Goal: Task Accomplishment & Management: Use online tool/utility

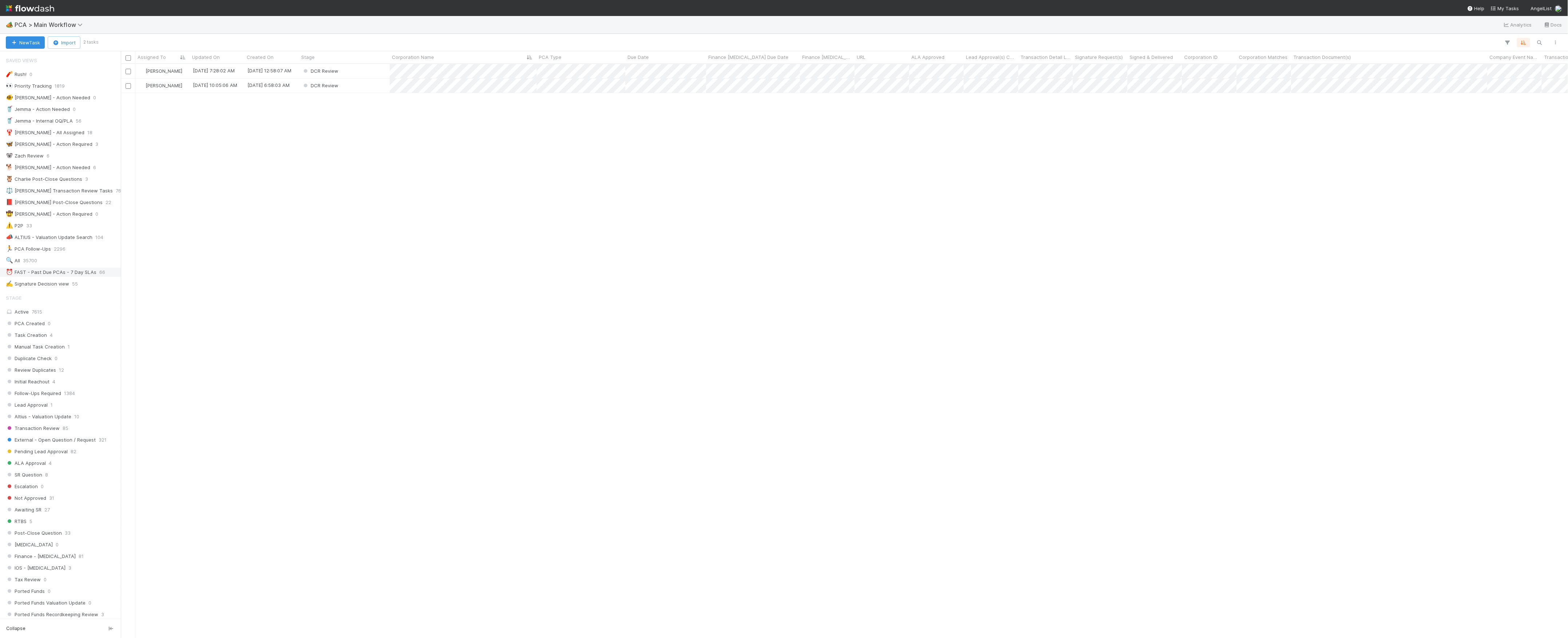
click at [79, 277] on div "⏰ FAST - Past Due PCAs - 7 Day SLAs" at bounding box center [51, 272] width 91 height 9
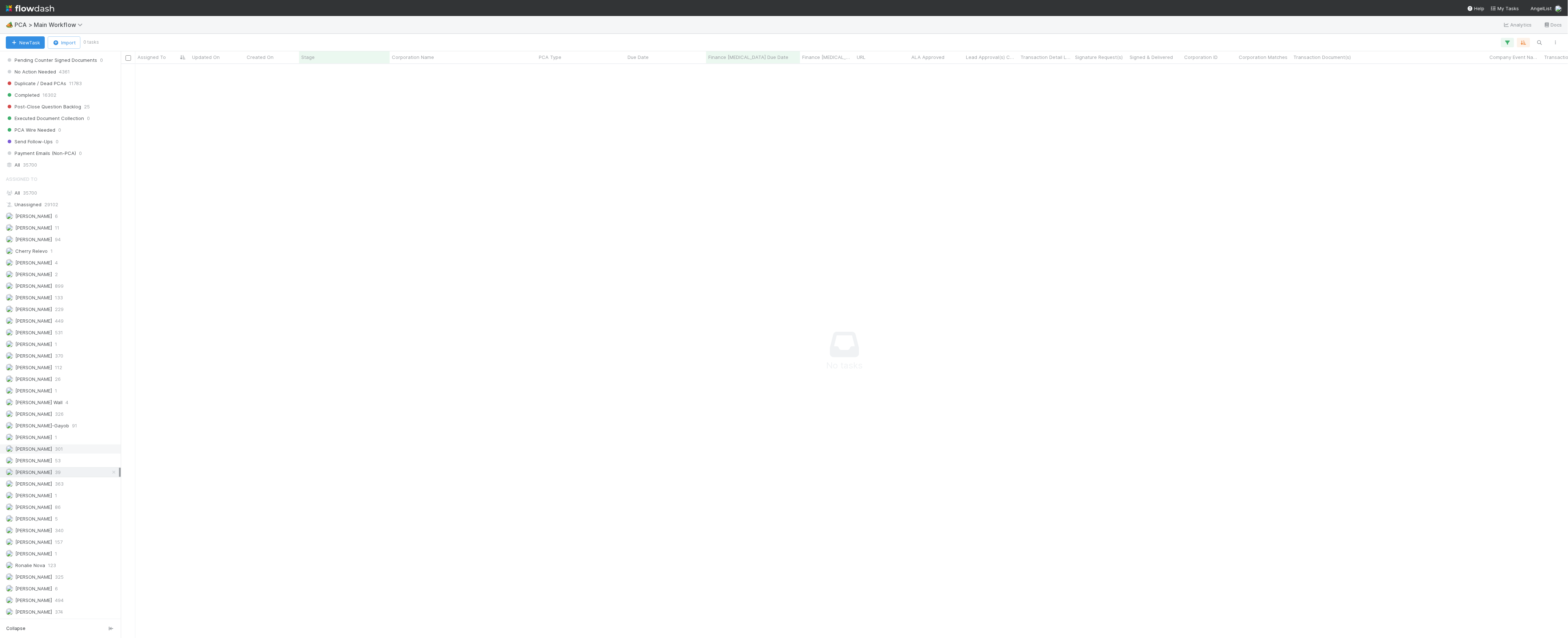
scroll to position [779, 0]
click at [1507, 40] on icon "button" at bounding box center [1508, 43] width 7 height 7
click at [1427, 46] on div "2 filters Reset Filters If Finance ICU Due Date is on or before 09/05/2025 and …" at bounding box center [784, 319] width 1568 height 638
click at [110, 284] on icon at bounding box center [114, 282] width 7 height 5
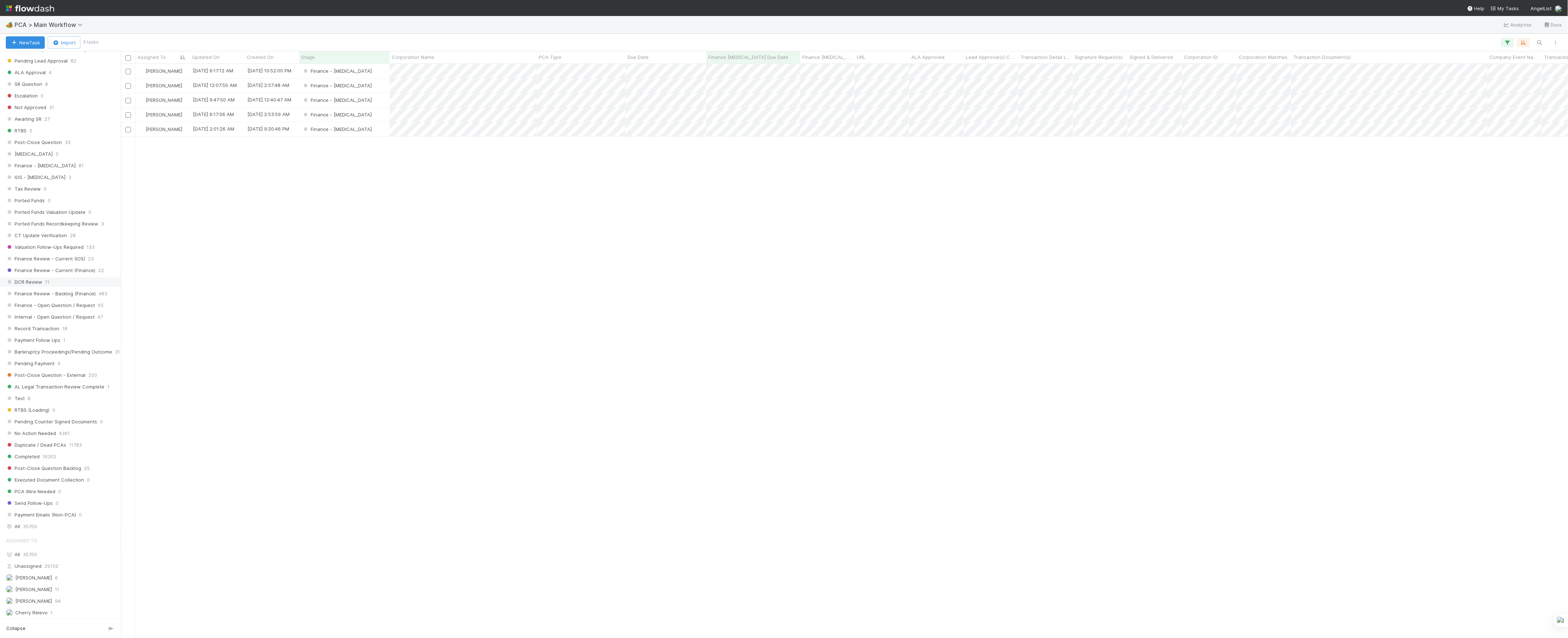
scroll to position [567, 1440]
click at [379, 103] on div "Finance - [MEDICAL_DATA]" at bounding box center [344, 100] width 91 height 14
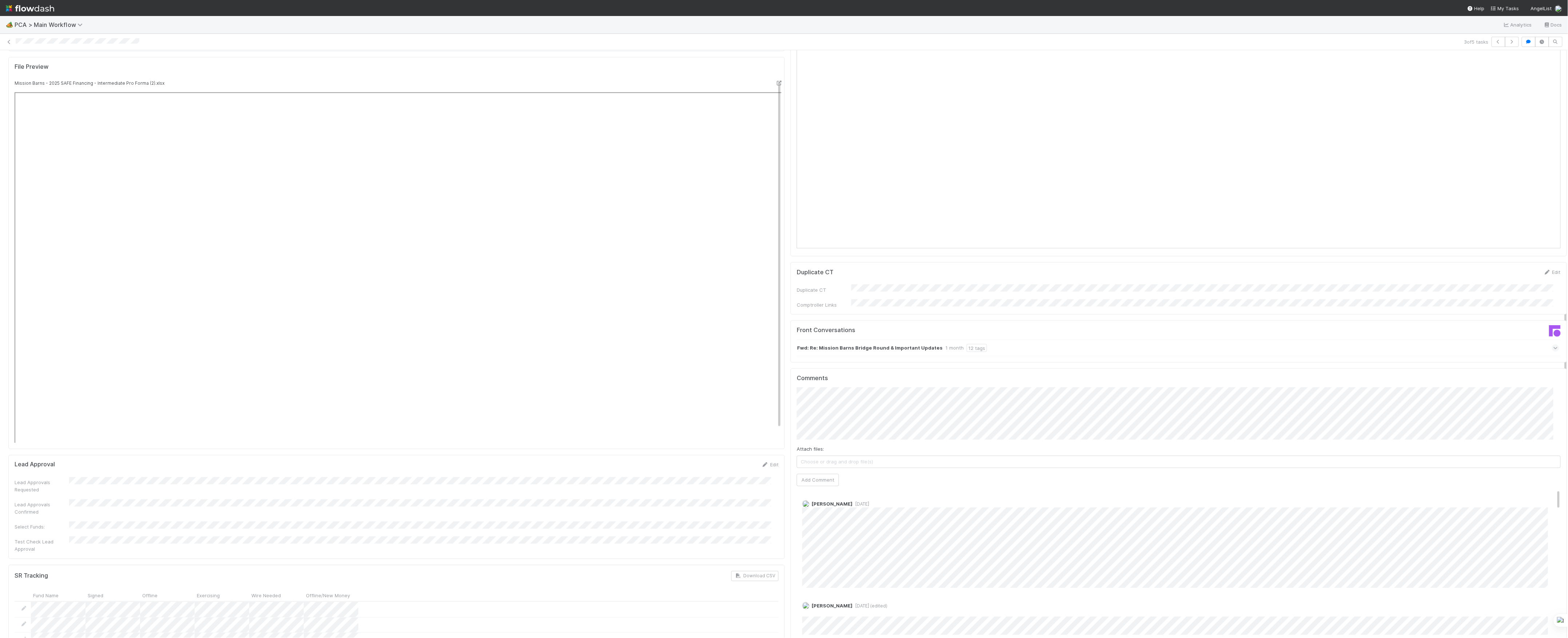
scroll to position [498, 0]
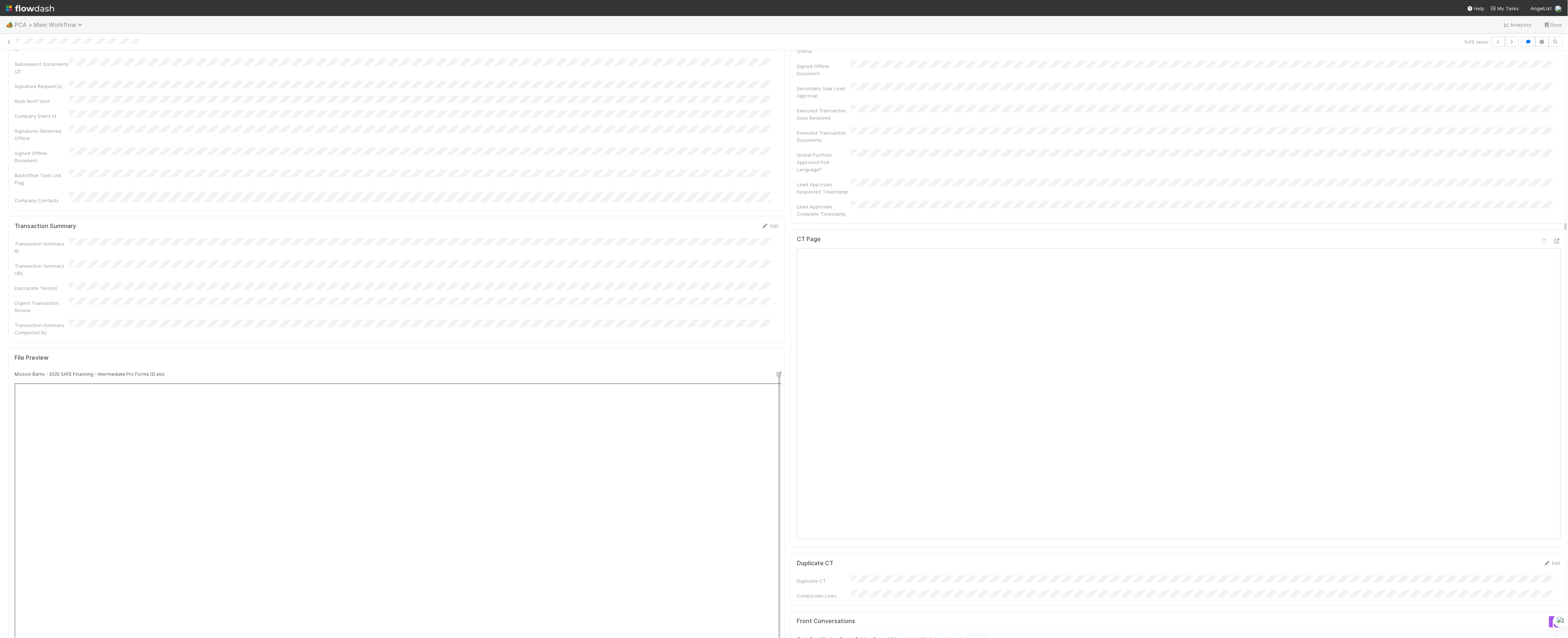
click at [38, 22] on span "PCA > Main Workflow" at bounding box center [51, 25] width 72 height 7
click at [78, 144] on div "🖖 Valuation Update Requests" at bounding box center [95, 150] width 182 height 13
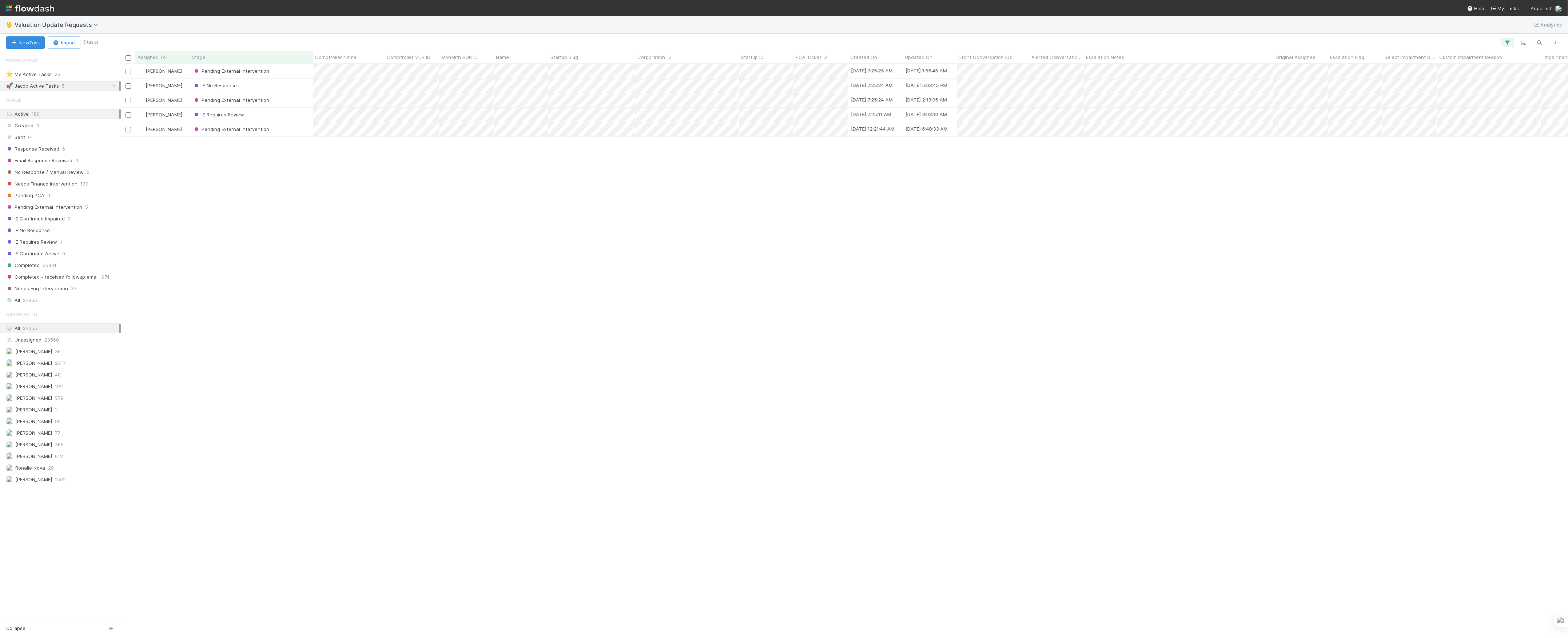
scroll to position [567, 1440]
click at [112, 86] on icon at bounding box center [114, 86] width 7 height 5
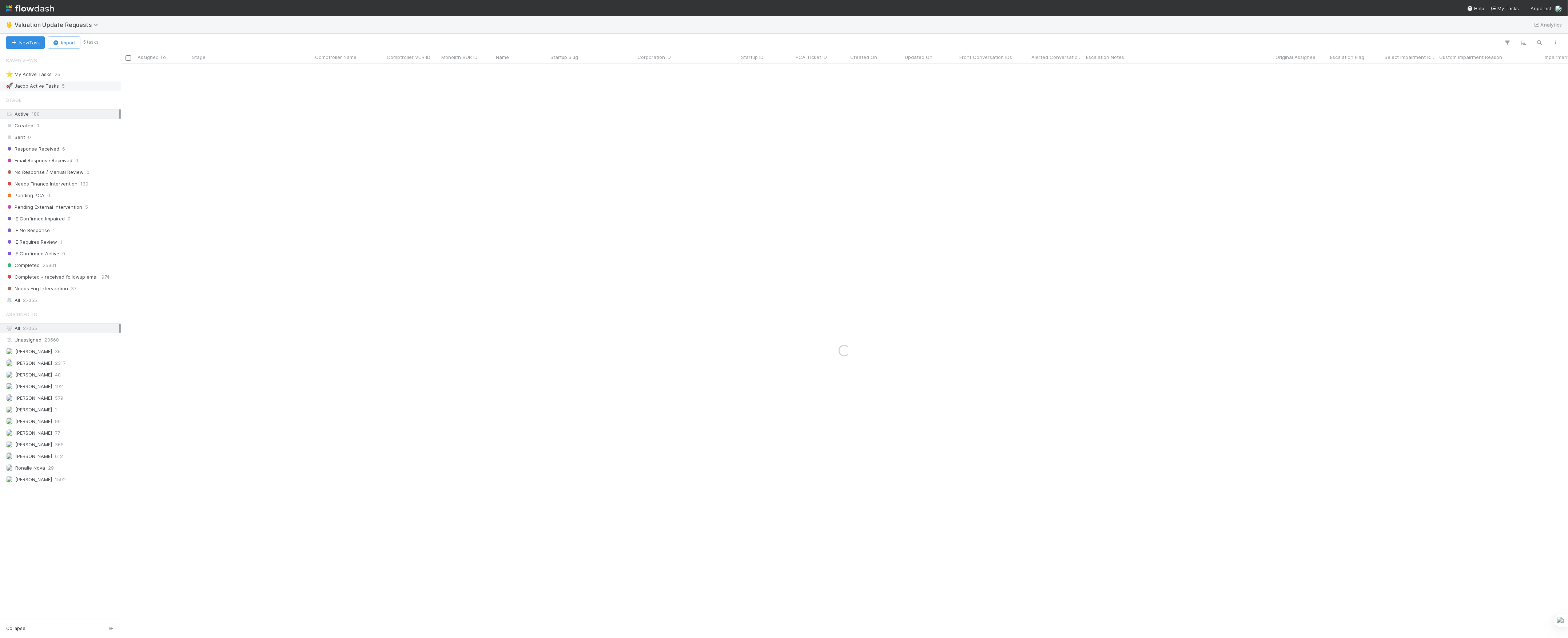
click at [112, 86] on div "🚀 Jacob Active Tasks 5" at bounding box center [63, 86] width 113 height 9
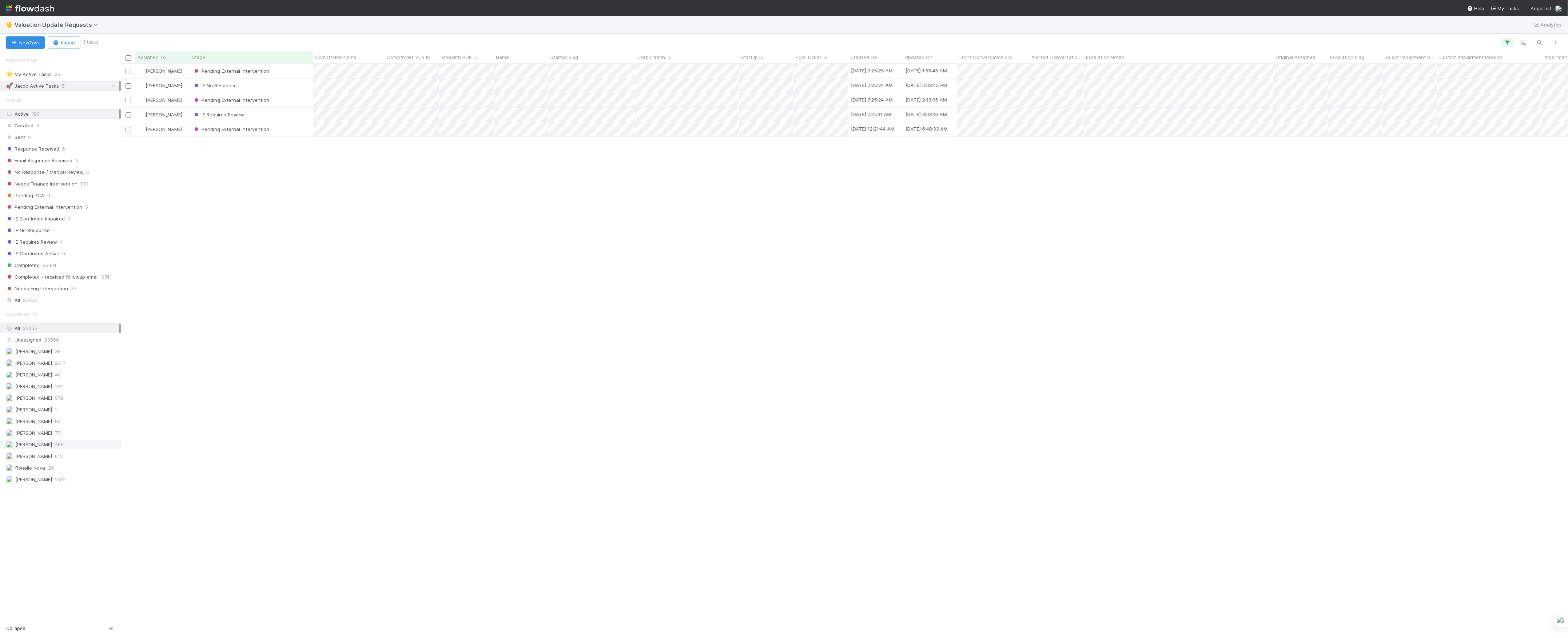
click at [46, 449] on span "[PERSON_NAME]" at bounding box center [29, 444] width 46 height 9
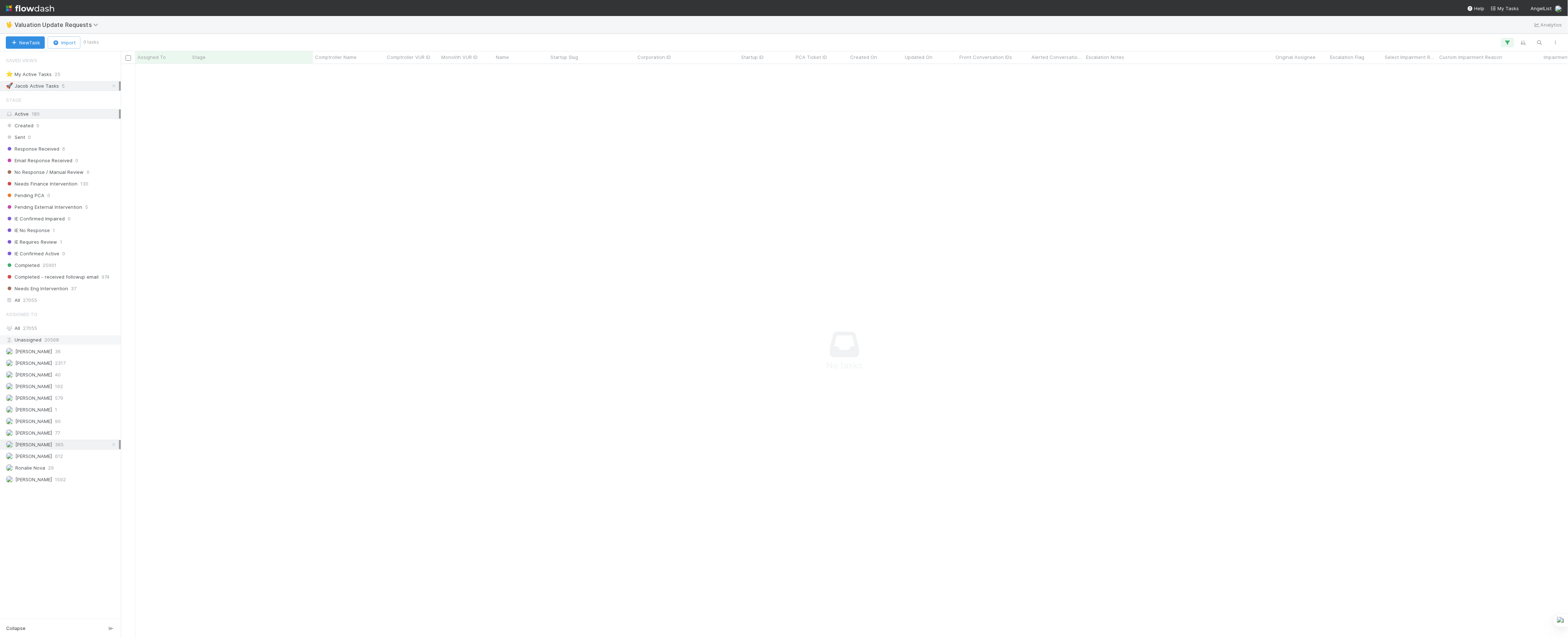
scroll to position [559, 1433]
click at [114, 88] on icon at bounding box center [114, 86] width 7 height 5
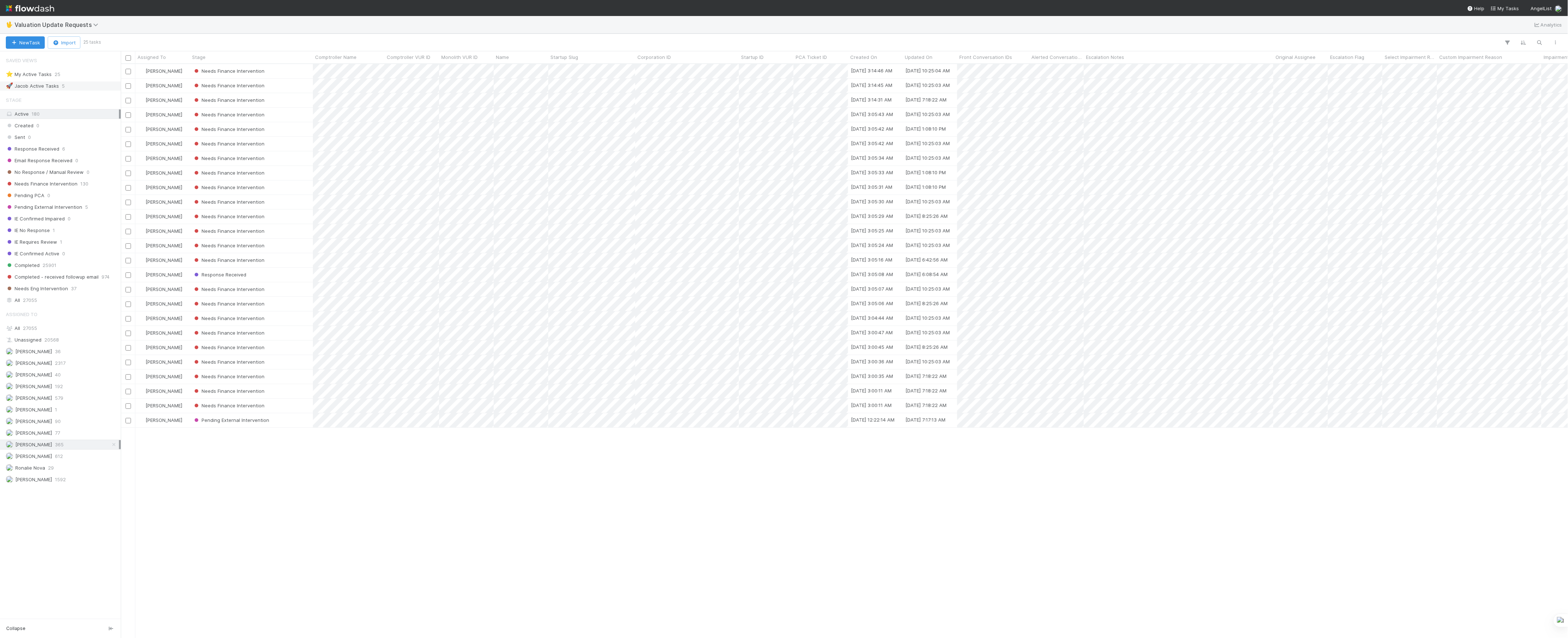
scroll to position [567, 1440]
click at [78, 471] on div "Ronalie Nova 29" at bounding box center [60, 468] width 121 height 10
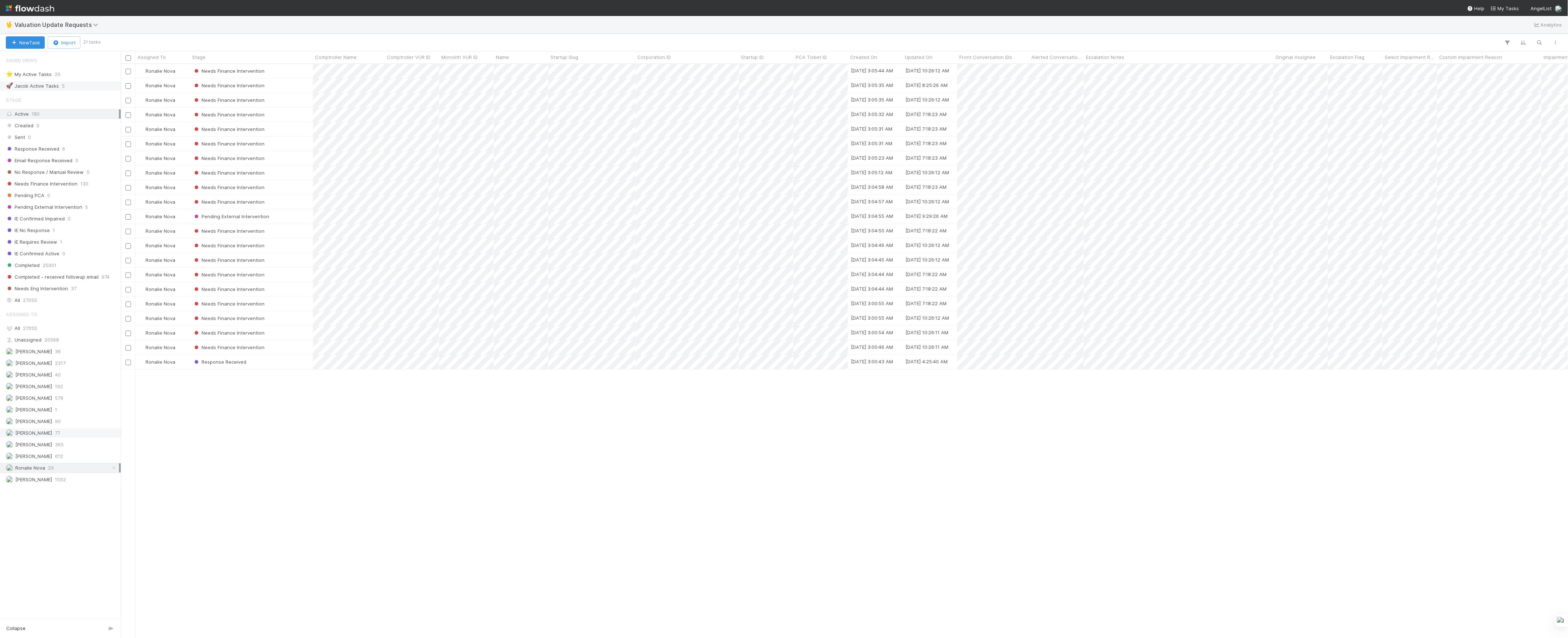
scroll to position [567, 1440]
click at [57, 438] on div "Marlon 77" at bounding box center [63, 433] width 113 height 9
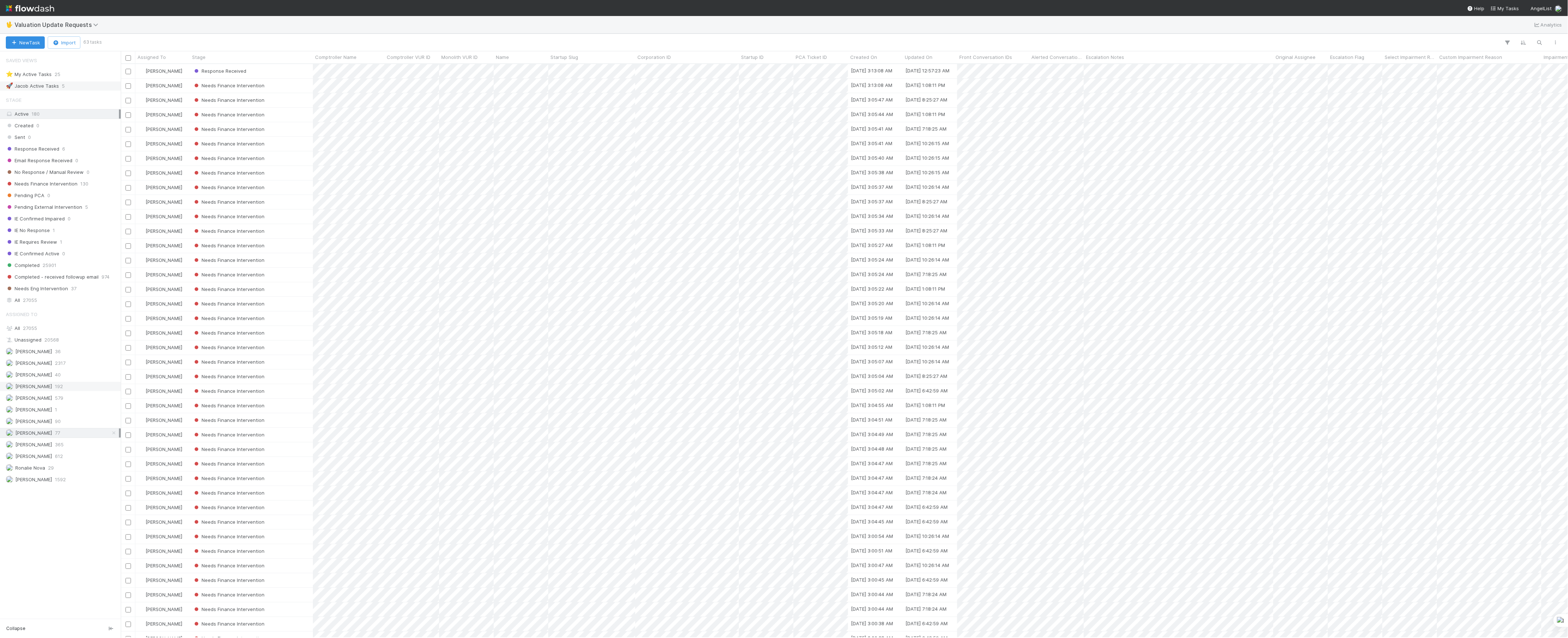
scroll to position [567, 1440]
click at [55, 391] on span "192" at bounding box center [58, 387] width 8 height 9
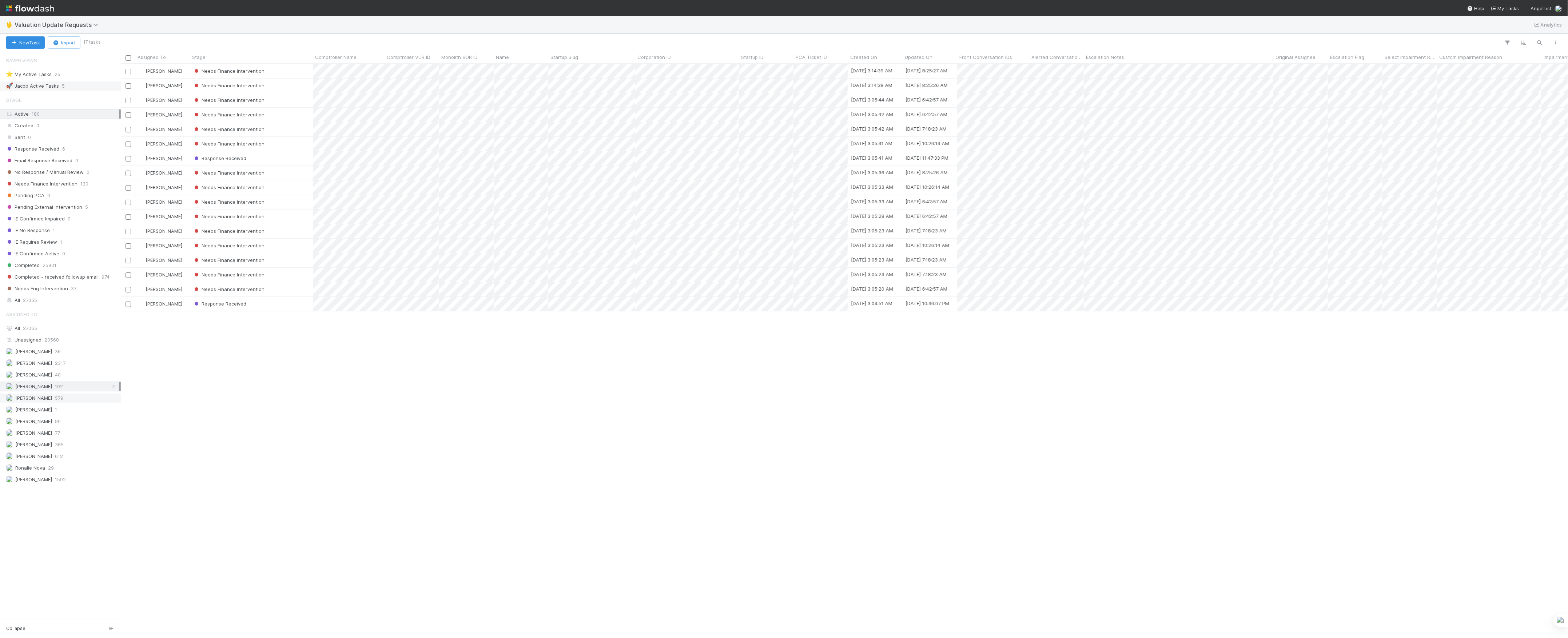
scroll to position [567, 1440]
click at [66, 438] on div "Marlon 77" at bounding box center [63, 433] width 113 height 9
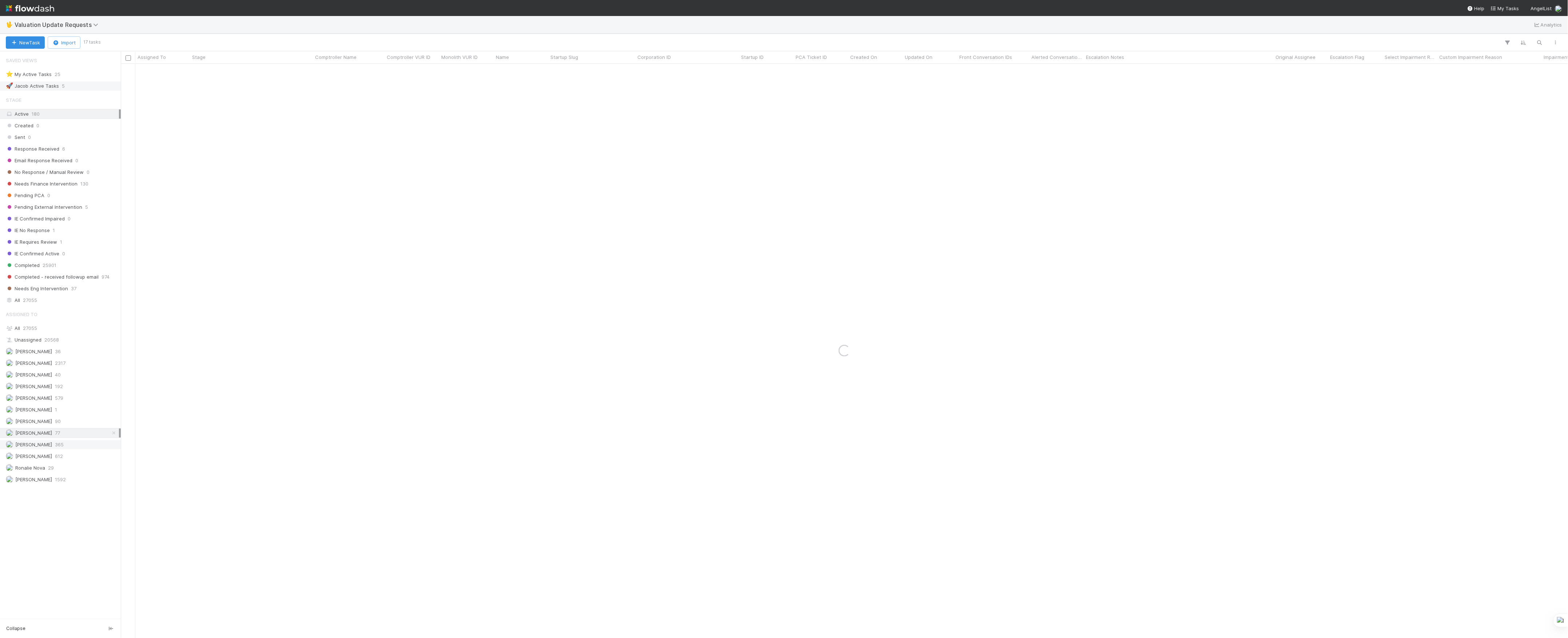
click at [69, 447] on div "Marvey Fuentes 365" at bounding box center [63, 444] width 113 height 9
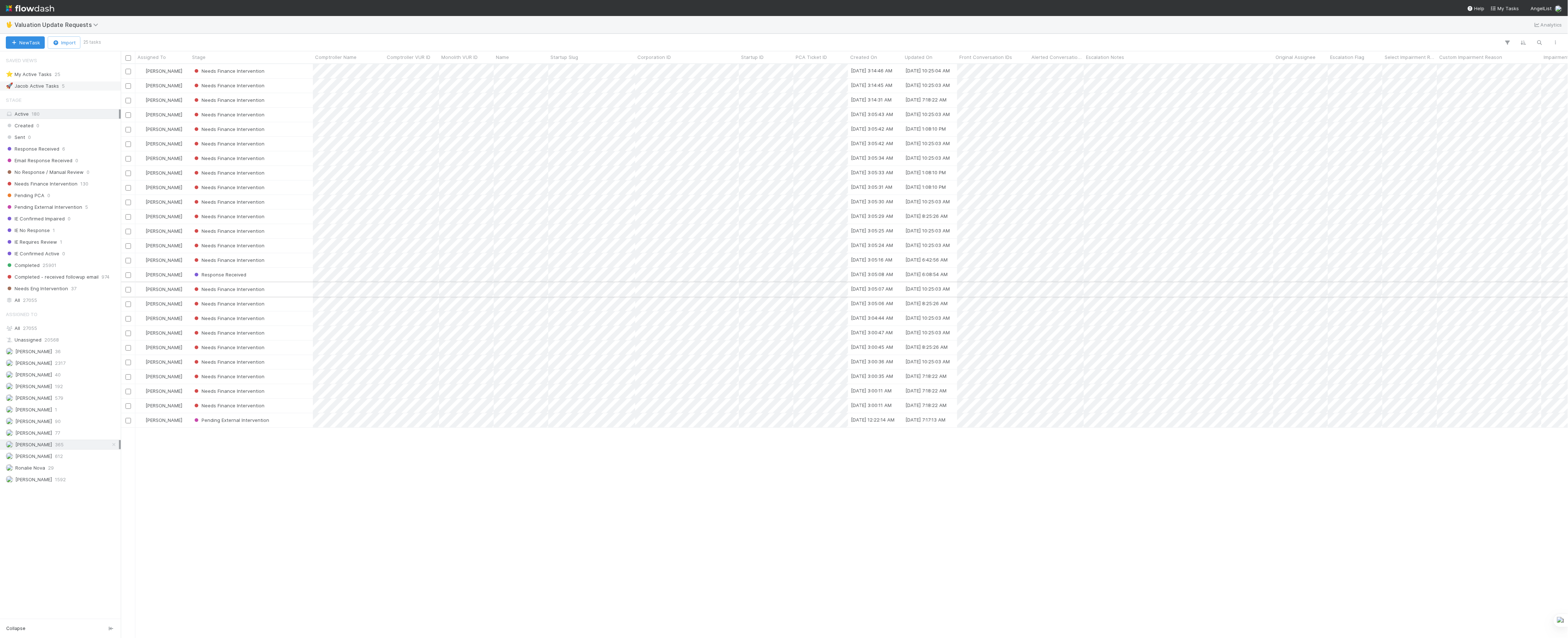
scroll to position [567, 1440]
click at [653, 63] on div at bounding box center [784, 319] width 1568 height 638
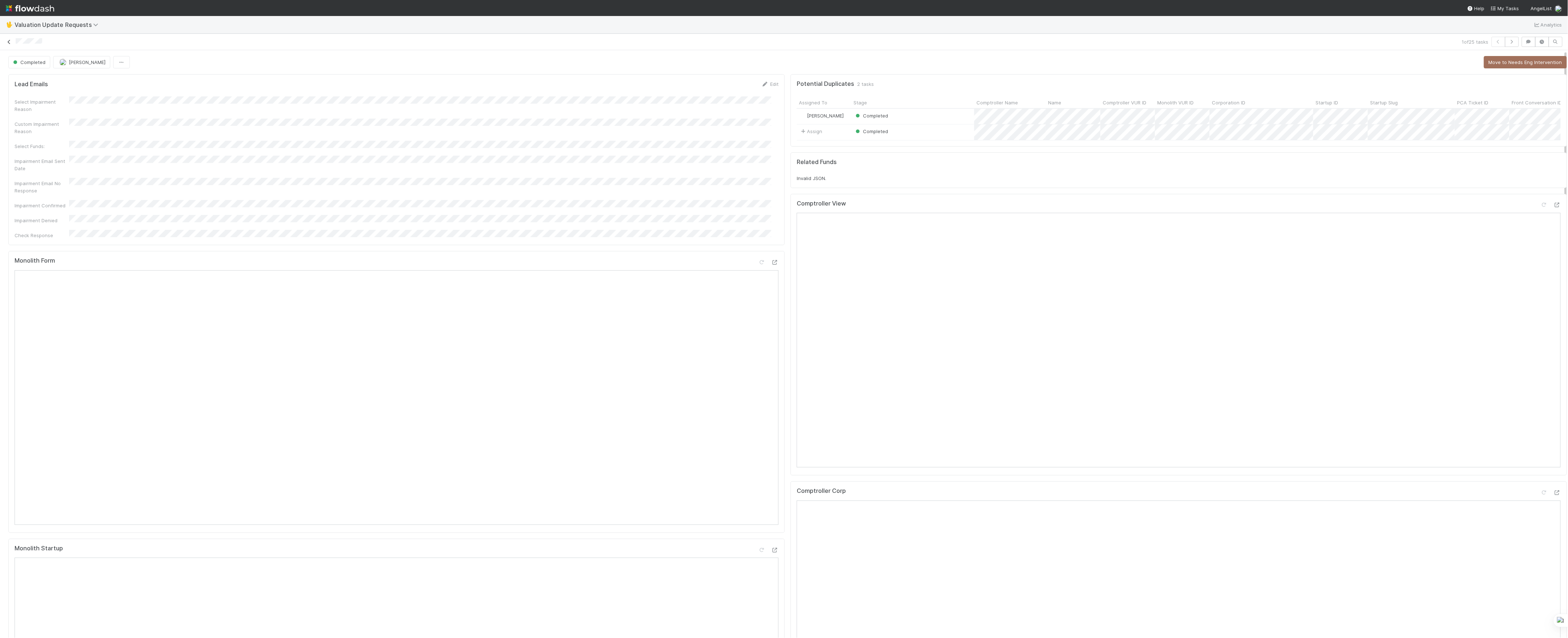
click at [12, 44] on icon at bounding box center [9, 42] width 7 height 5
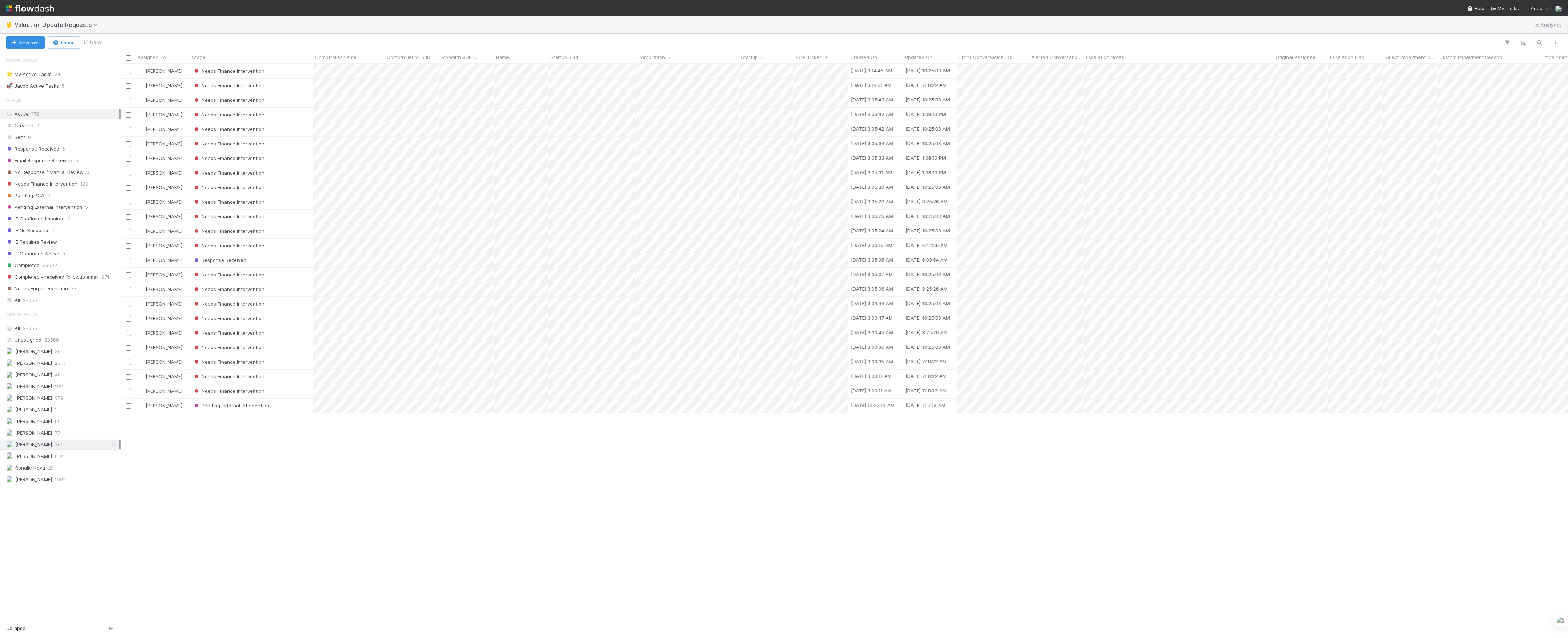
scroll to position [567, 1440]
click at [298, 75] on div "Needs Finance Intervention" at bounding box center [251, 71] width 123 height 14
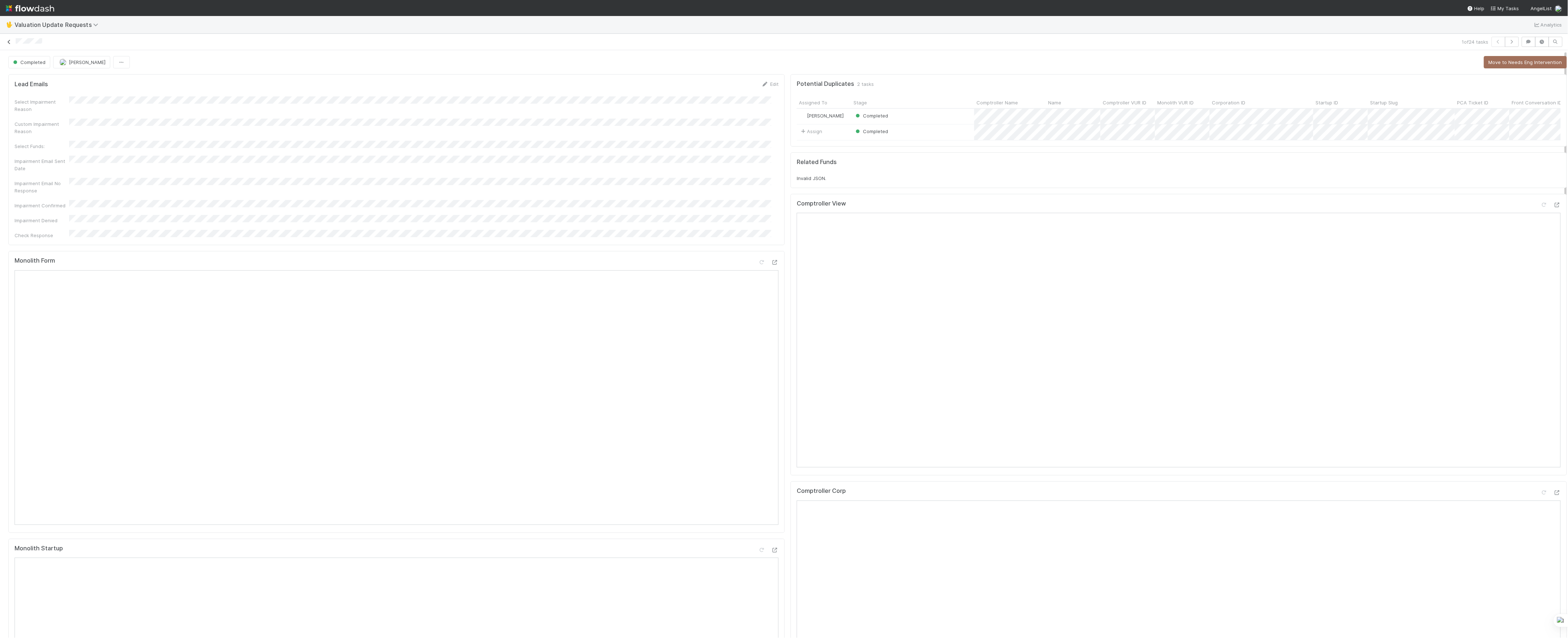
click at [5, 42] on icon at bounding box center [9, 42] width 7 height 5
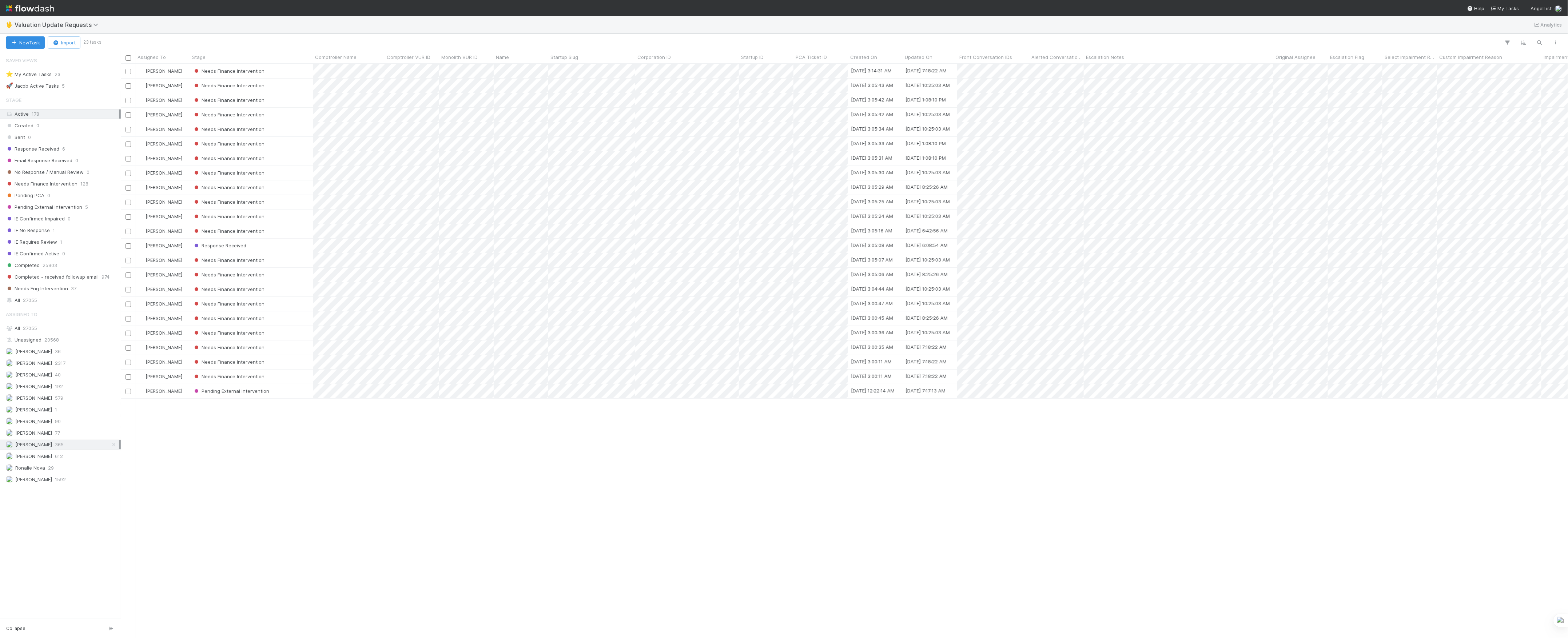
scroll to position [8, 8]
click at [480, 493] on div "Marvey Fuentes Needs Finance Intervention 8/2/25, 3:14:31 AM 8/27/25, 7:18:22 A…" at bounding box center [844, 351] width 1447 height 573
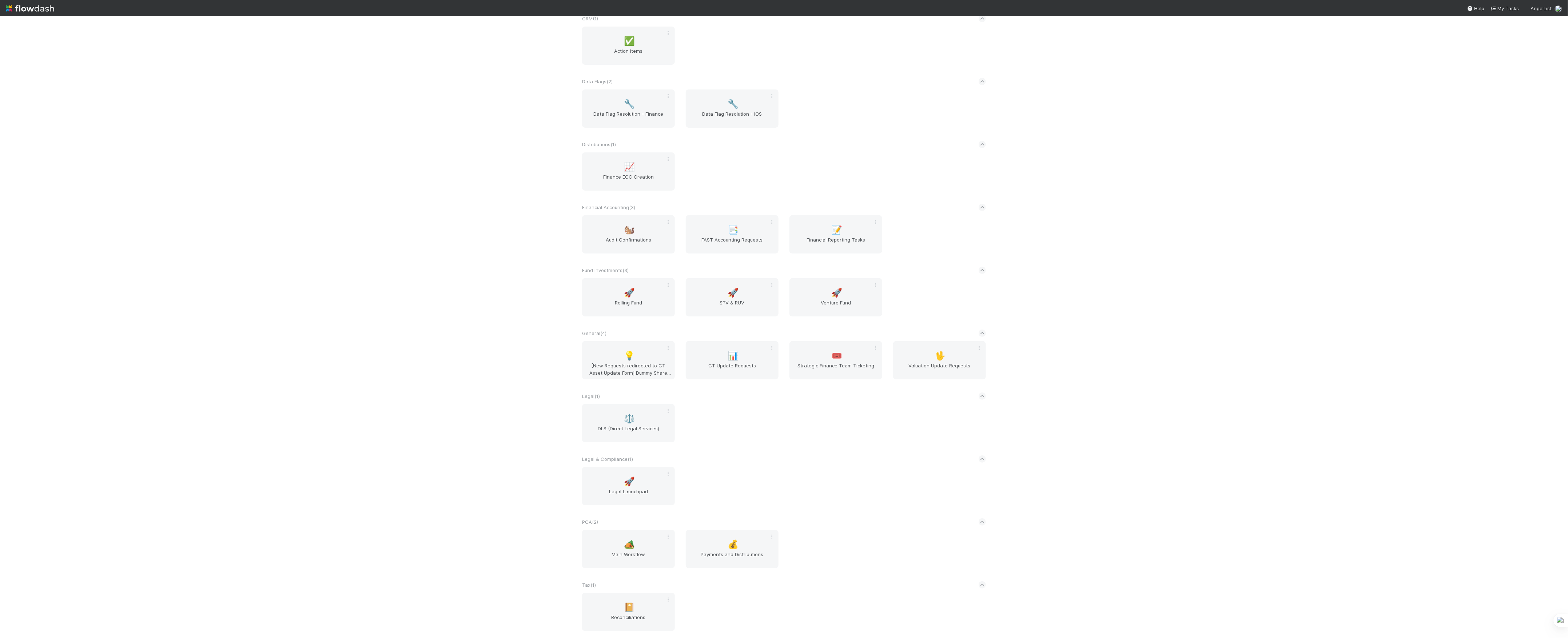
scroll to position [107, 0]
click at [632, 565] on div "🏕️ Main Workflow" at bounding box center [628, 547] width 93 height 38
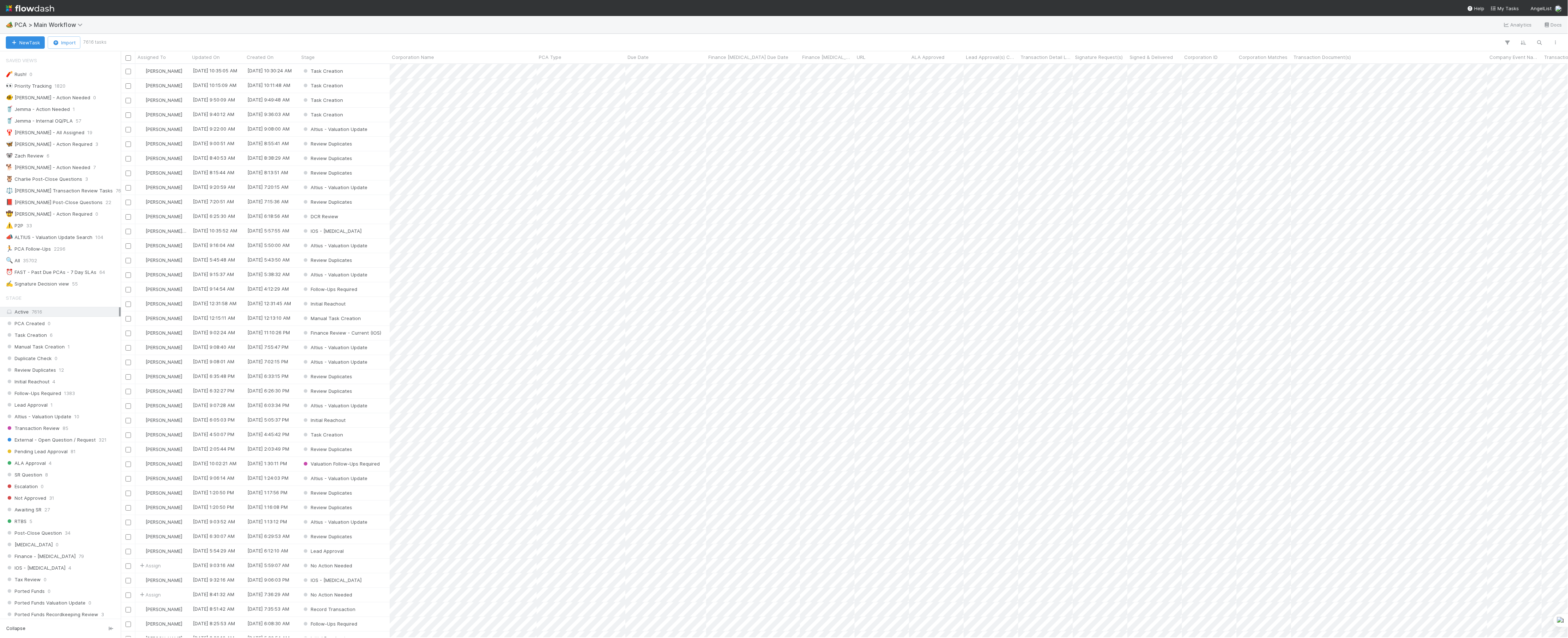
scroll to position [567, 1440]
click at [27, 40] on button "New Task" at bounding box center [26, 43] width 39 height 12
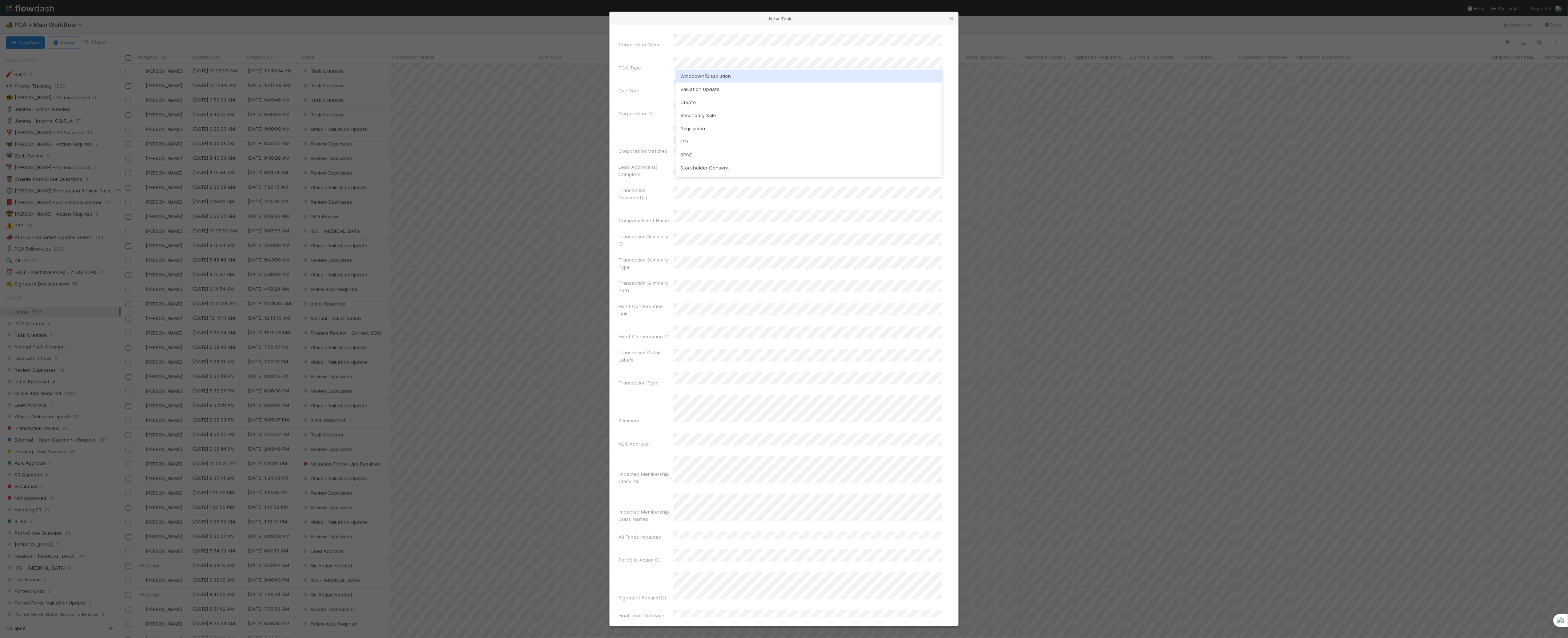
click at [729, 80] on div "Winddown/Dissolution" at bounding box center [809, 76] width 266 height 13
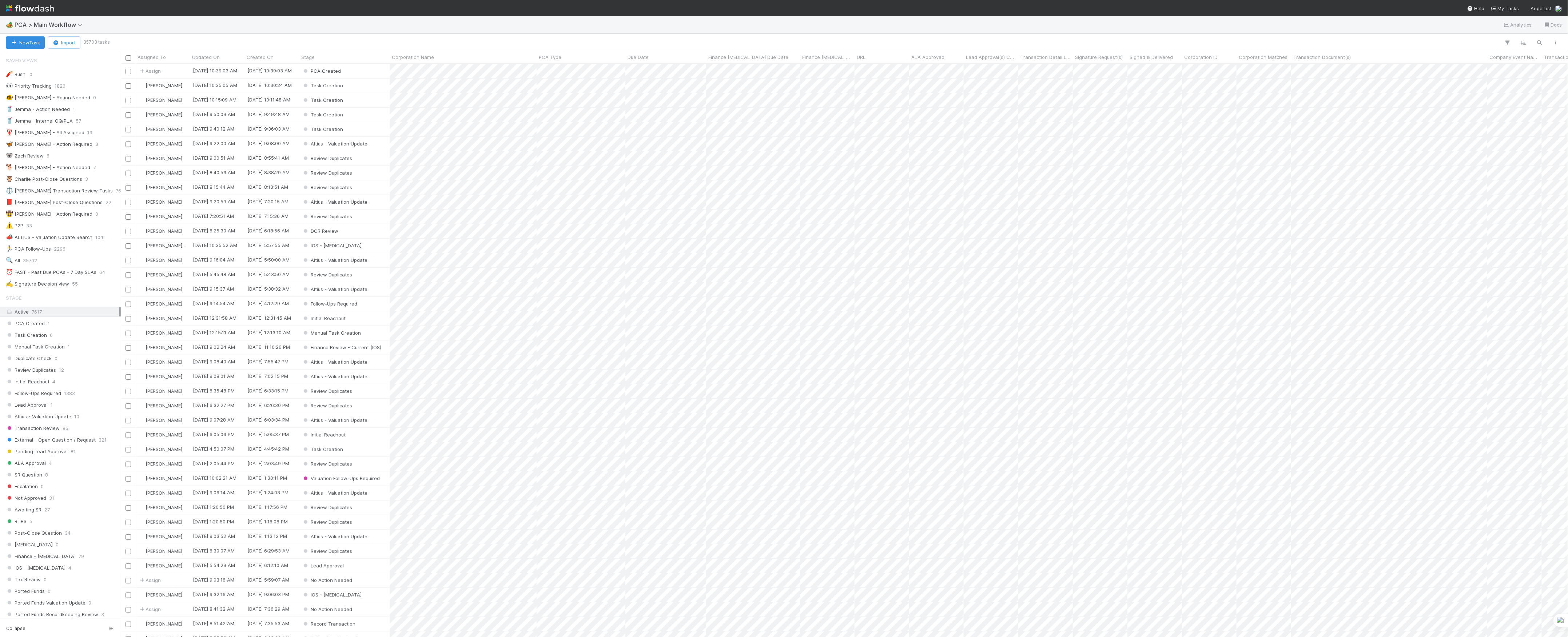
click at [381, 74] on div "PCA Created" at bounding box center [344, 71] width 91 height 14
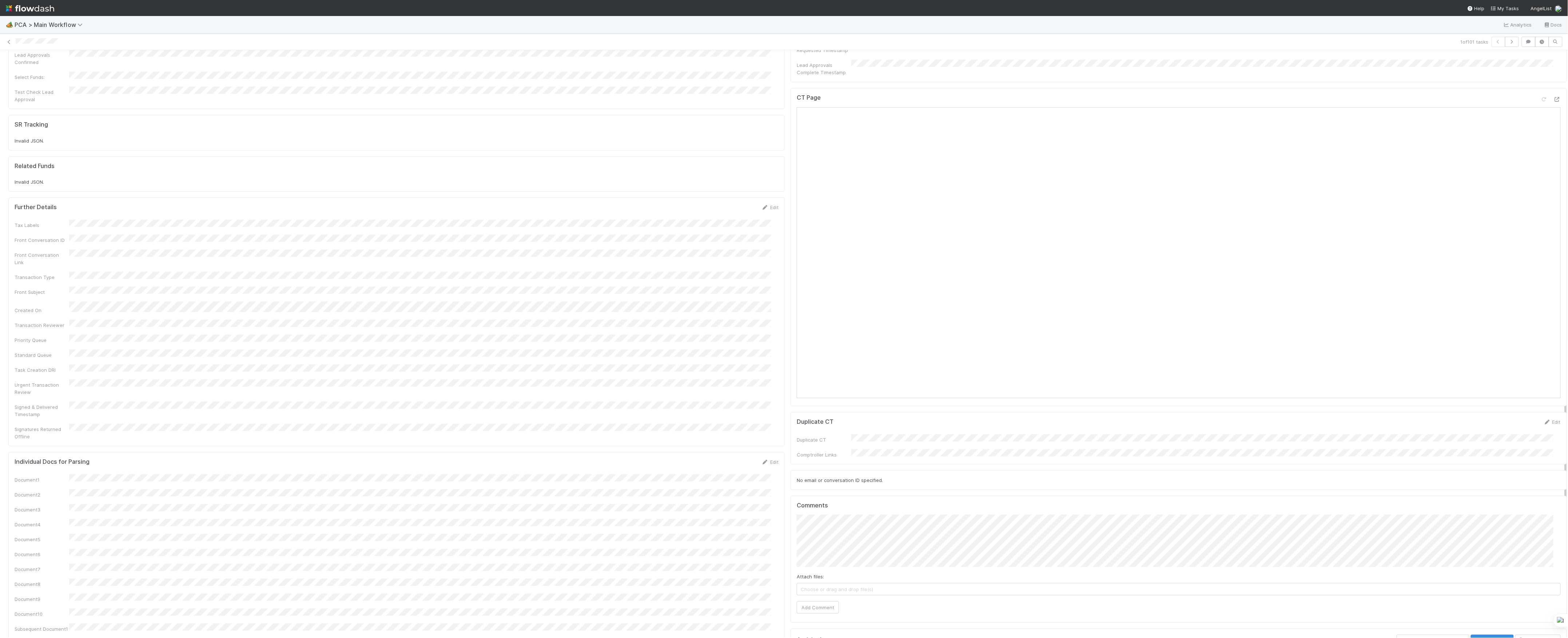
scroll to position [679, 0]
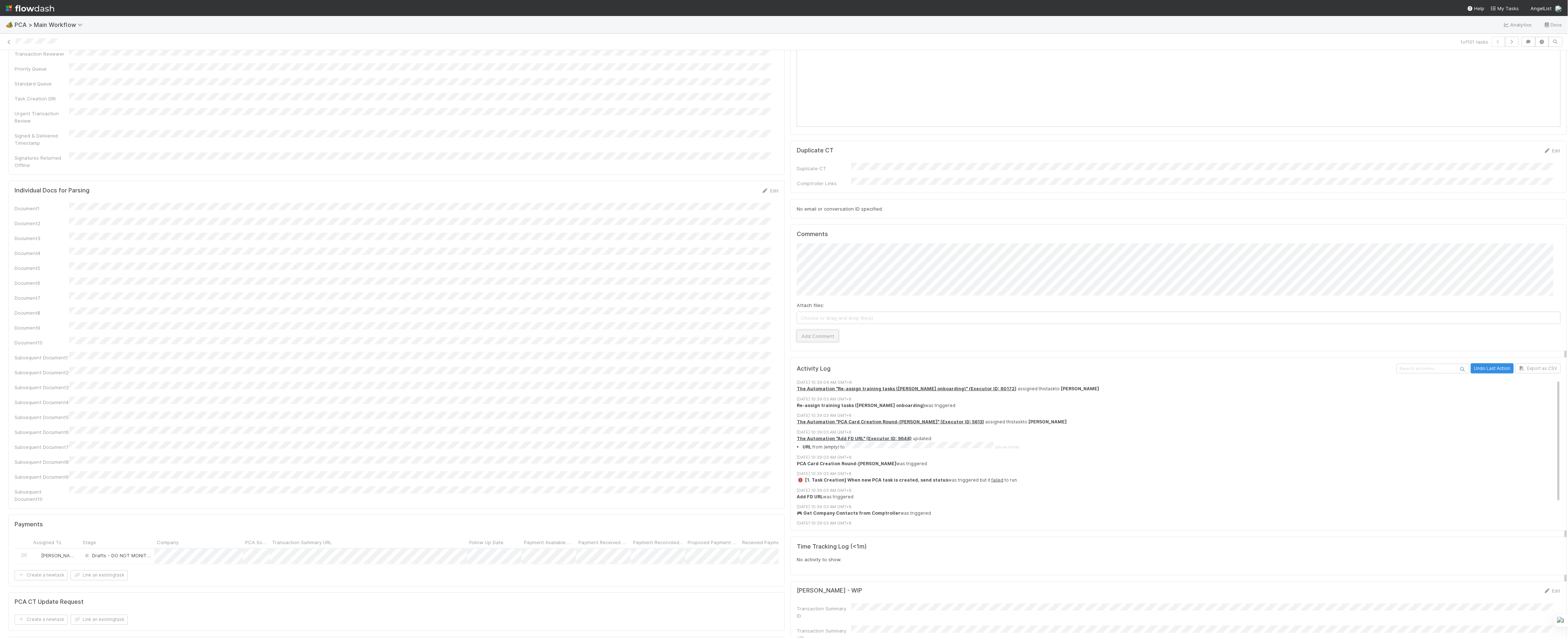
click at [821, 330] on button "Add Comment" at bounding box center [817, 336] width 42 height 12
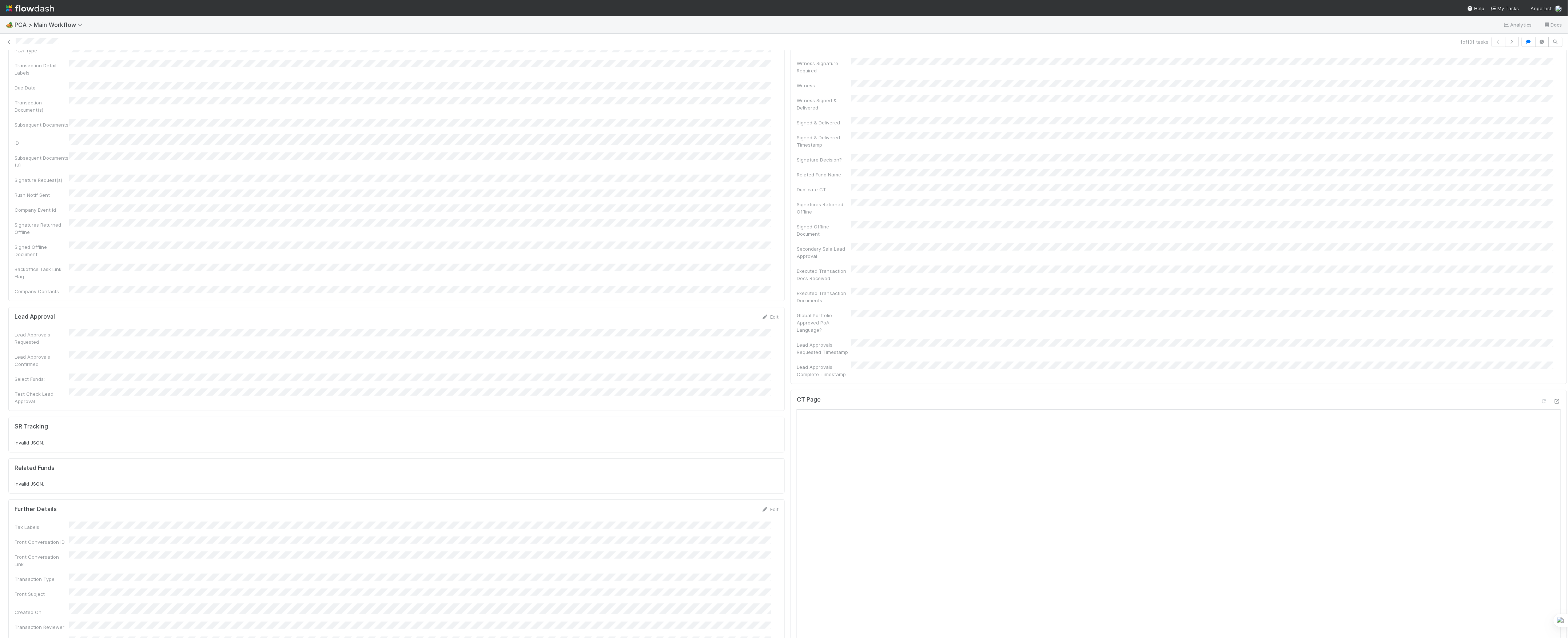
scroll to position [0, 0]
click at [6, 40] on icon at bounding box center [9, 42] width 7 height 5
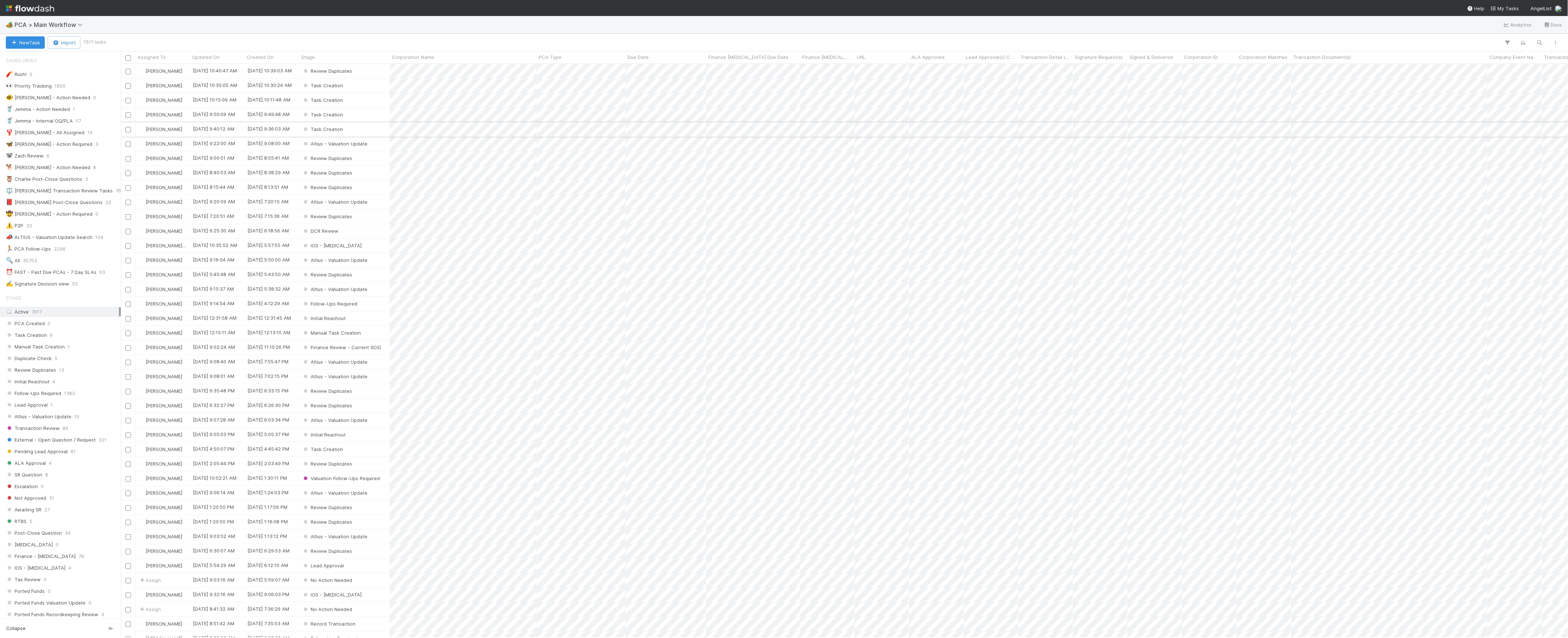
scroll to position [567, 1440]
click at [42, 47] on button "New Task" at bounding box center [26, 43] width 39 height 12
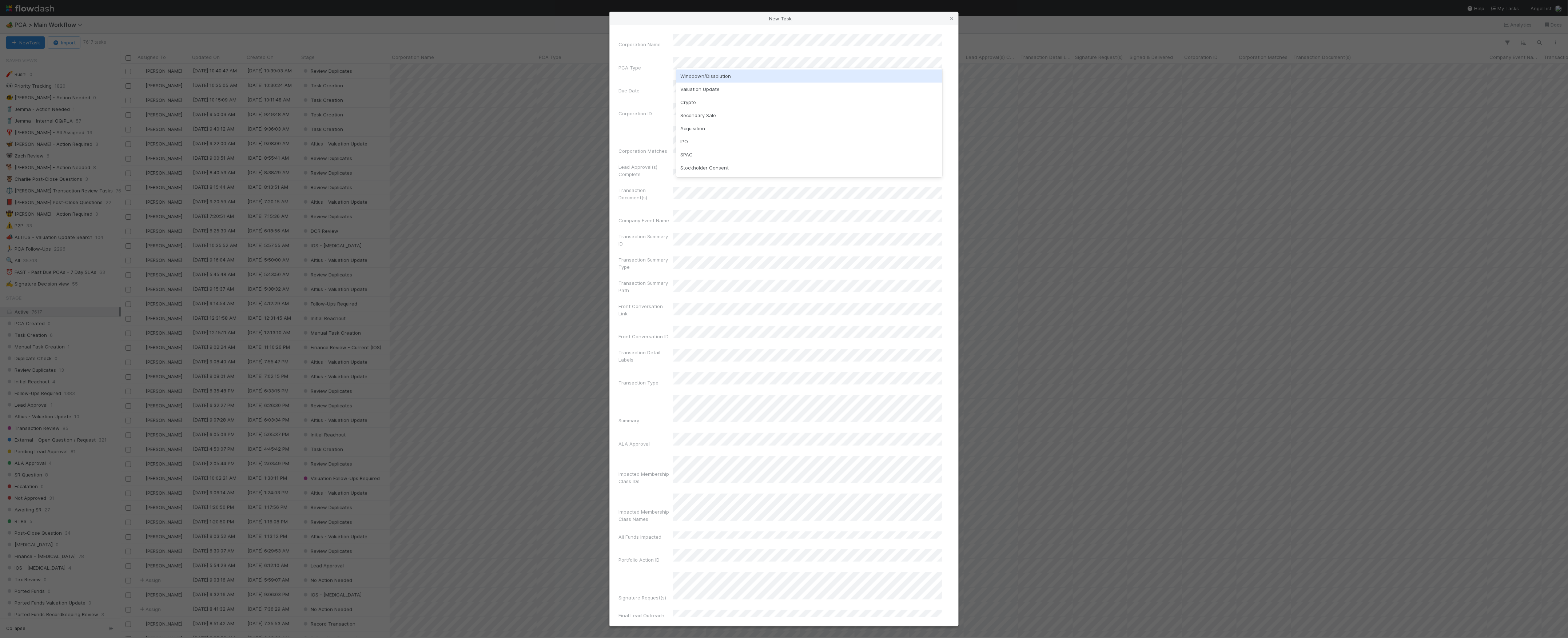
click at [719, 75] on div "Winddown/Dissolution" at bounding box center [809, 76] width 266 height 13
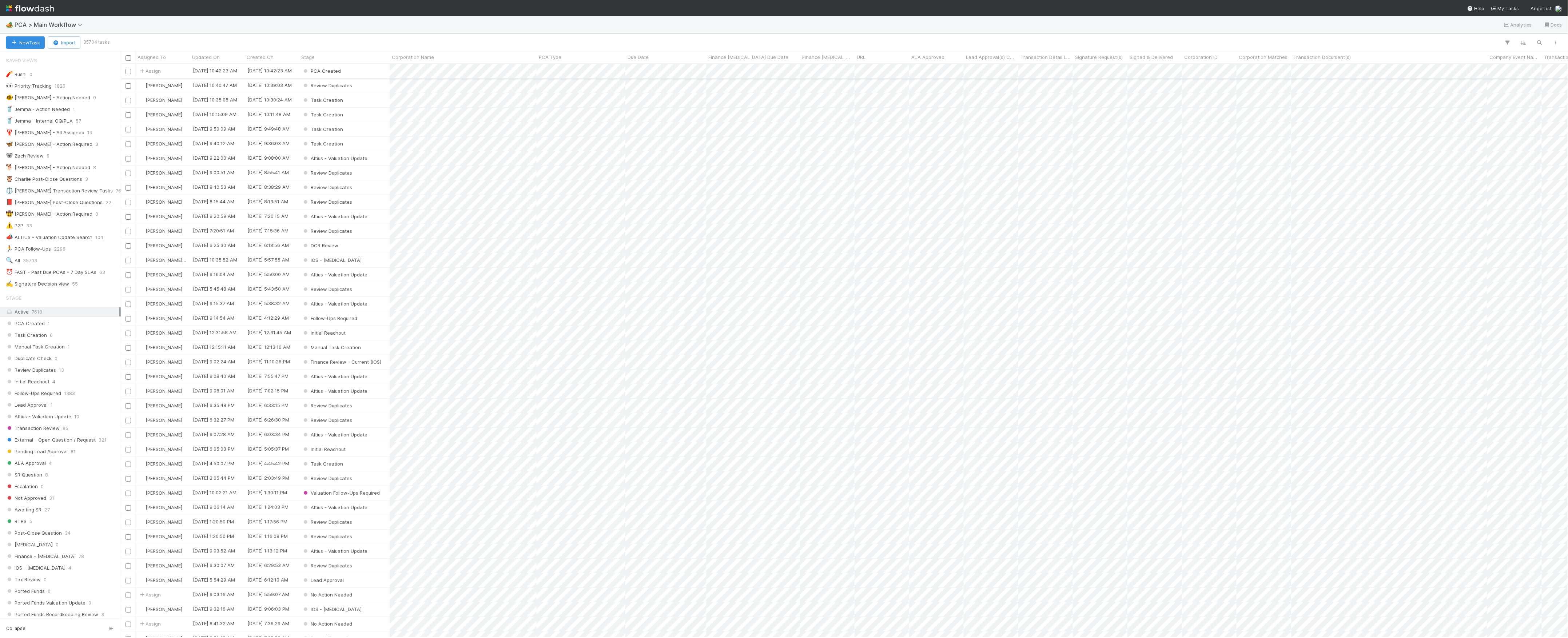
click at [372, 72] on div "PCA Created" at bounding box center [344, 71] width 91 height 14
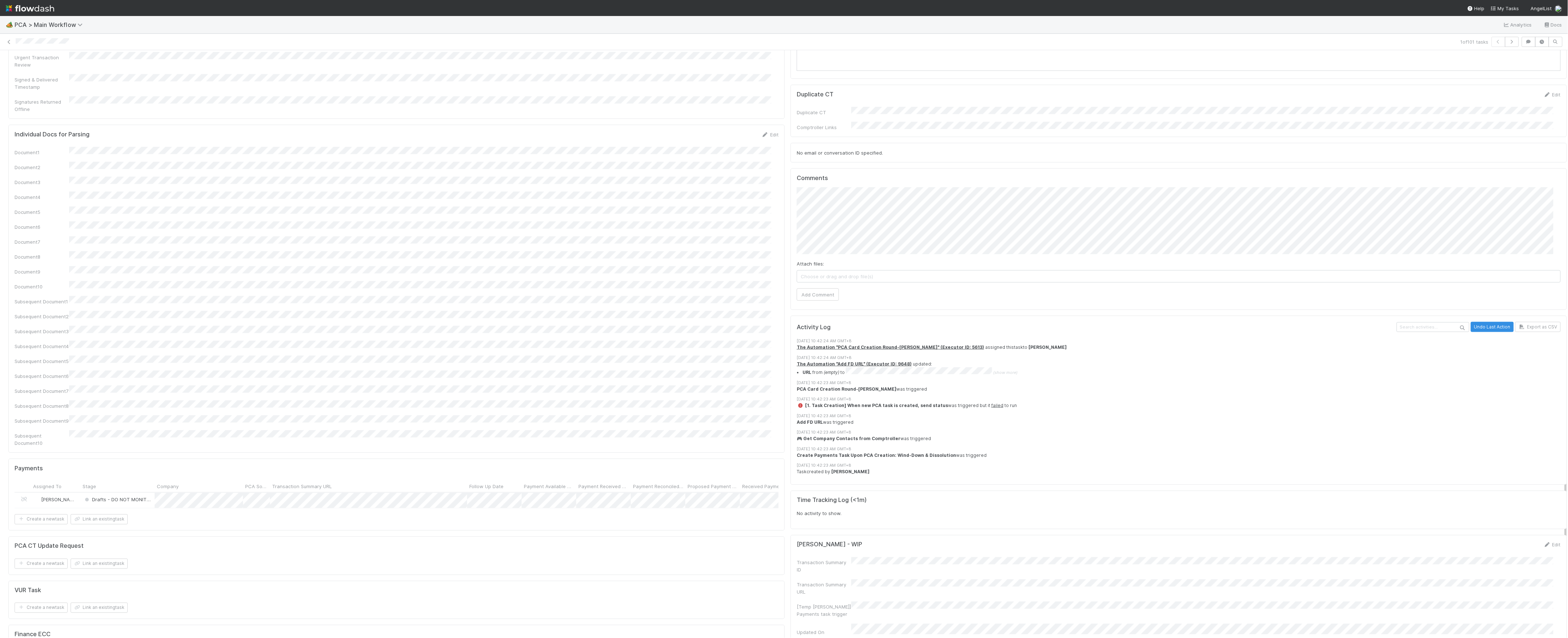
scroll to position [711, 0]
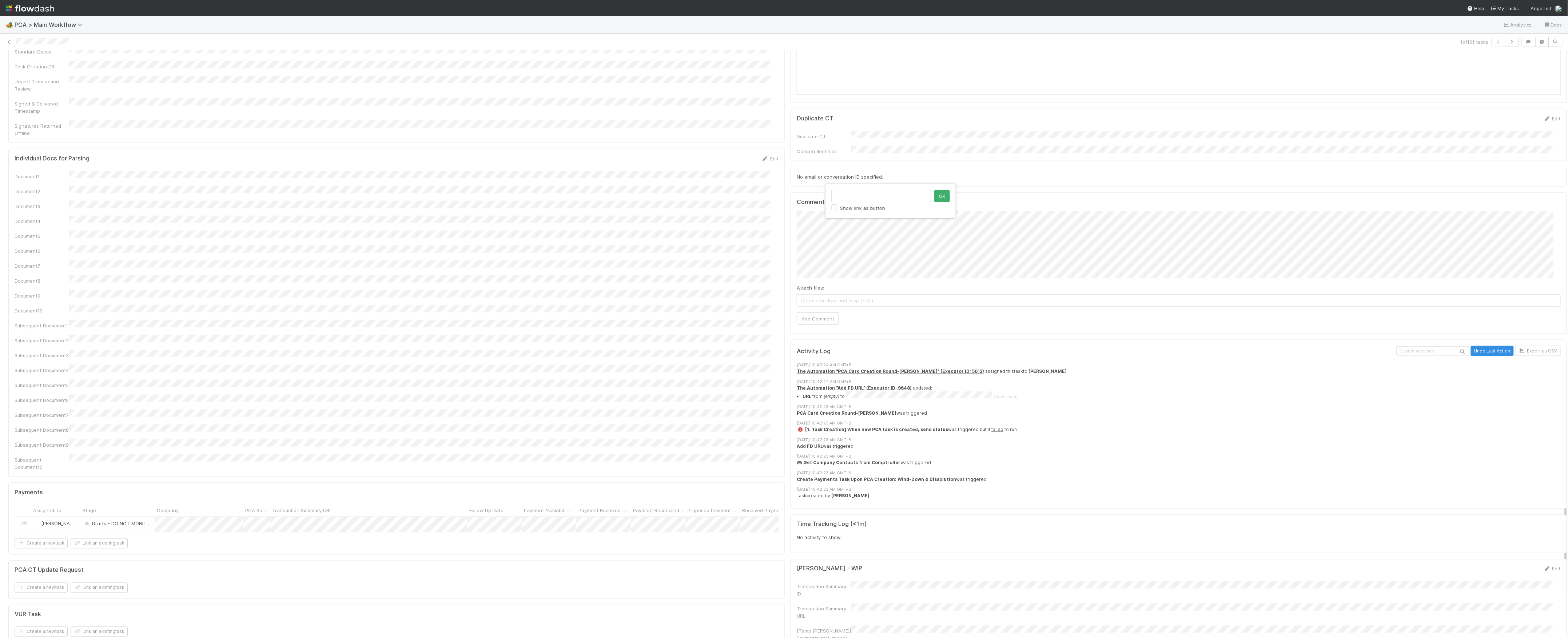
type input "https://comptroller.internal.angellist.com/v/review_data_change_requests?compan…"
click button "Ok" at bounding box center [942, 196] width 16 height 12
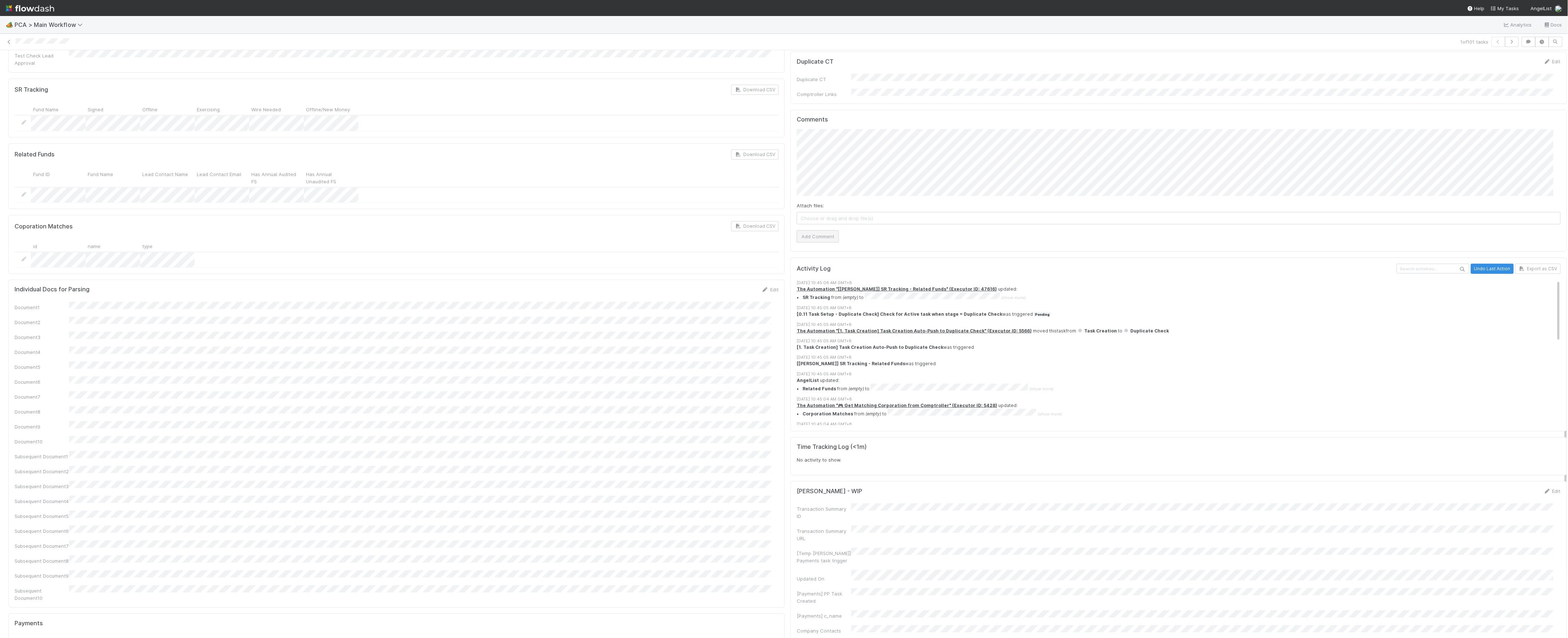
scroll to position [443, 0]
click at [818, 232] on button "Add Comment" at bounding box center [817, 238] width 42 height 12
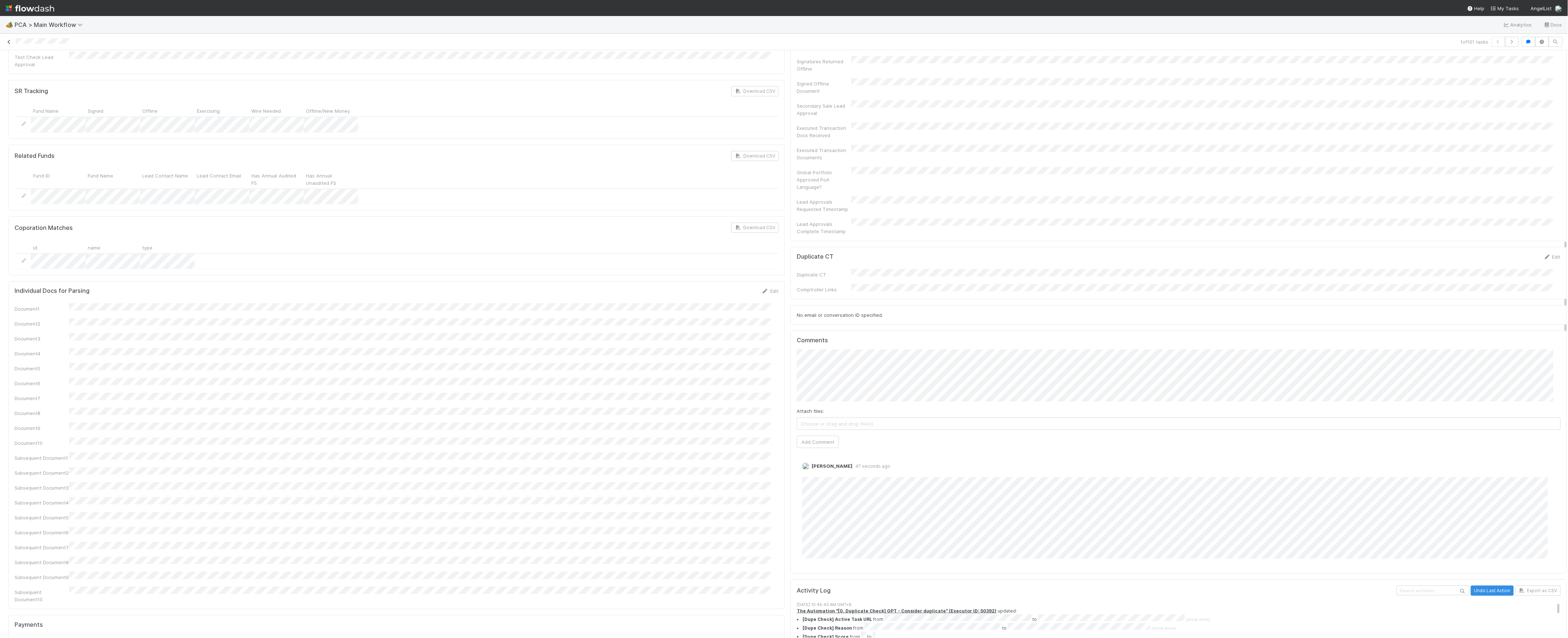
click at [10, 44] on icon at bounding box center [9, 42] width 7 height 5
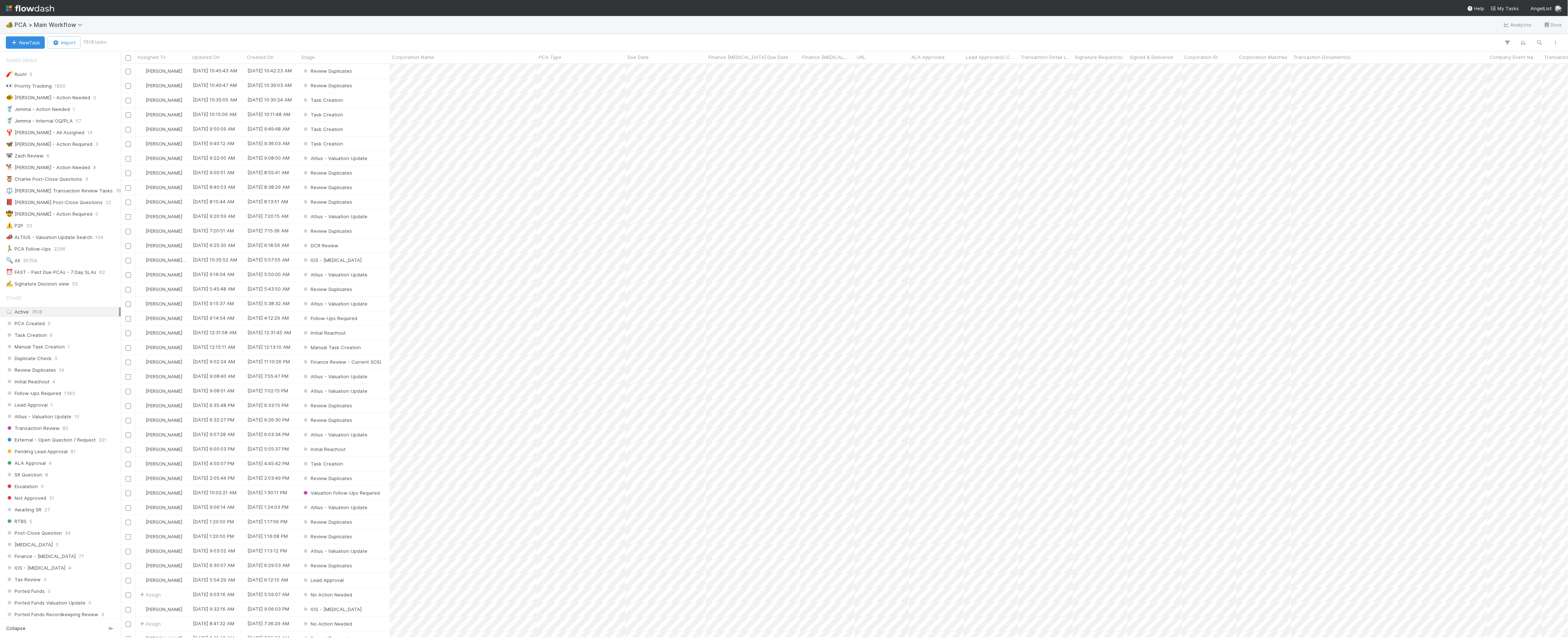
scroll to position [8, 8]
click at [26, 38] on button "New Task" at bounding box center [26, 43] width 39 height 12
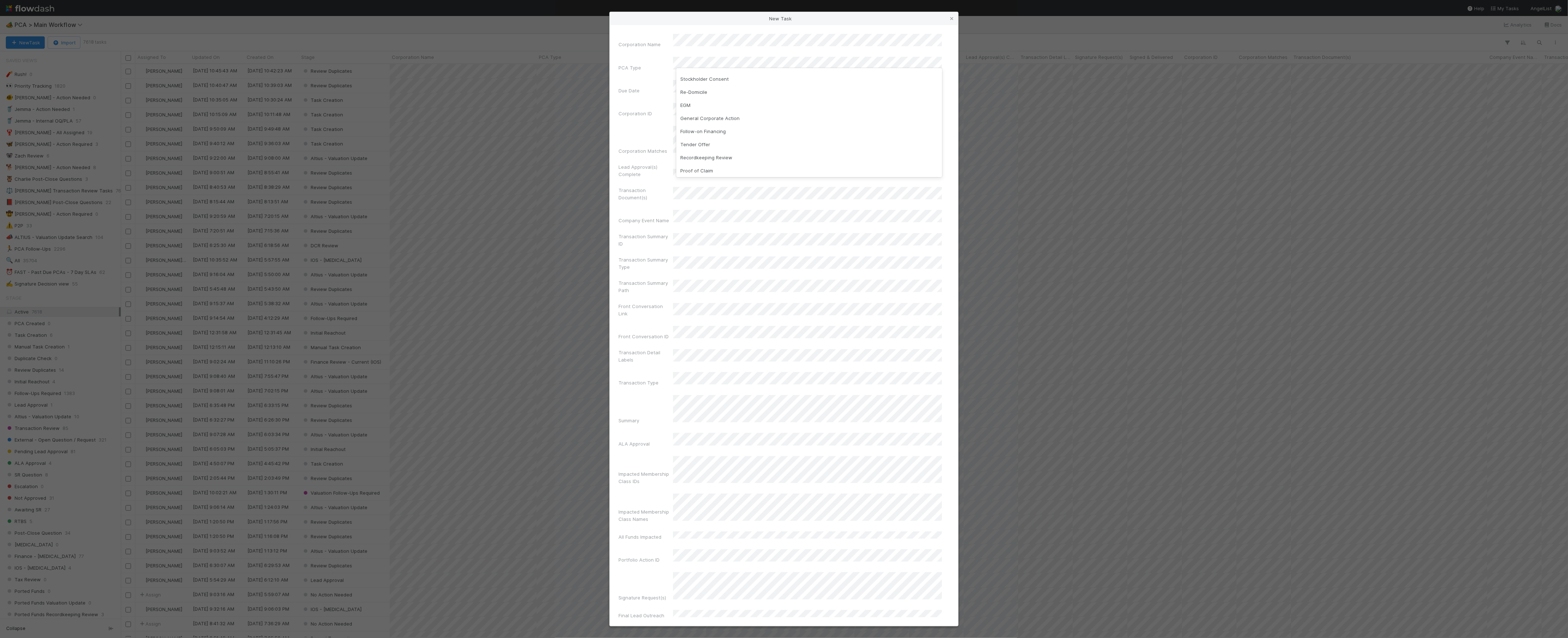
scroll to position [97, 0]
click at [719, 121] on div "Follow-on Financing" at bounding box center [809, 124] width 266 height 13
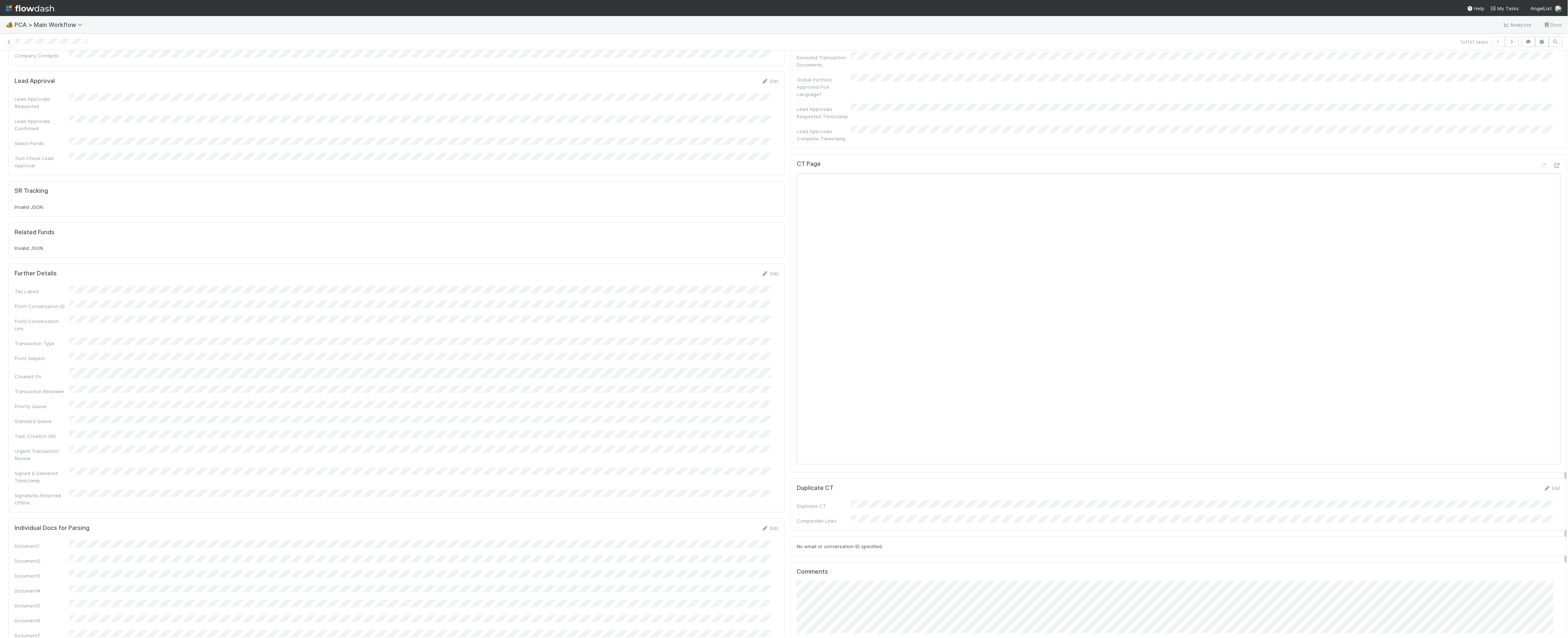
scroll to position [582, 0]
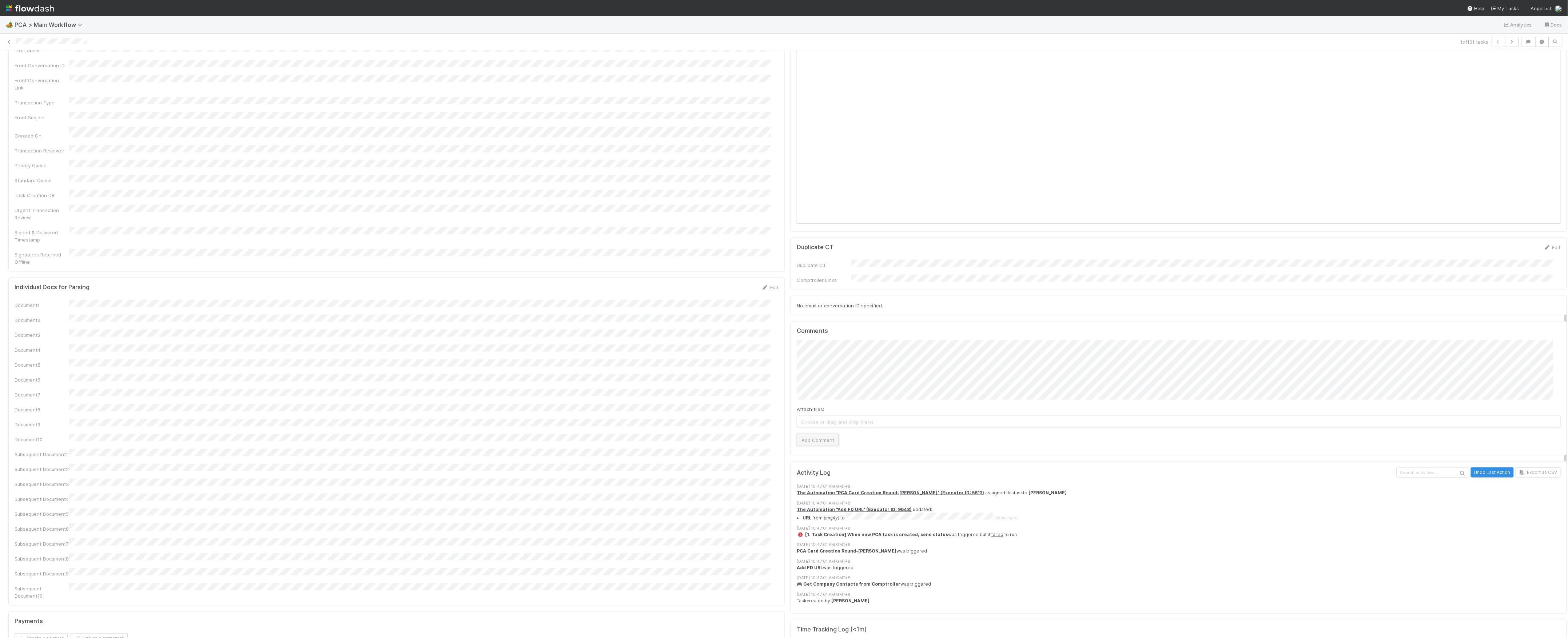
click at [826, 434] on button "Add Comment" at bounding box center [817, 440] width 42 height 12
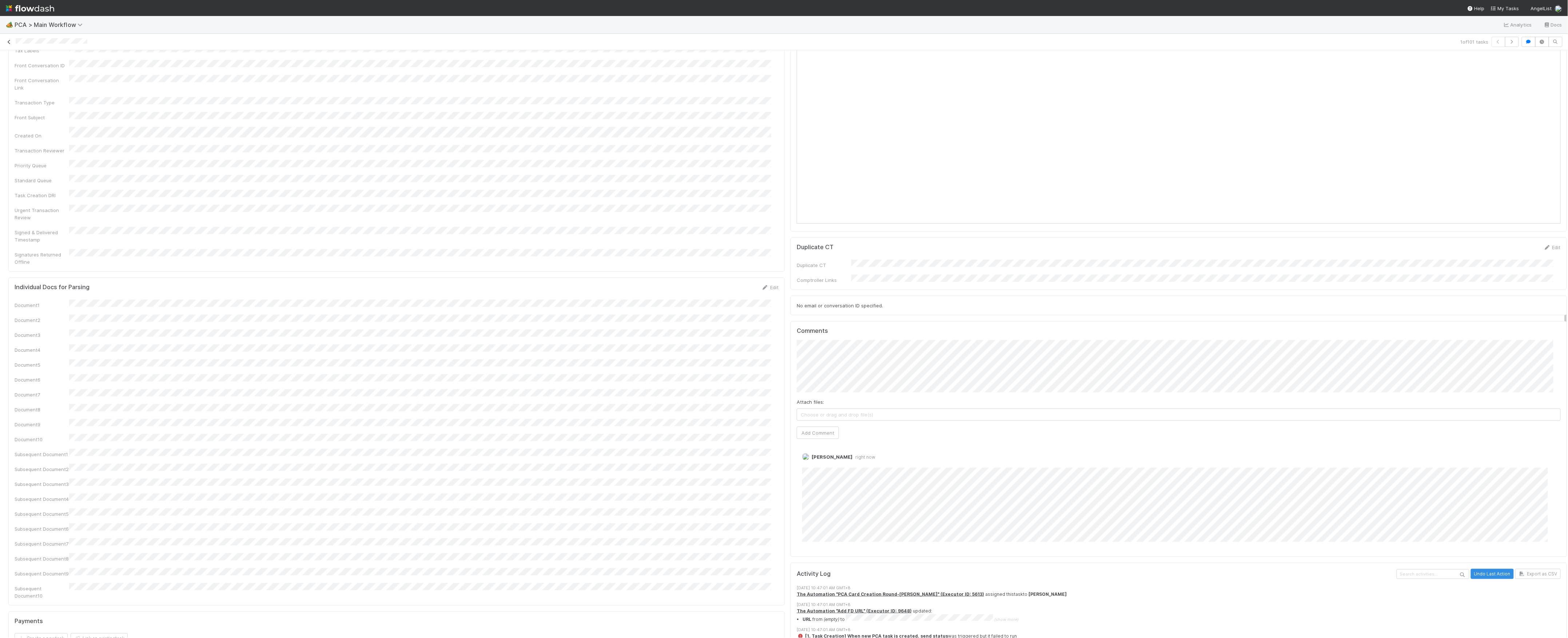
click at [8, 42] on icon at bounding box center [9, 42] width 7 height 5
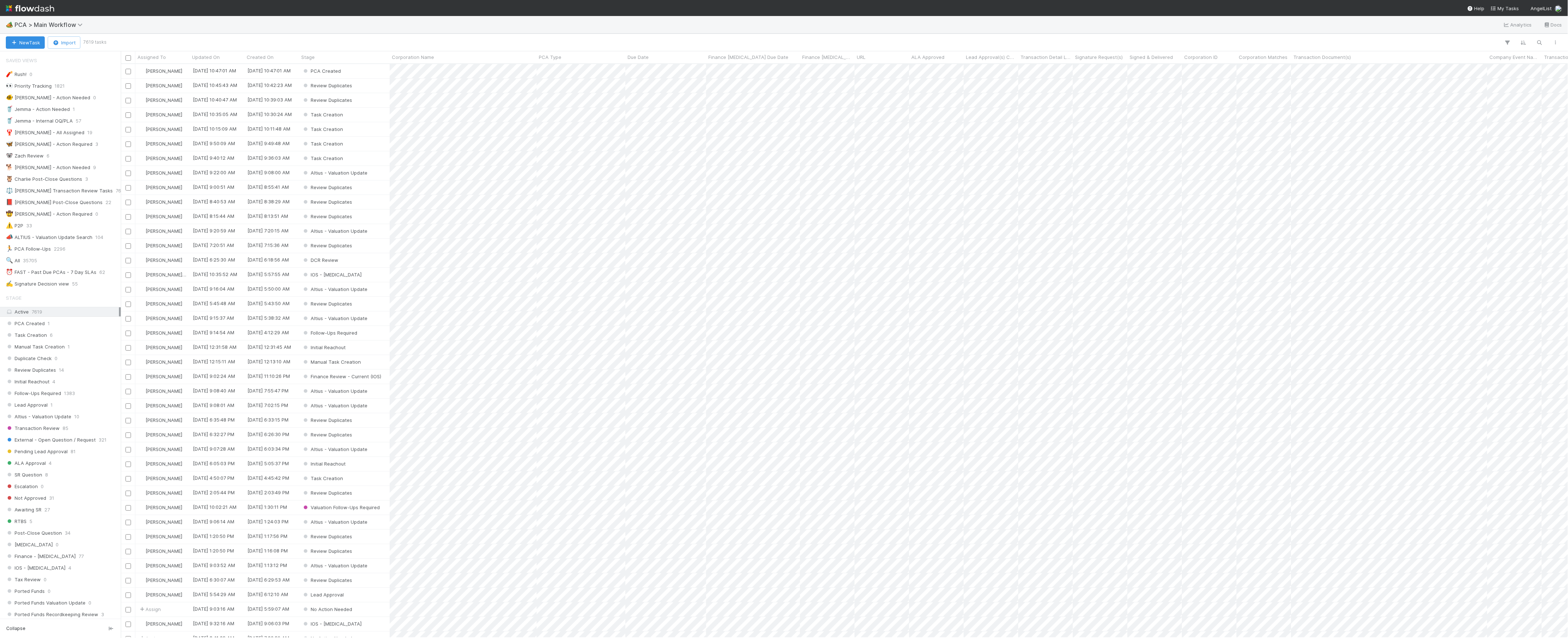
scroll to position [8, 8]
click at [21, 40] on button "New Task" at bounding box center [26, 43] width 39 height 12
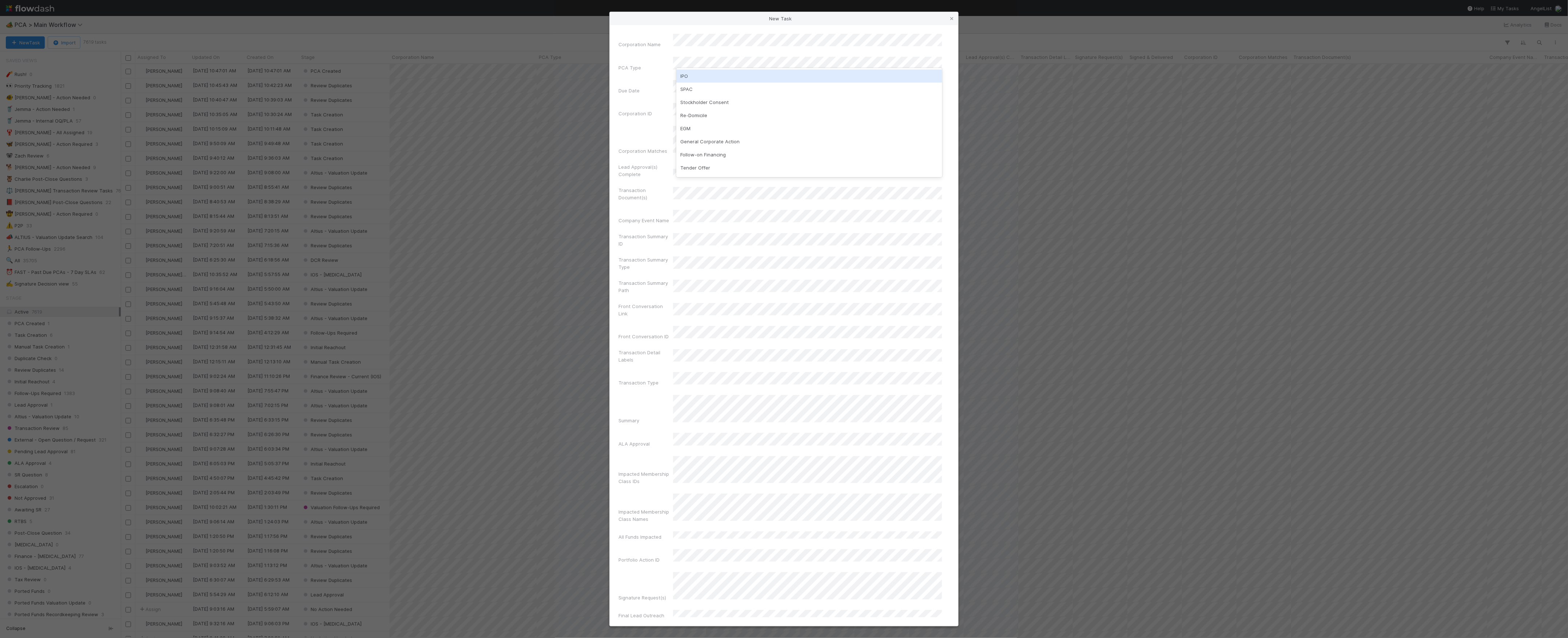
scroll to position [97, 0]
click at [719, 119] on div "Follow-on Financing" at bounding box center [809, 124] width 266 height 13
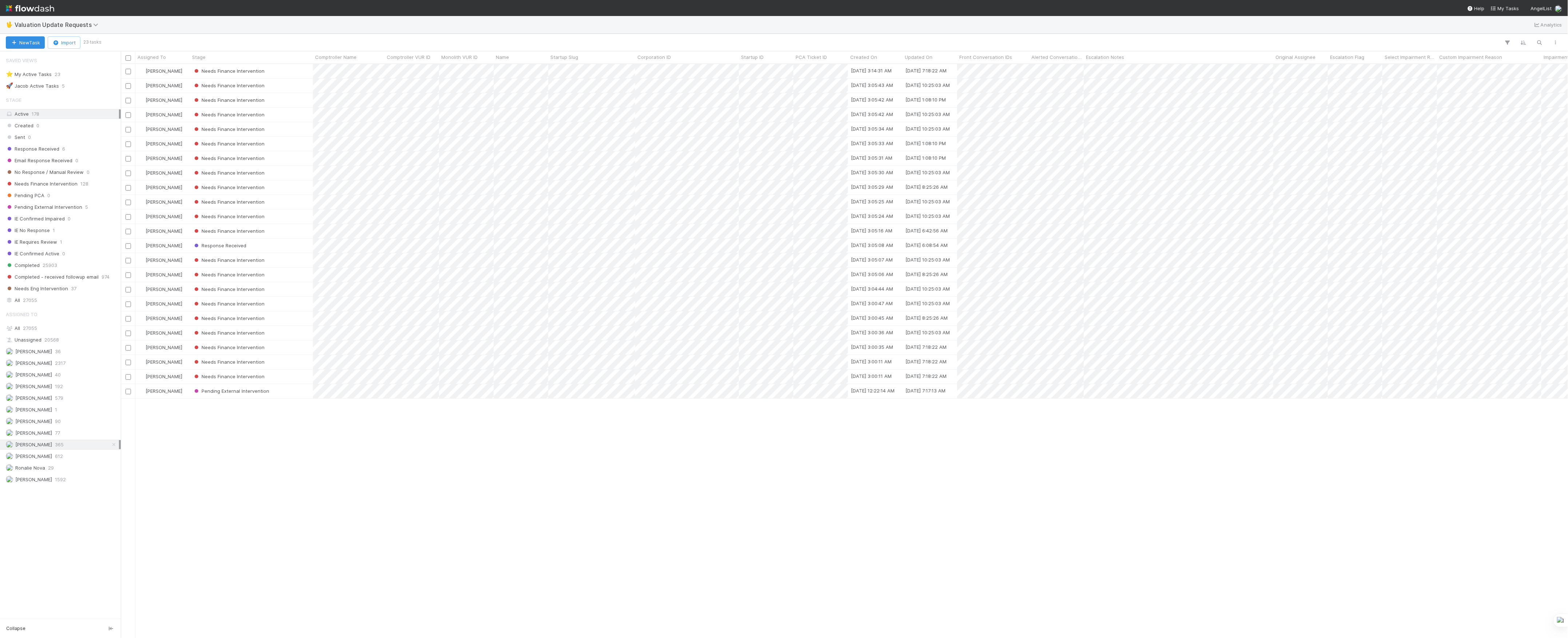
scroll to position [567, 1440]
click at [301, 93] on div "Needs Finance Intervention" at bounding box center [251, 85] width 123 height 14
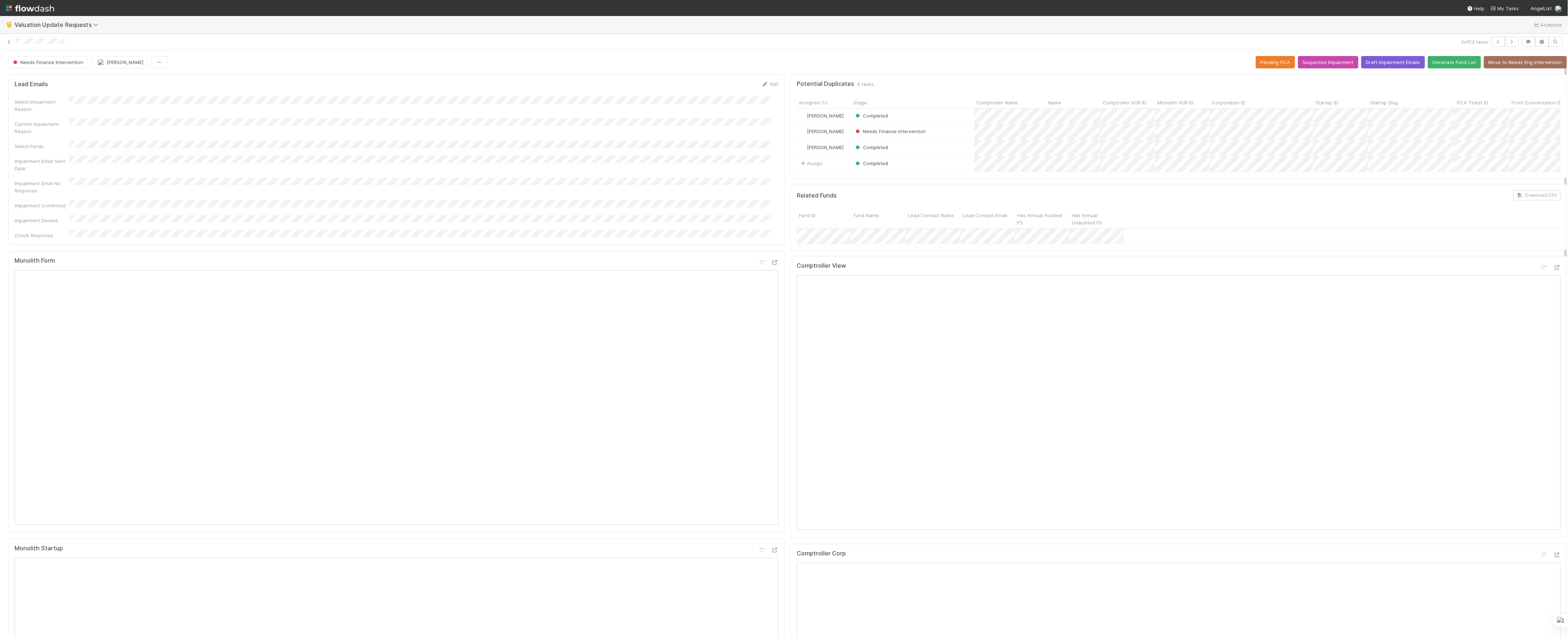
scroll to position [291, 0]
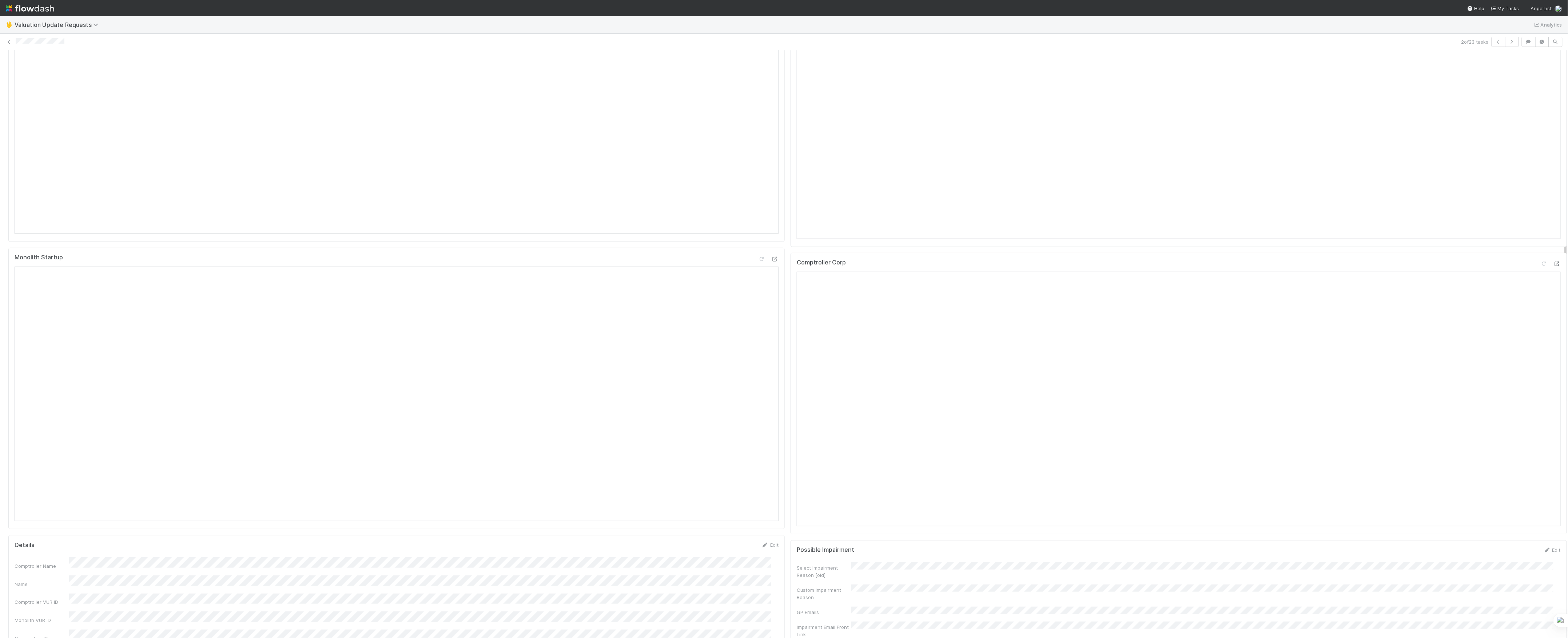
click at [1553, 267] on icon at bounding box center [1557, 264] width 7 height 5
click at [1541, 173] on icon at bounding box center [1544, 171] width 7 height 5
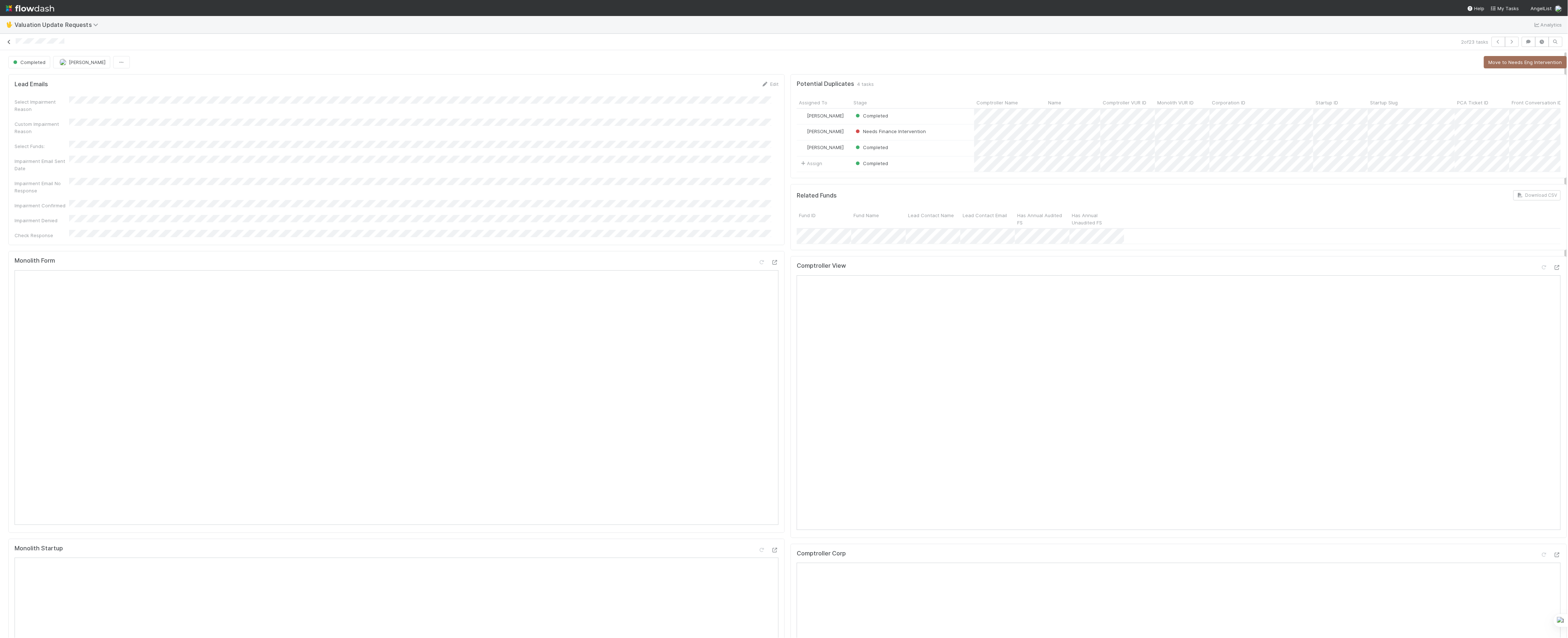
click at [10, 41] on icon at bounding box center [9, 42] width 7 height 5
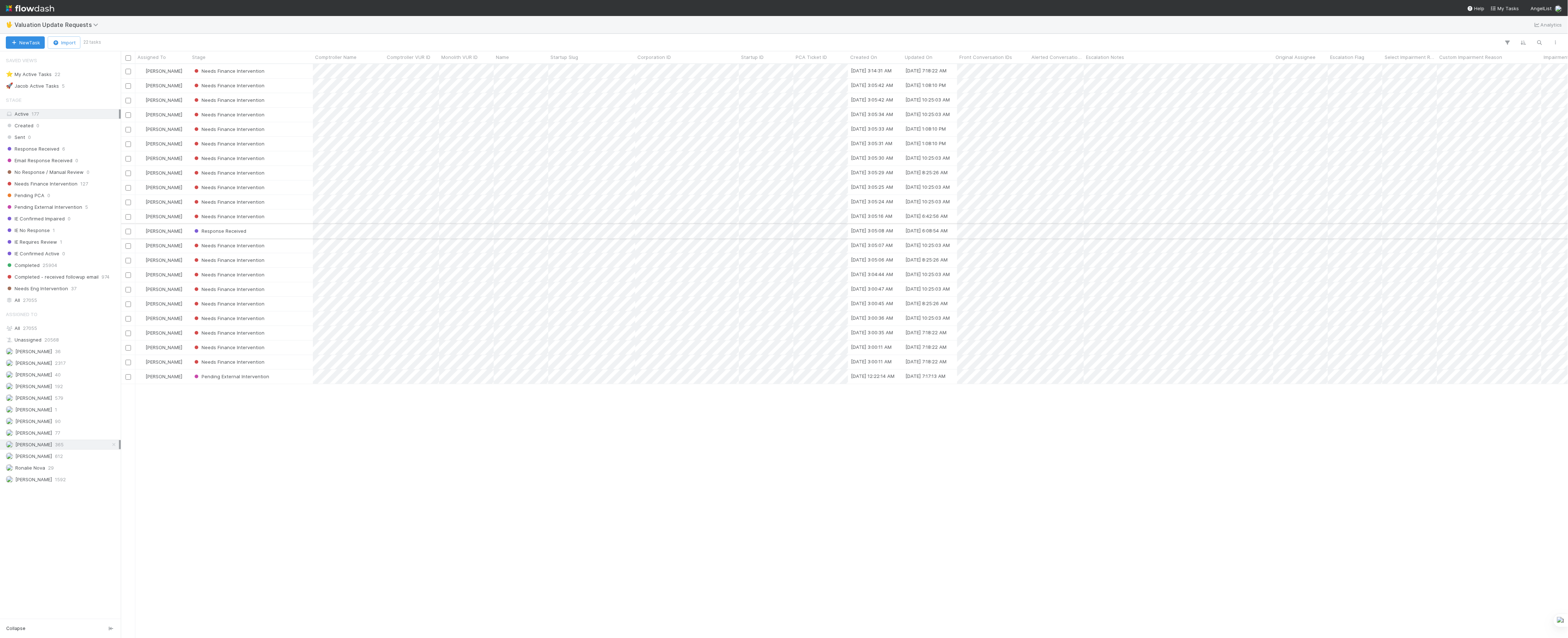
scroll to position [8, 8]
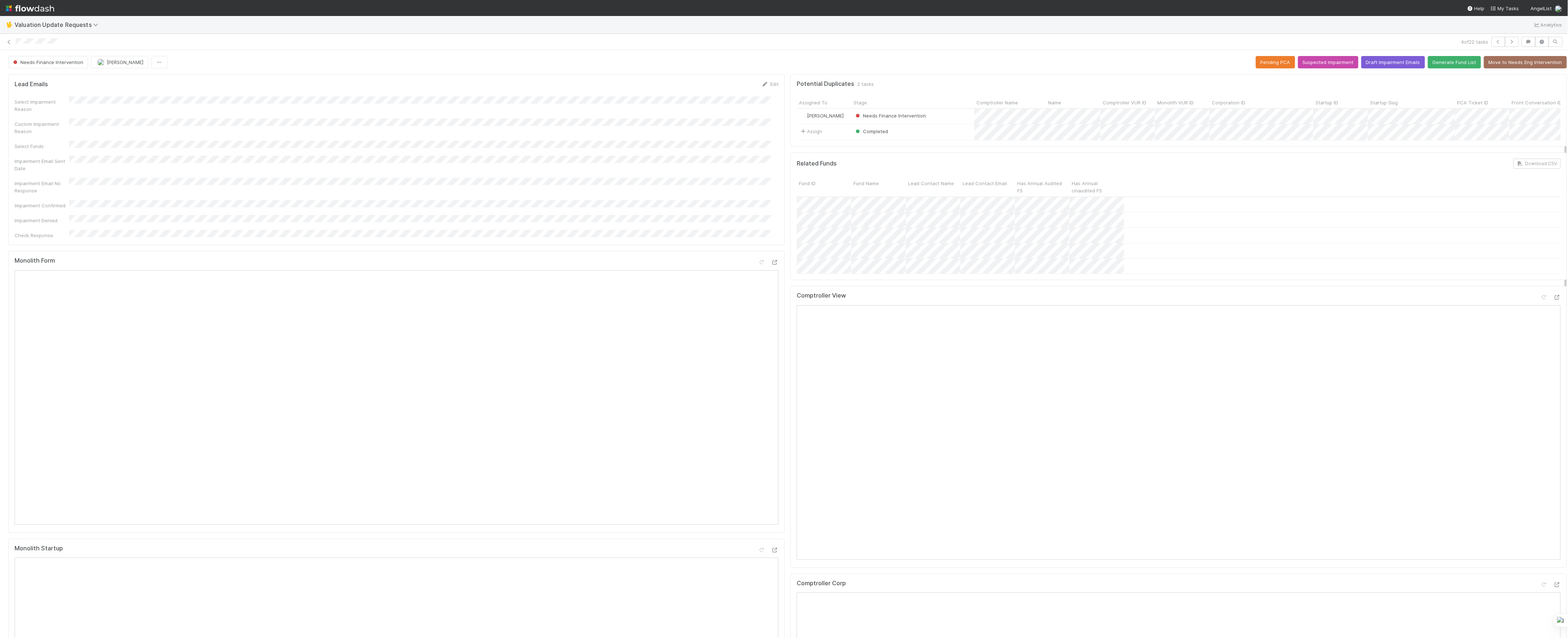
scroll to position [194, 0]
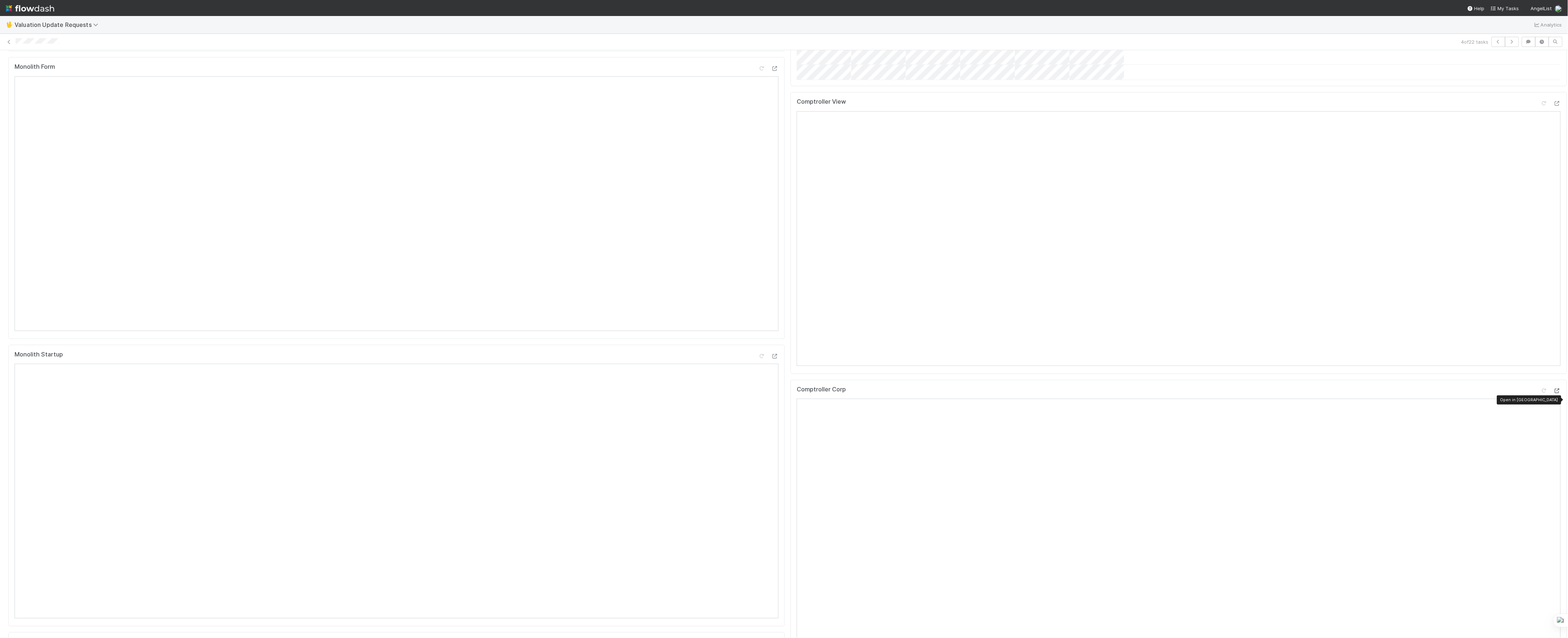
click at [1553, 393] on icon at bounding box center [1557, 391] width 7 height 5
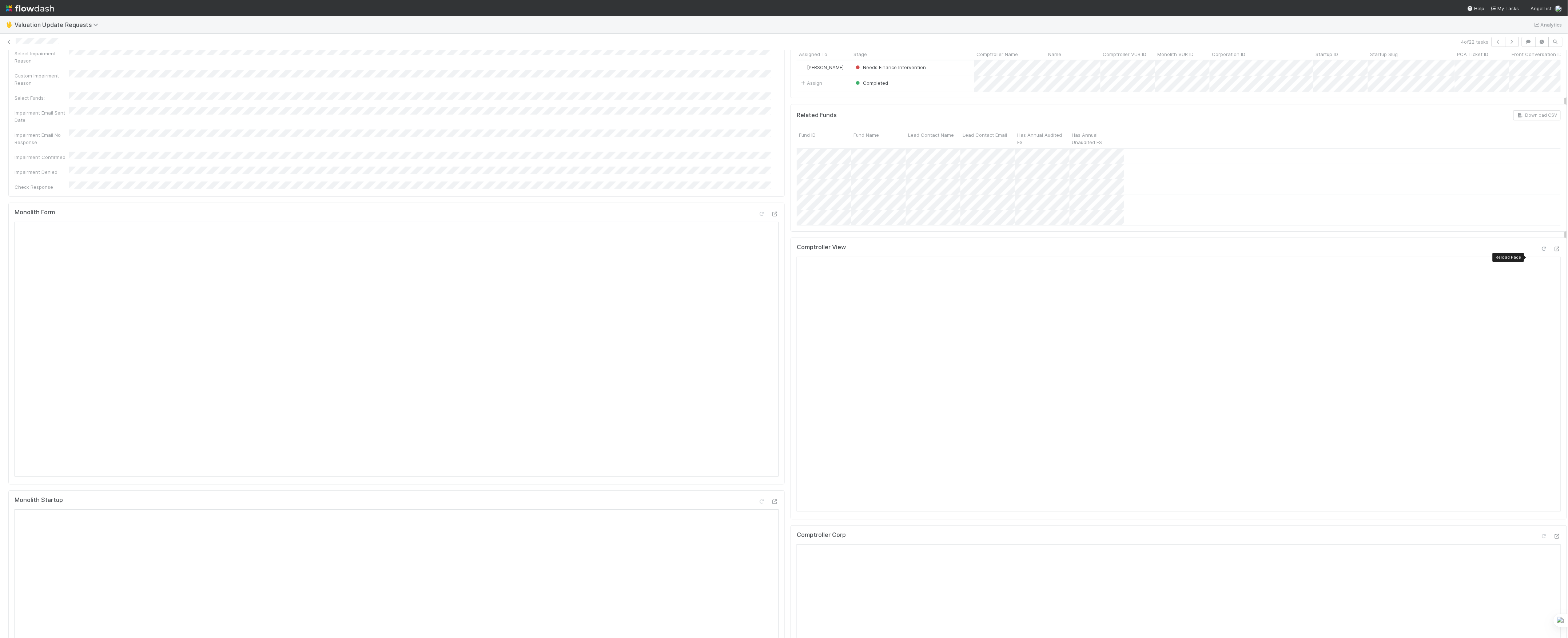
click at [1541, 251] on icon at bounding box center [1544, 249] width 7 height 5
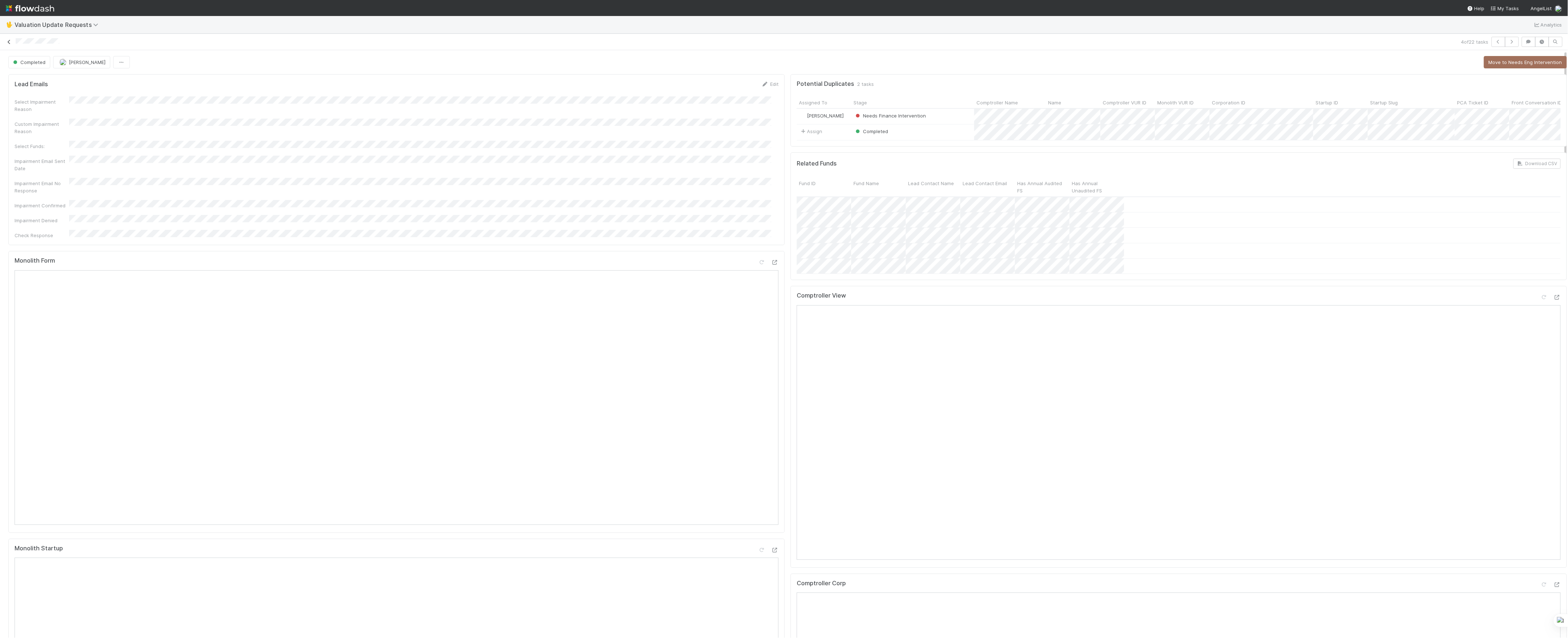
click at [10, 41] on icon at bounding box center [9, 42] width 7 height 5
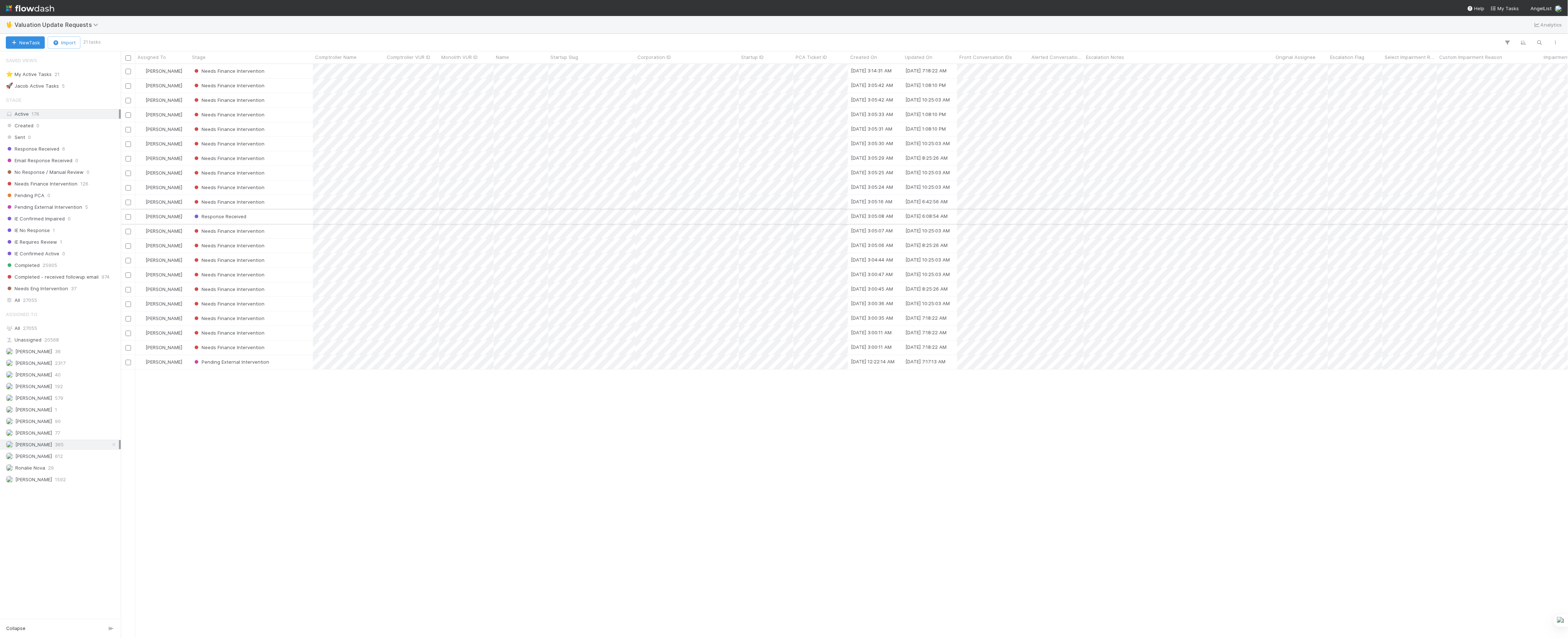
scroll to position [8, 8]
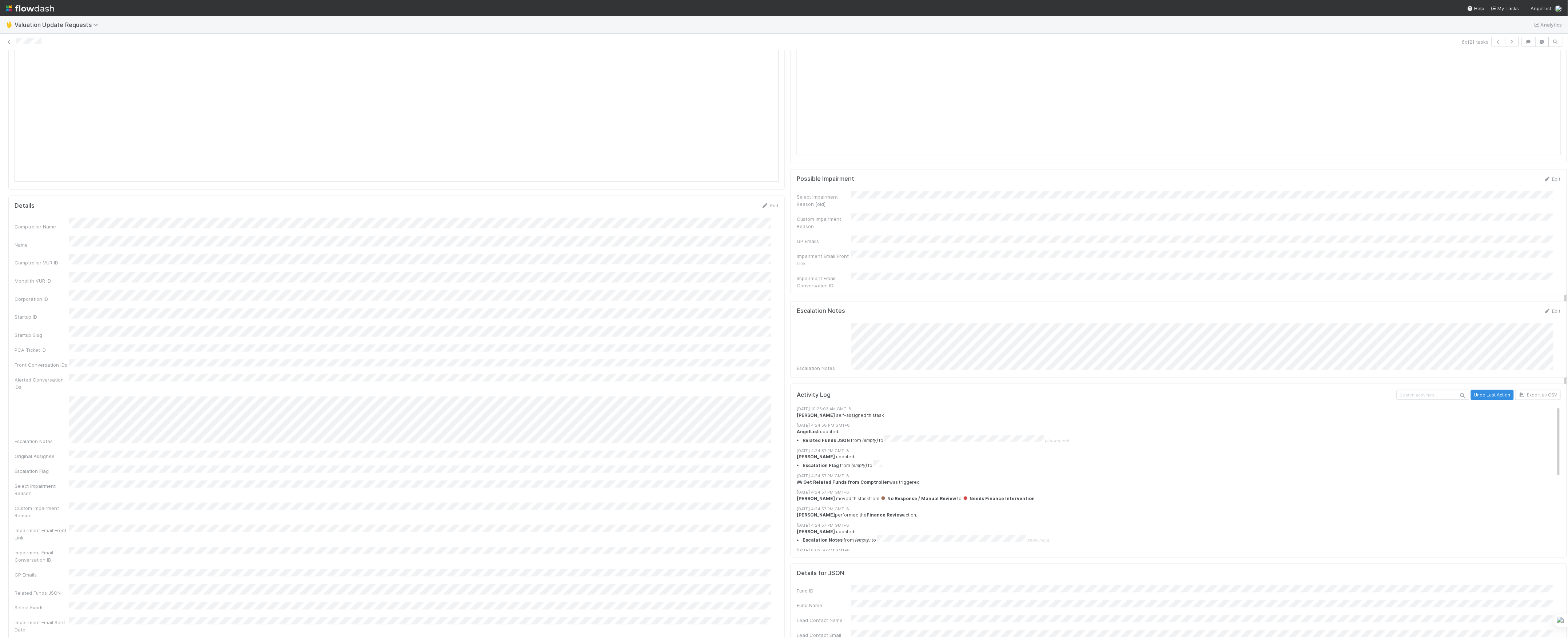
scroll to position [340, 0]
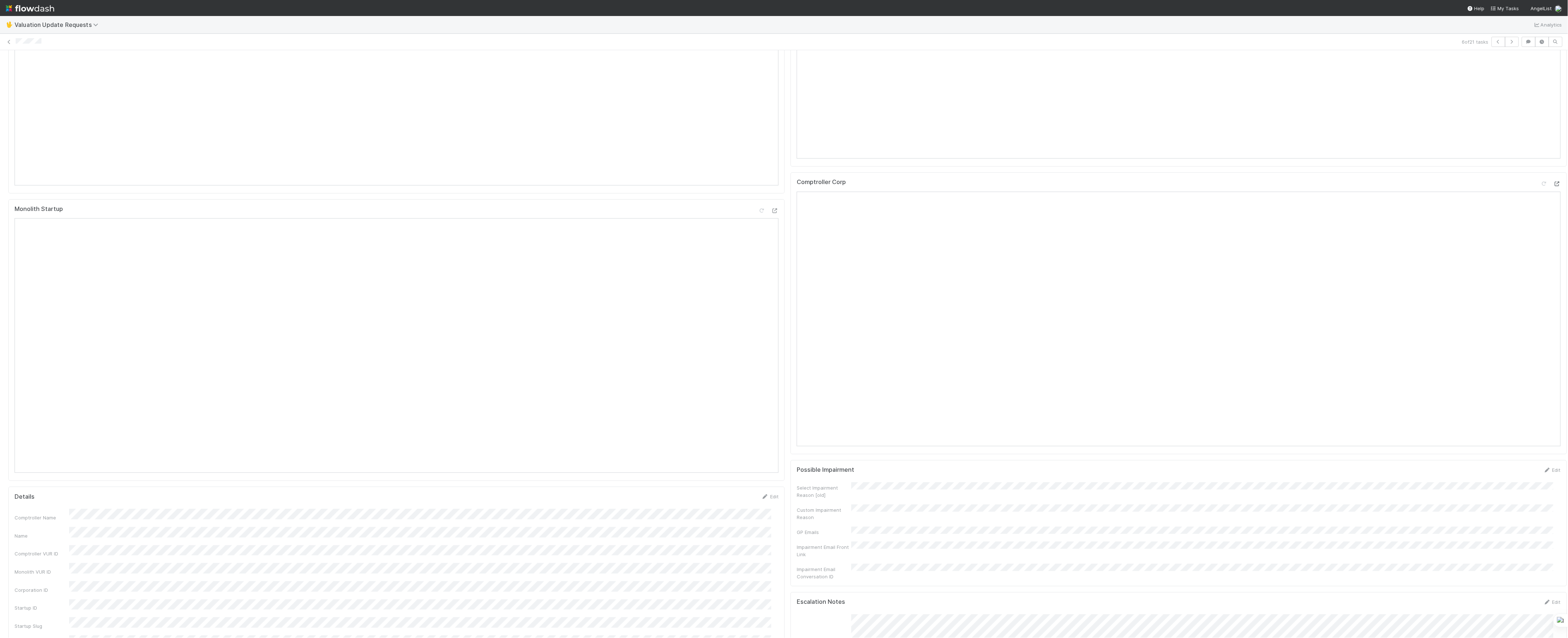
click at [1553, 186] on icon at bounding box center [1557, 184] width 7 height 5
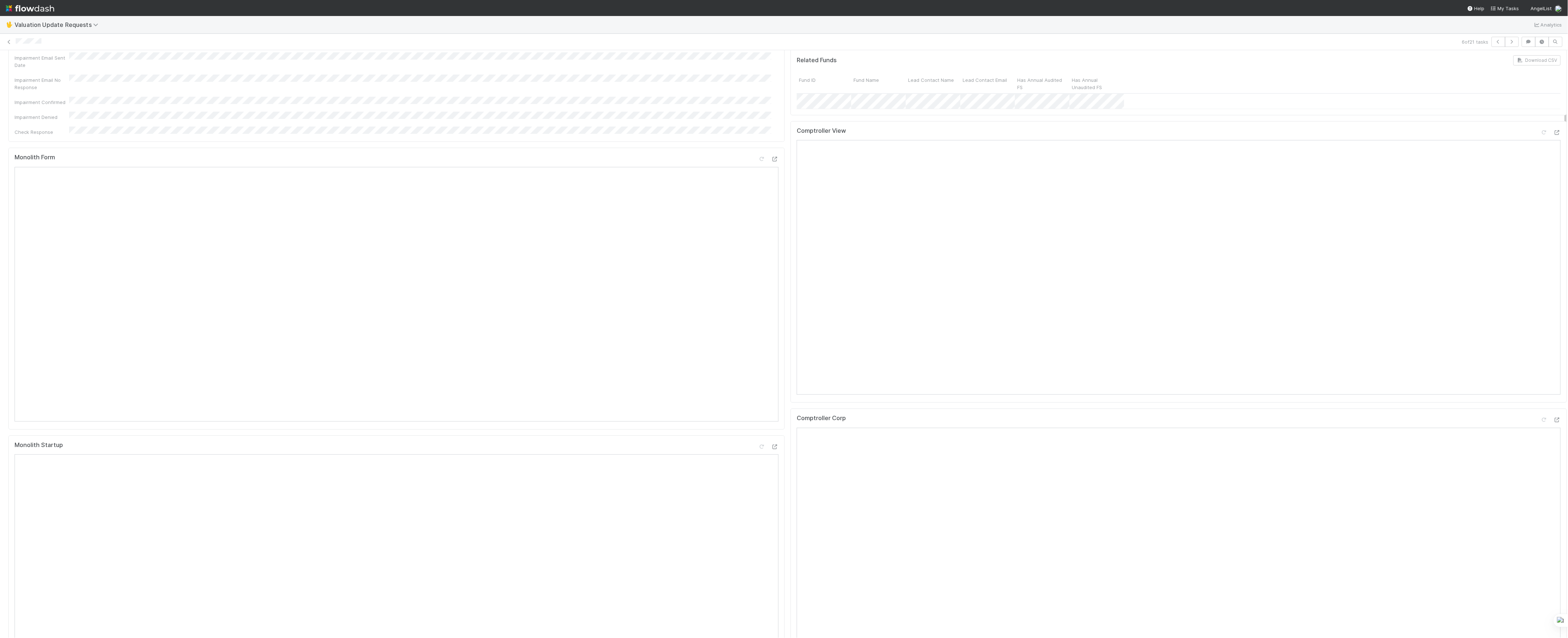
scroll to position [48, 0]
click at [1541, 194] on div at bounding box center [1550, 189] width 20 height 10
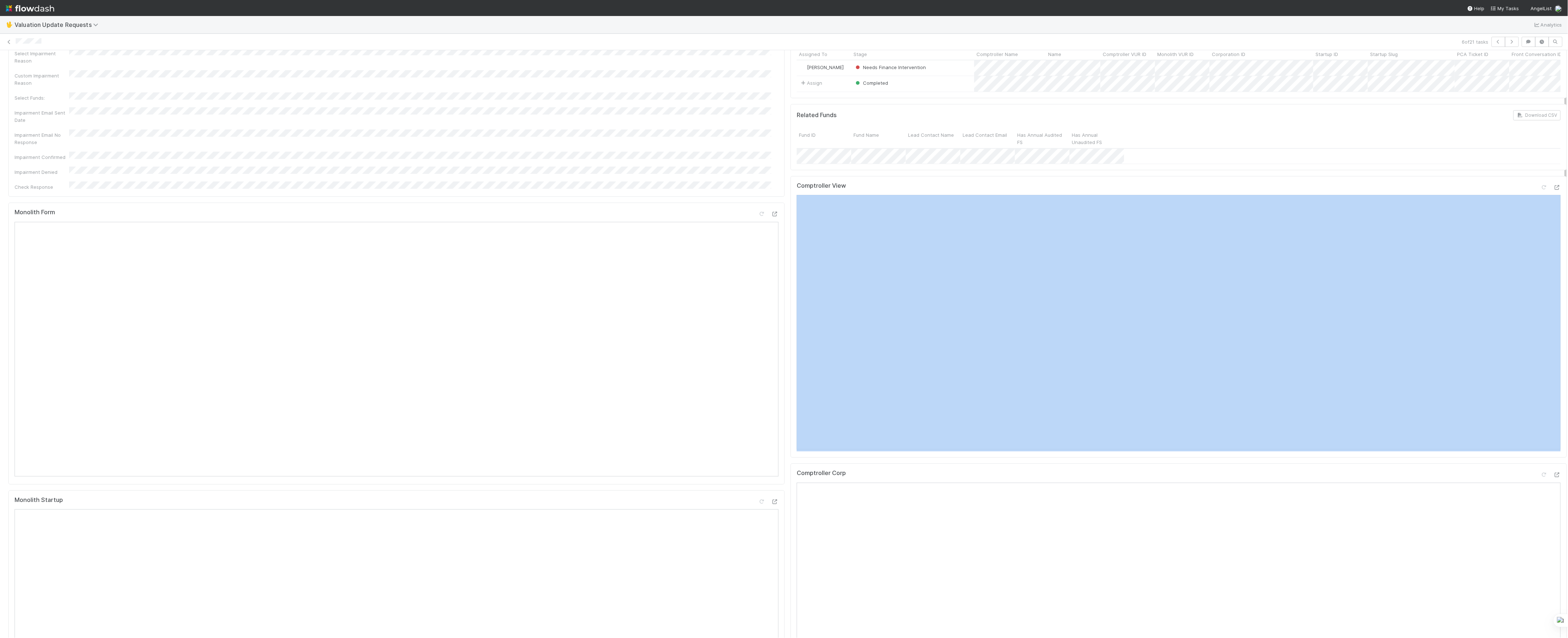
click at [1541, 194] on div at bounding box center [1550, 189] width 20 height 10
click at [1541, 190] on icon at bounding box center [1544, 188] width 7 height 5
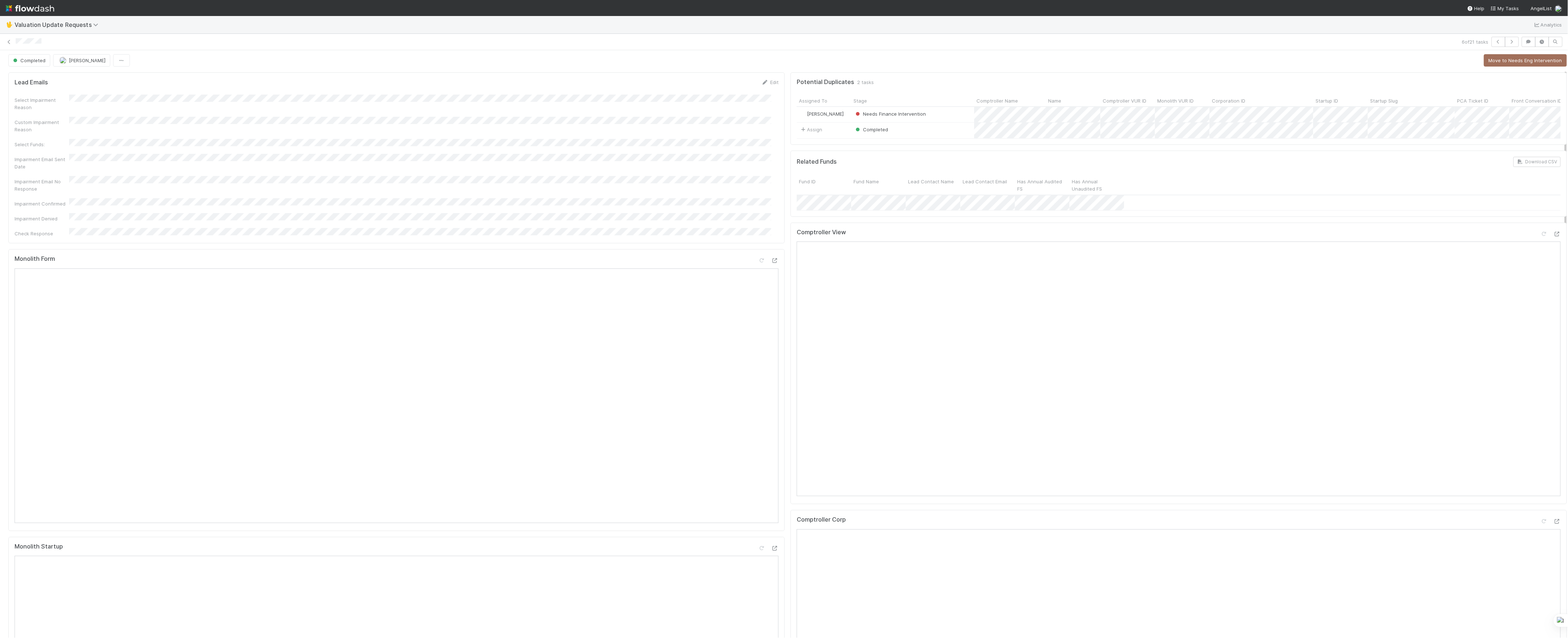
scroll to position [0, 0]
click at [9, 42] on icon at bounding box center [9, 42] width 7 height 5
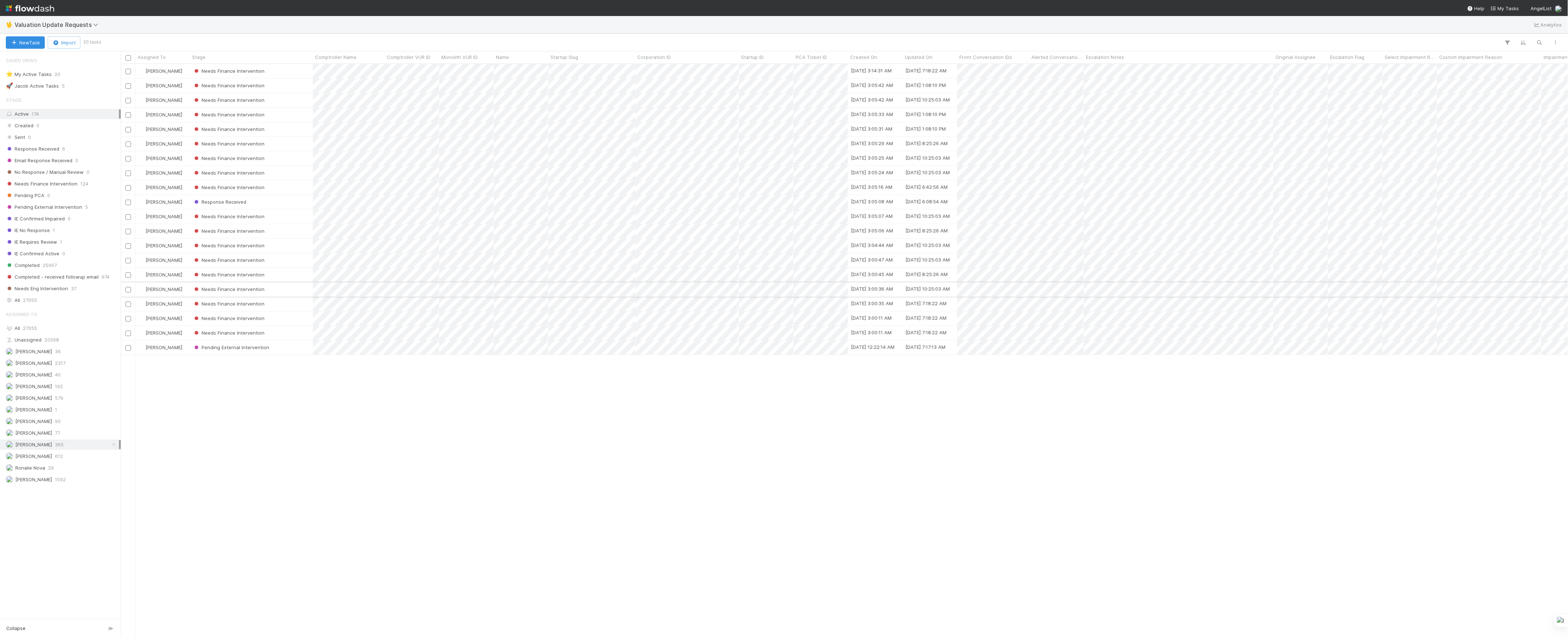
scroll to position [8, 8]
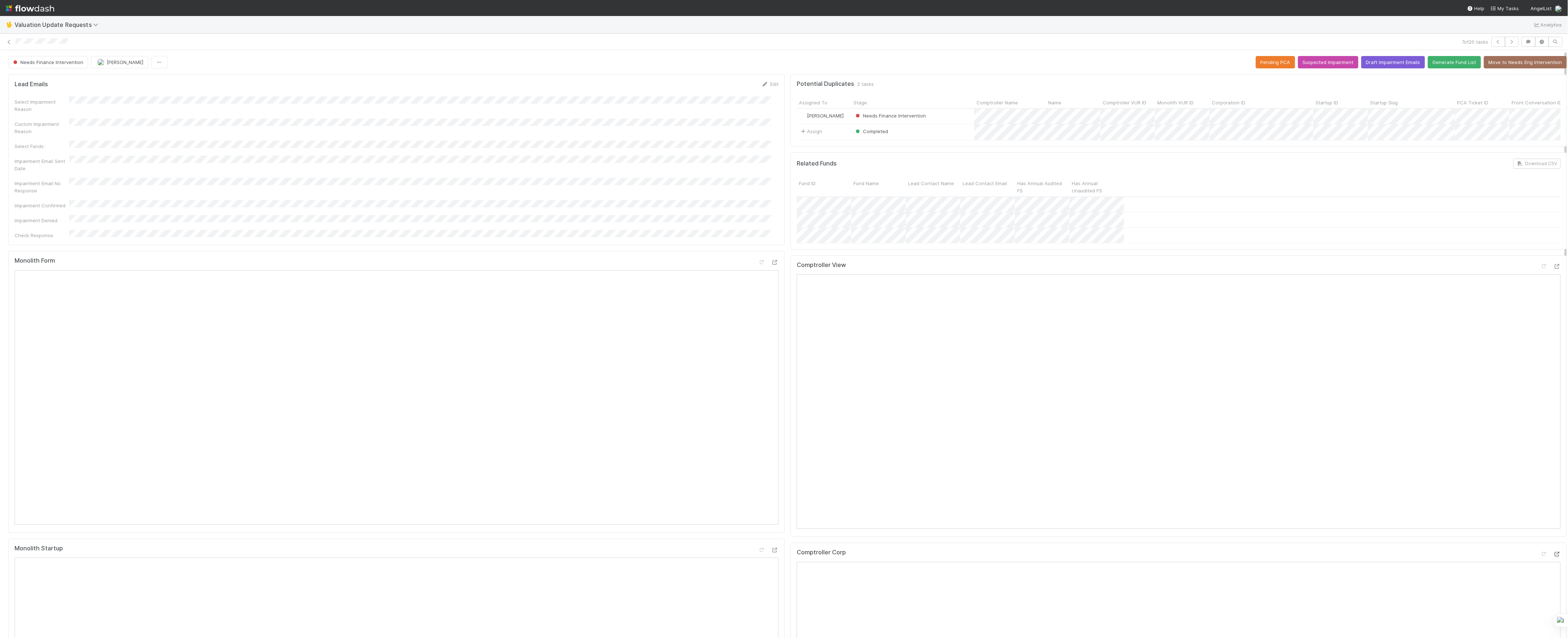
click at [1553, 556] on icon at bounding box center [1557, 555] width 7 height 5
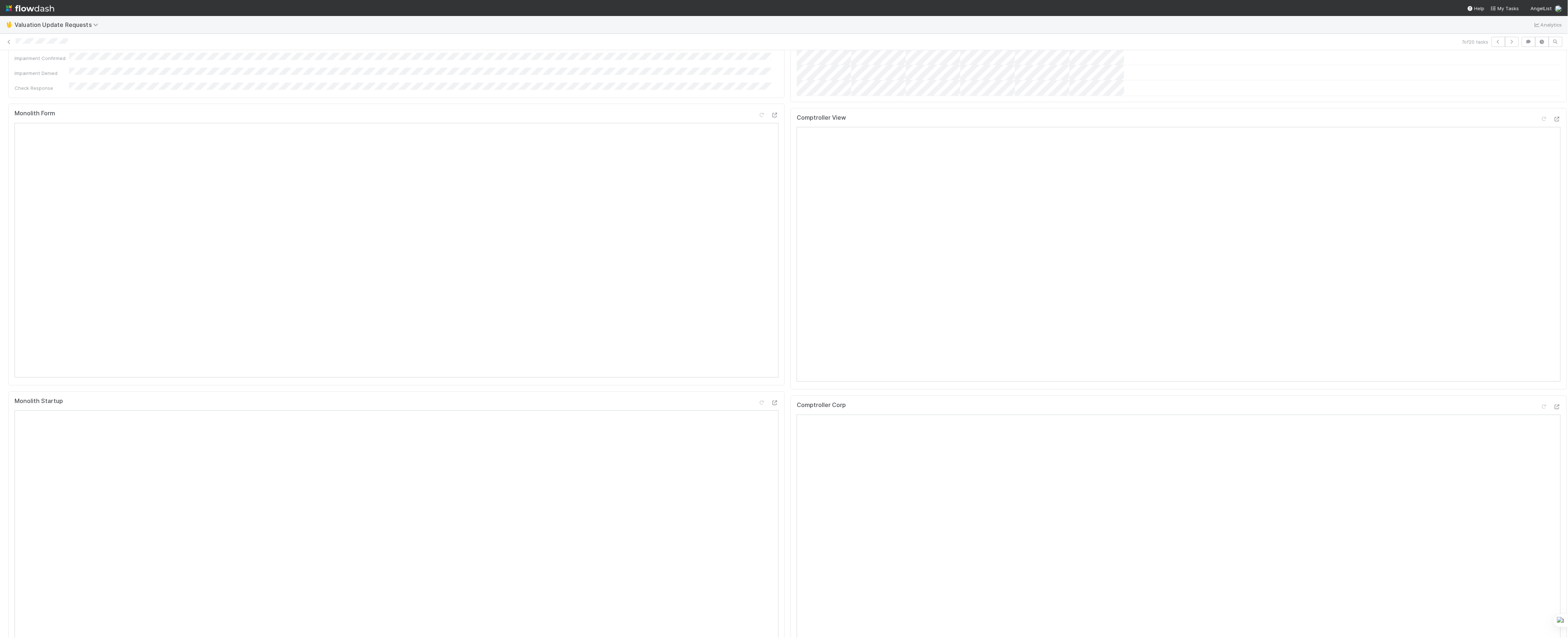
scroll to position [145, 0]
click at [1541, 124] on icon at bounding box center [1544, 121] width 7 height 5
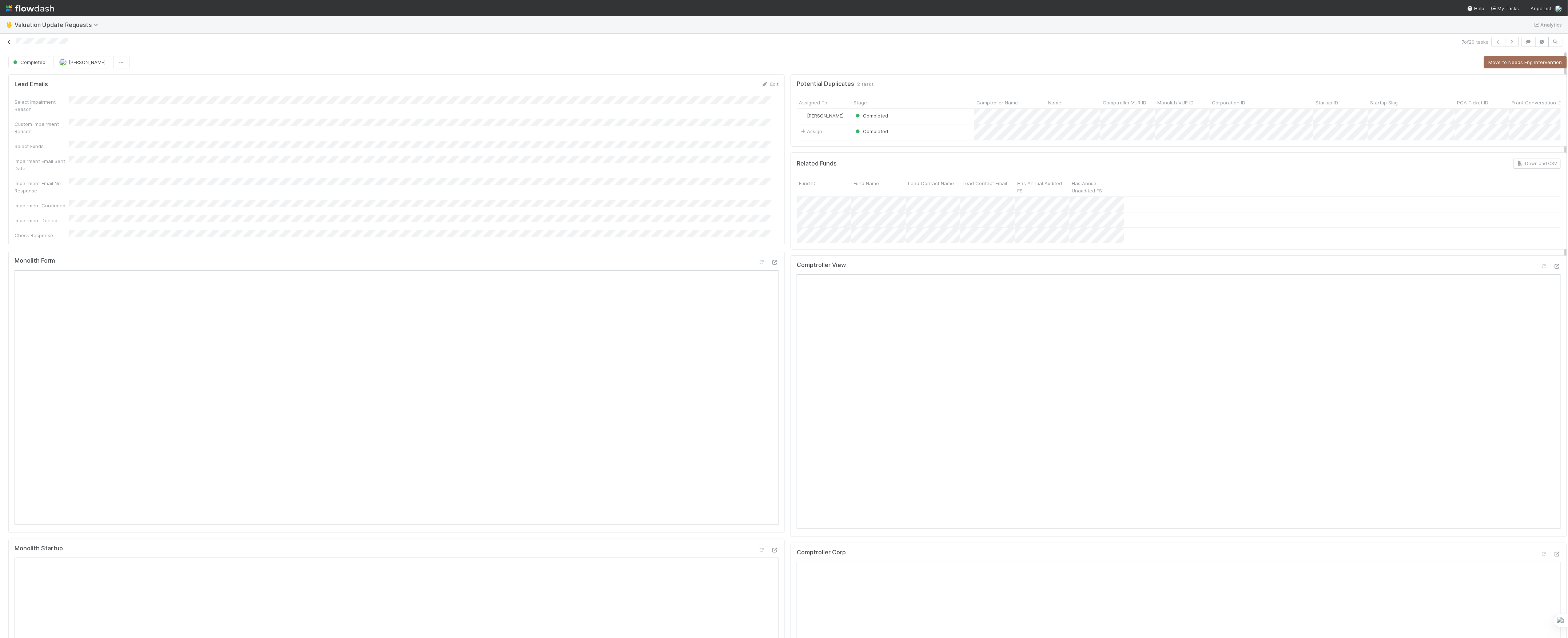
click at [10, 44] on icon at bounding box center [9, 42] width 7 height 5
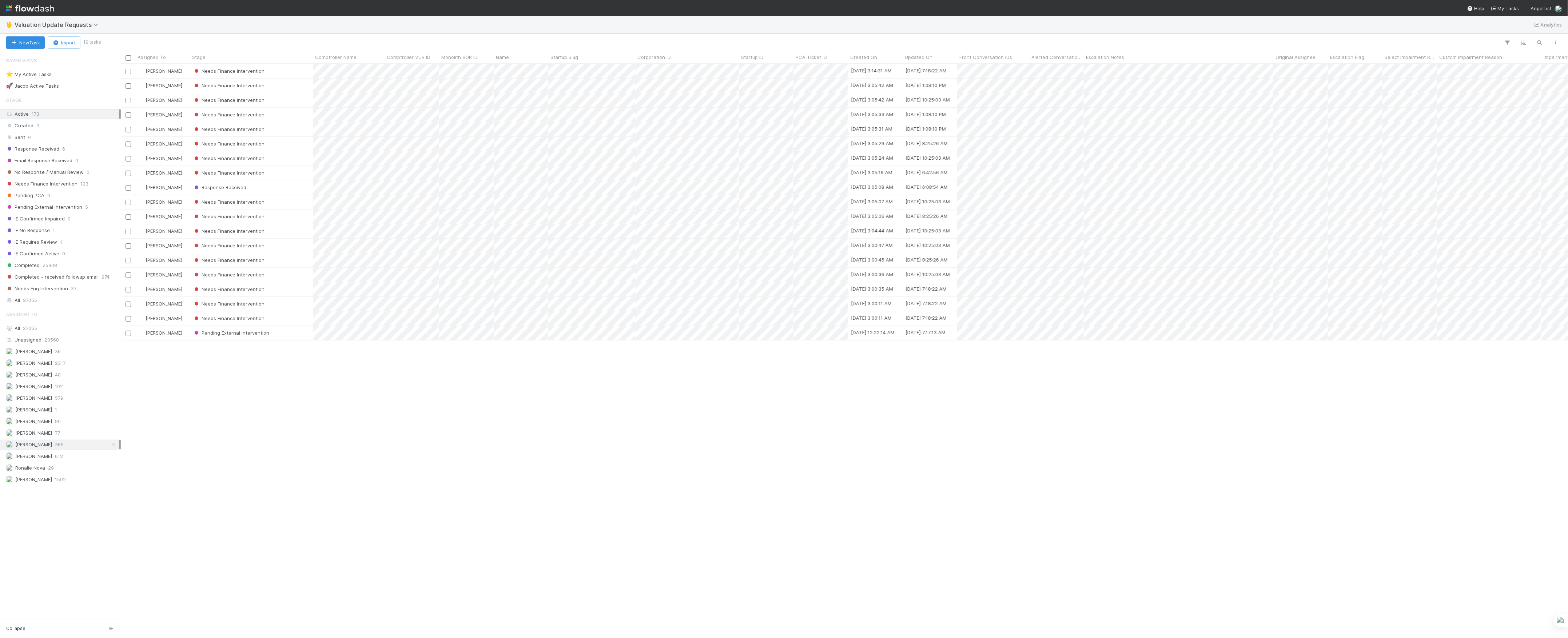
scroll to position [567, 1440]
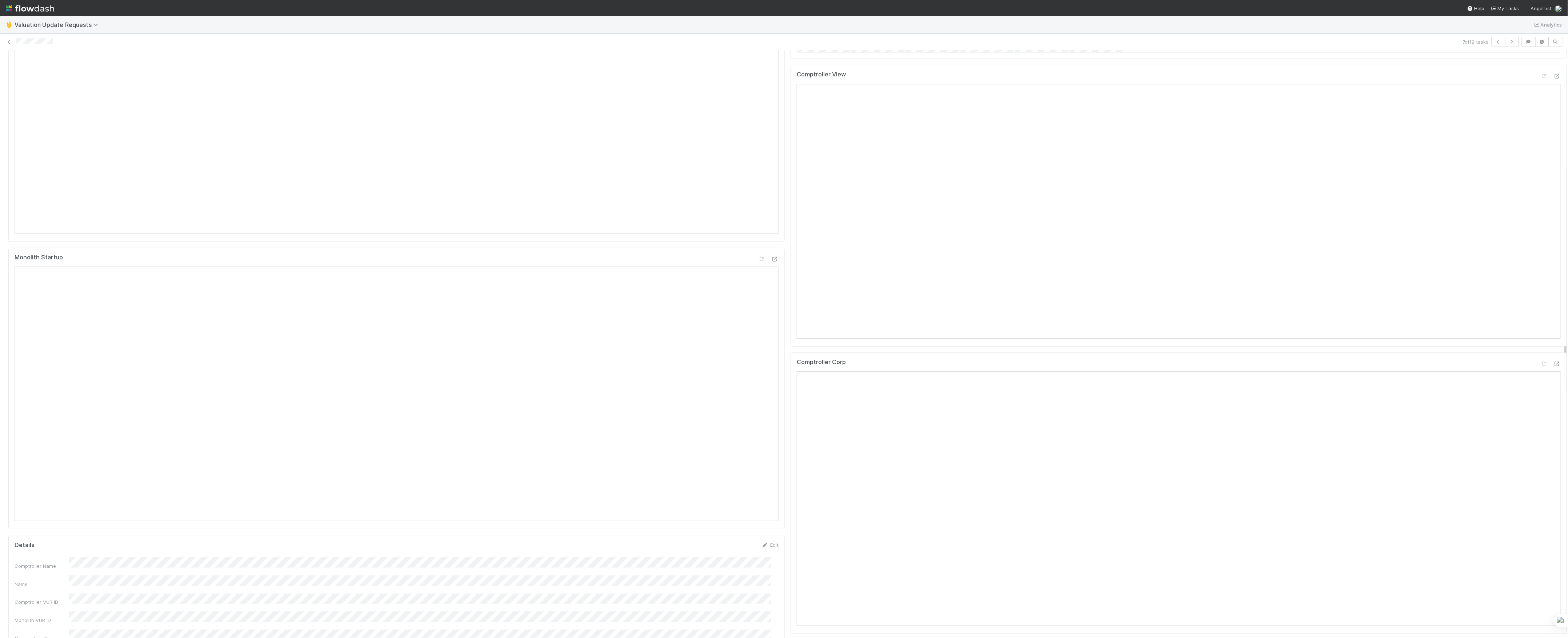
scroll to position [141, 749]
click at [1553, 363] on icon at bounding box center [1557, 364] width 7 height 5
drag, startPoint x: 1523, startPoint y: 79, endPoint x: 1527, endPoint y: 78, distance: 4.1
click at [1523, 78] on div "Comptroller View" at bounding box center [1178, 78] width 764 height 13
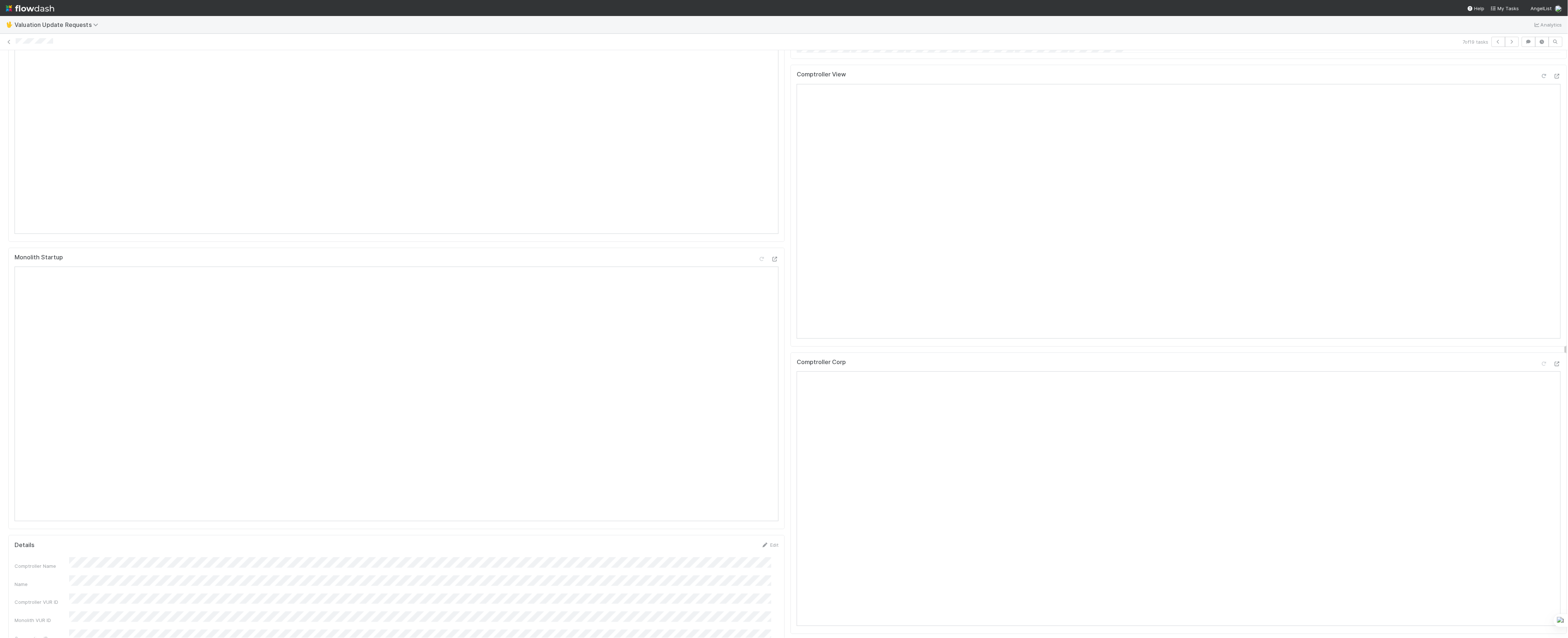
click at [1541, 78] on icon at bounding box center [1544, 76] width 7 height 5
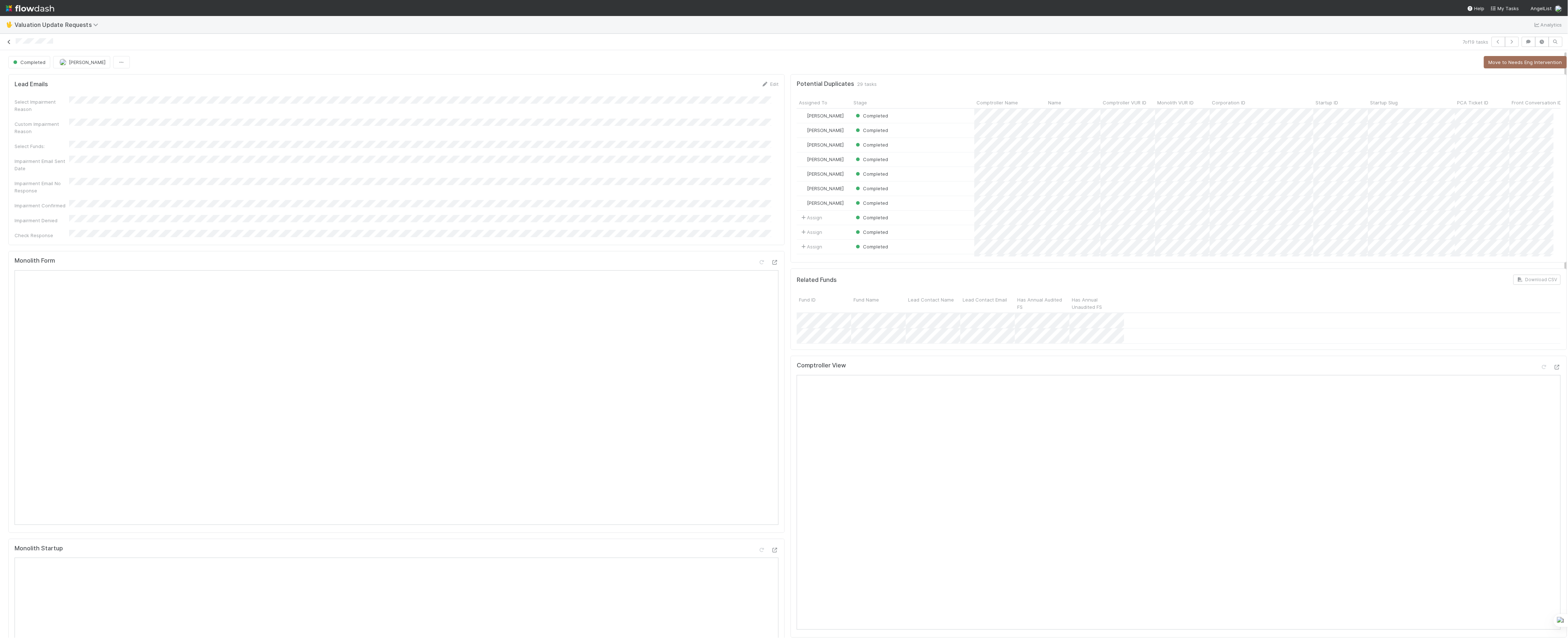
click at [8, 41] on icon at bounding box center [9, 42] width 7 height 5
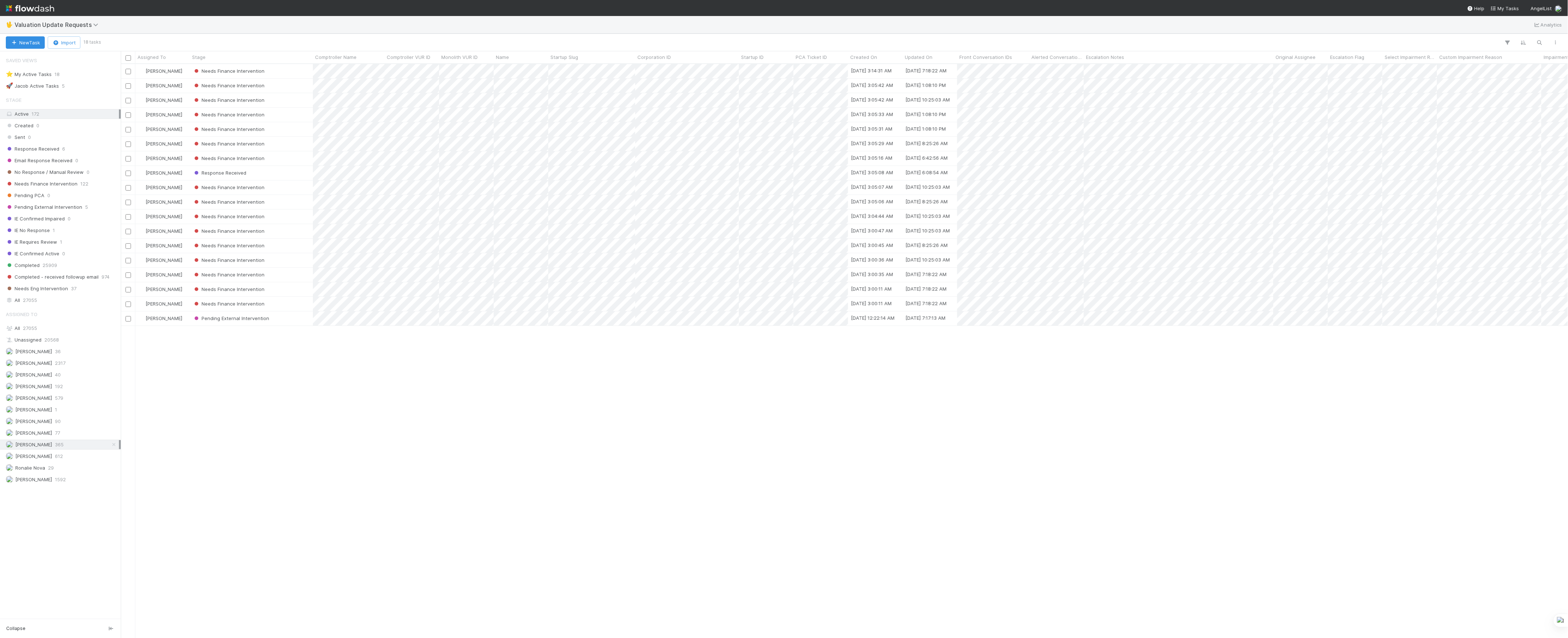
scroll to position [8, 8]
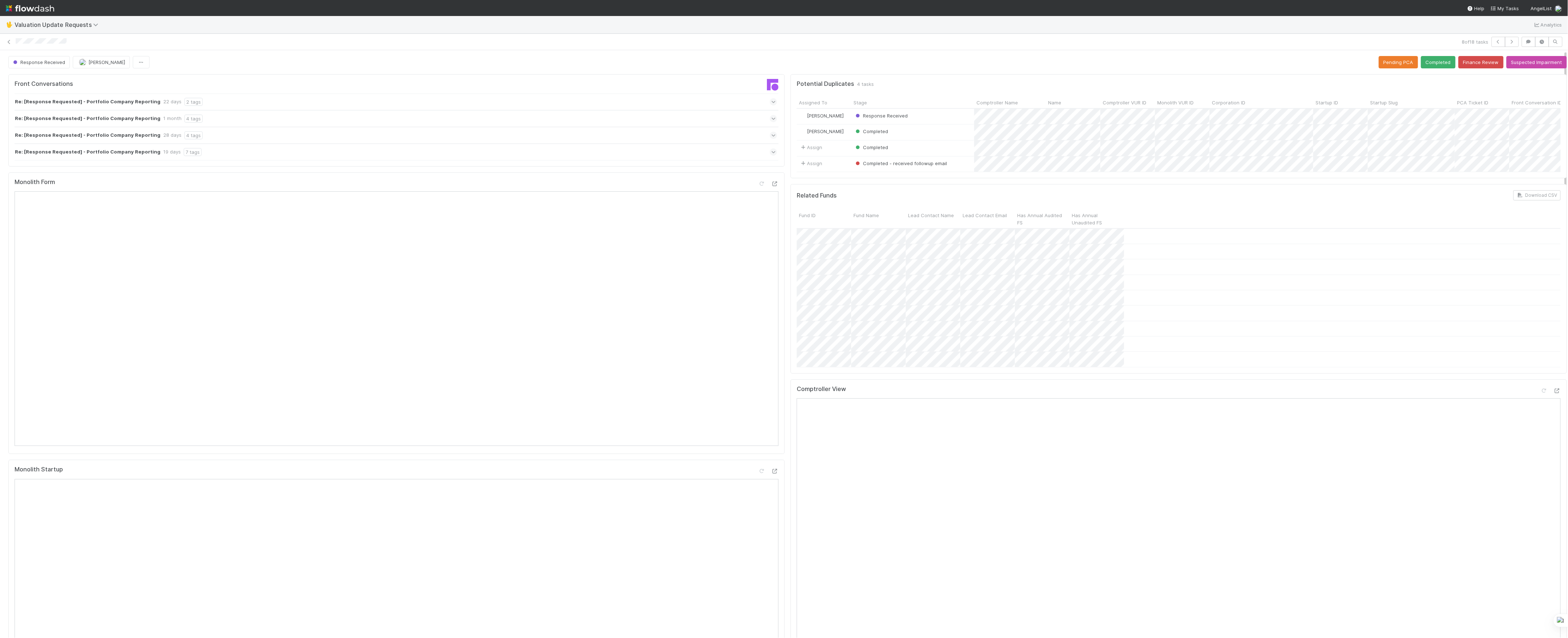
click at [340, 145] on div "Re: [Response Requested] - Portfolio Company Reporting 19 days 7 tags" at bounding box center [396, 152] width 763 height 16
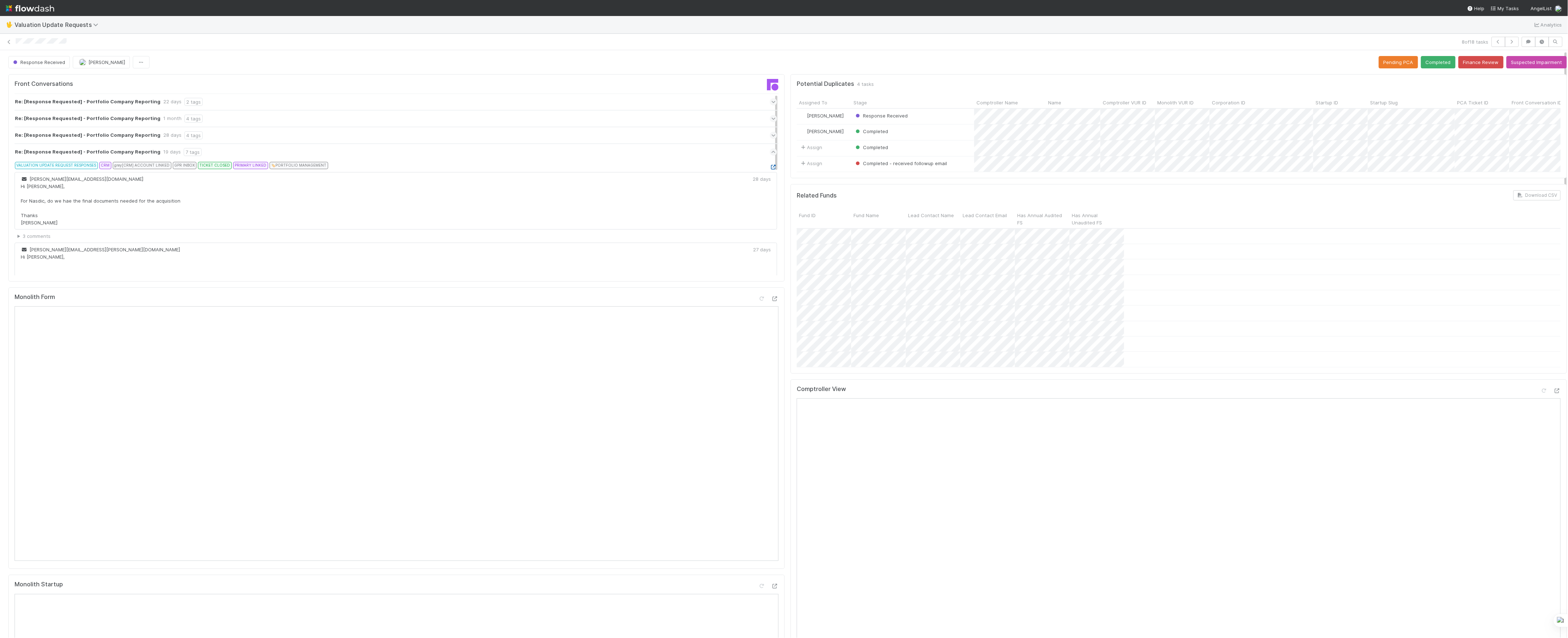
click at [770, 165] on icon at bounding box center [774, 167] width 7 height 5
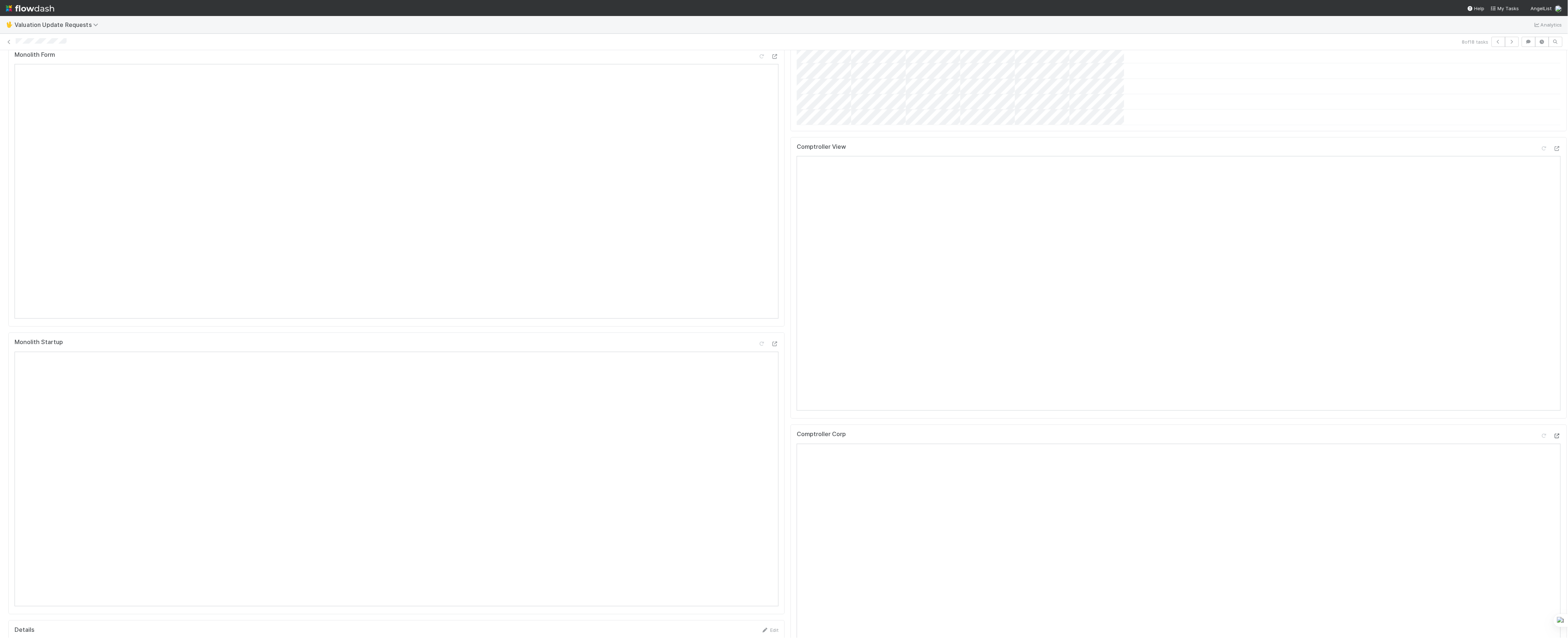
click at [1553, 438] on icon at bounding box center [1557, 436] width 7 height 5
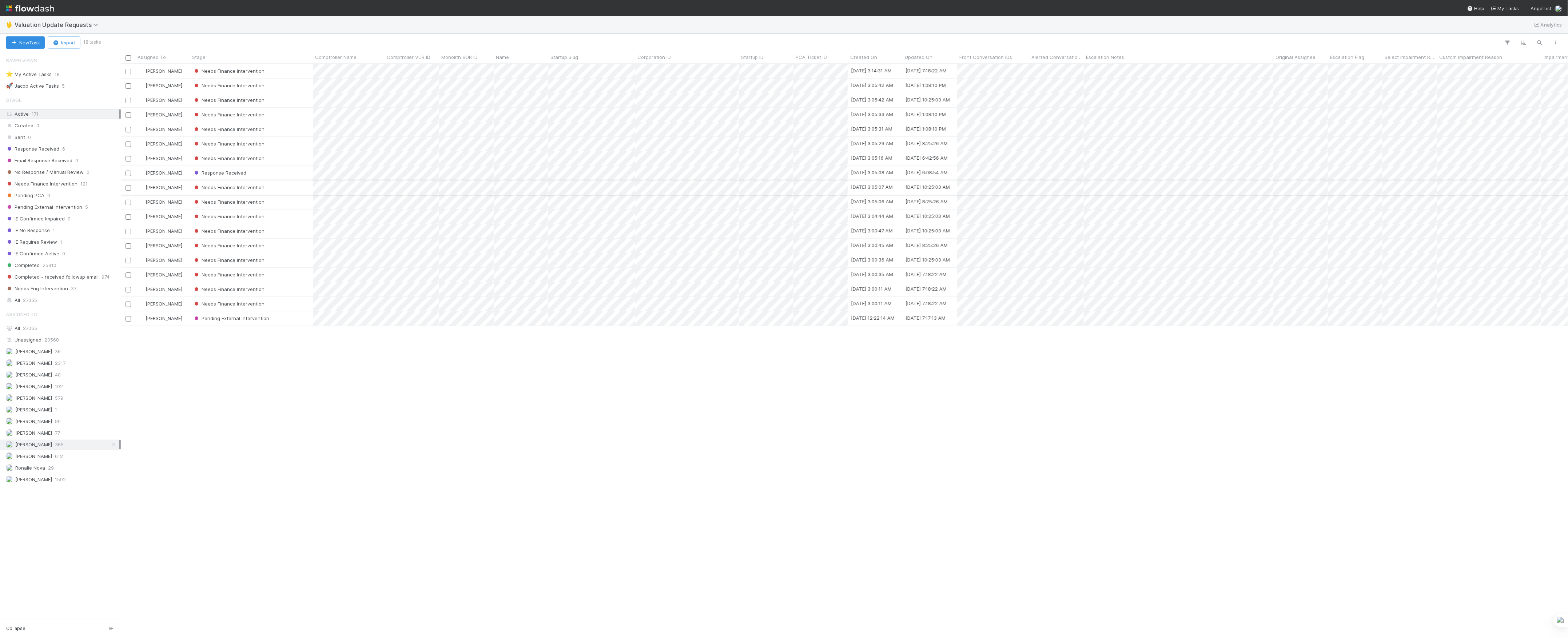
scroll to position [8, 8]
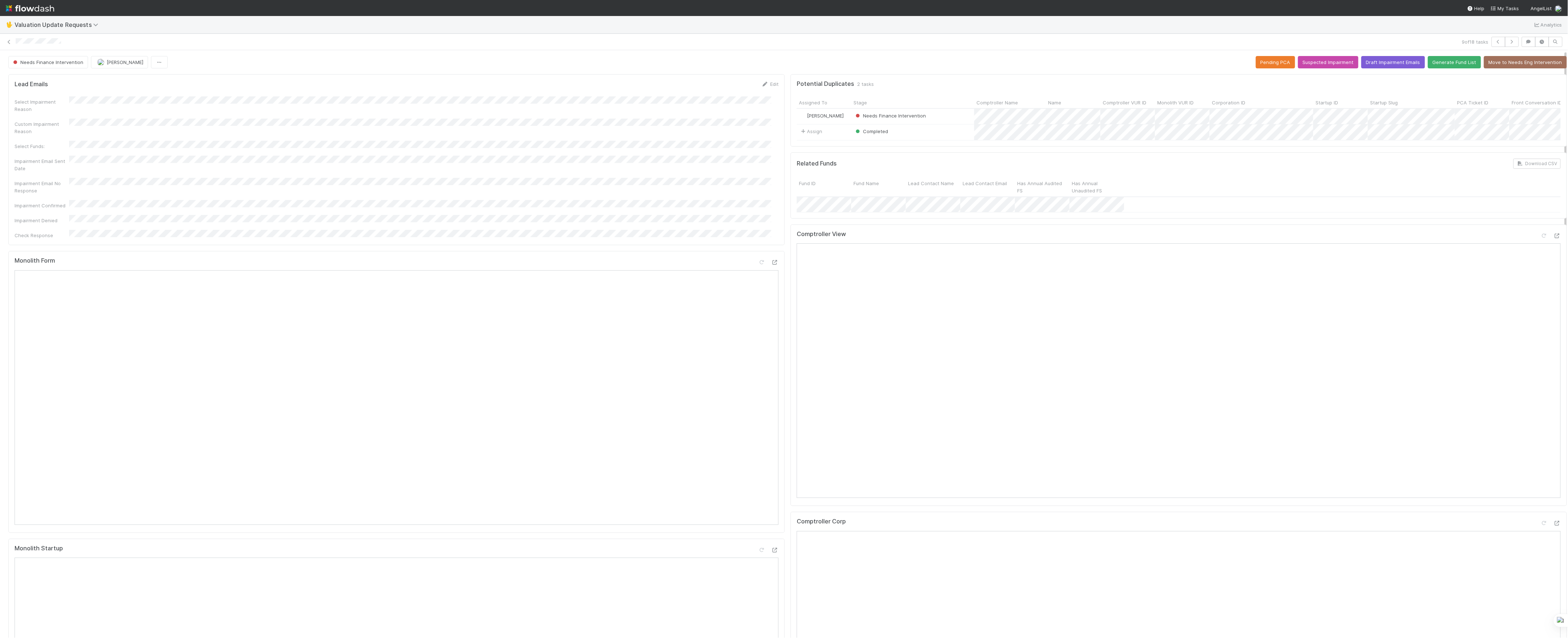
scroll to position [242, 0]
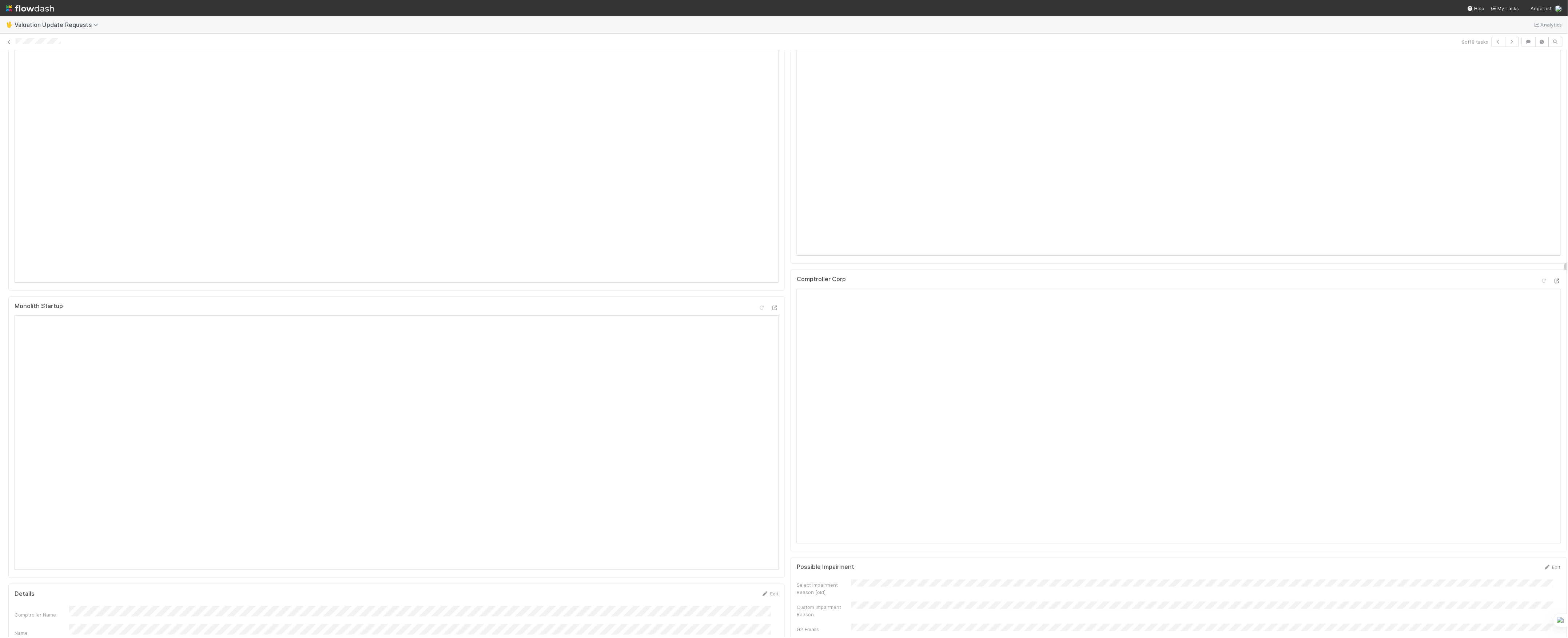
click at [1553, 284] on icon at bounding box center [1557, 281] width 7 height 5
click at [180, 534] on div "Comptroller Name Name Comptroller VUR ID Monolith VUR ID Corporation ID Startup…" at bounding box center [396, 633] width 764 height 539
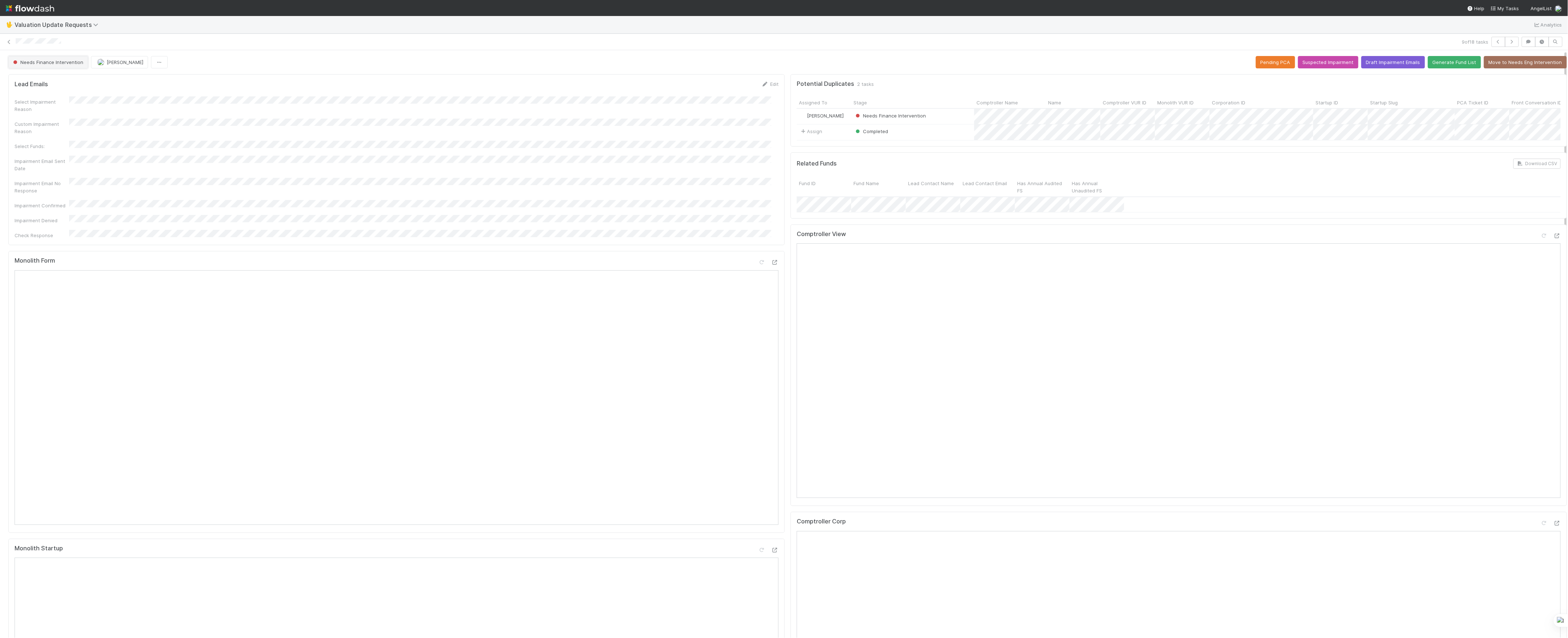
click at [25, 63] on span "Needs Finance Intervention" at bounding box center [47, 62] width 72 height 6
click at [1541, 239] on div at bounding box center [1544, 236] width 7 height 7
click at [19, 65] on span "Needs Finance Intervention" at bounding box center [47, 62] width 72 height 6
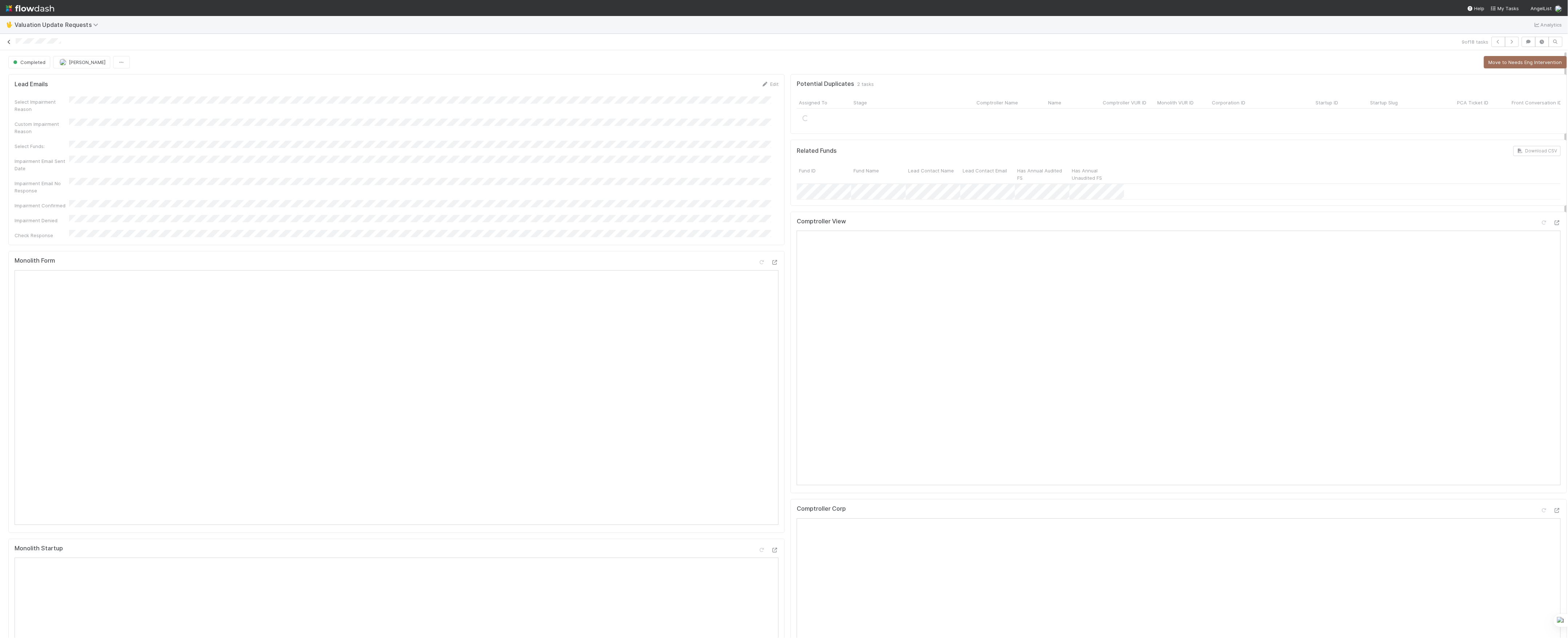
click at [11, 45] on link at bounding box center [9, 42] width 7 height 7
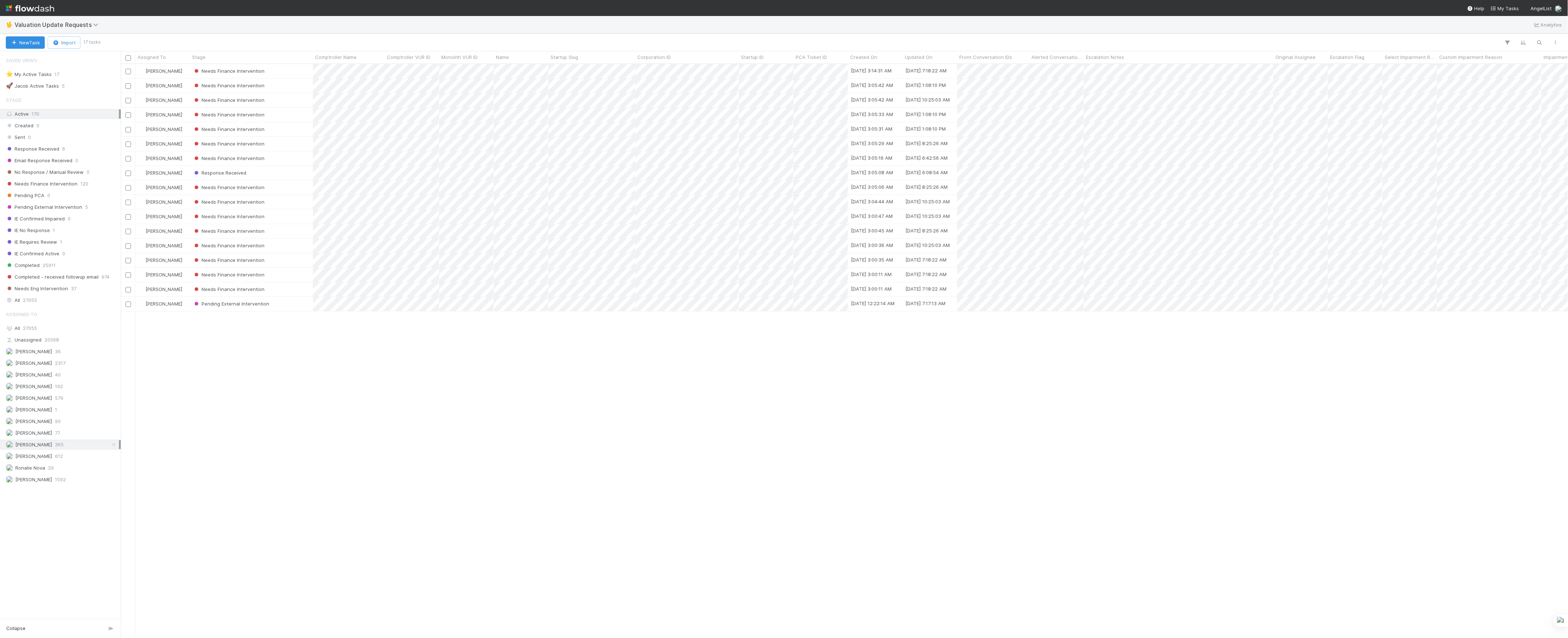
scroll to position [567, 1440]
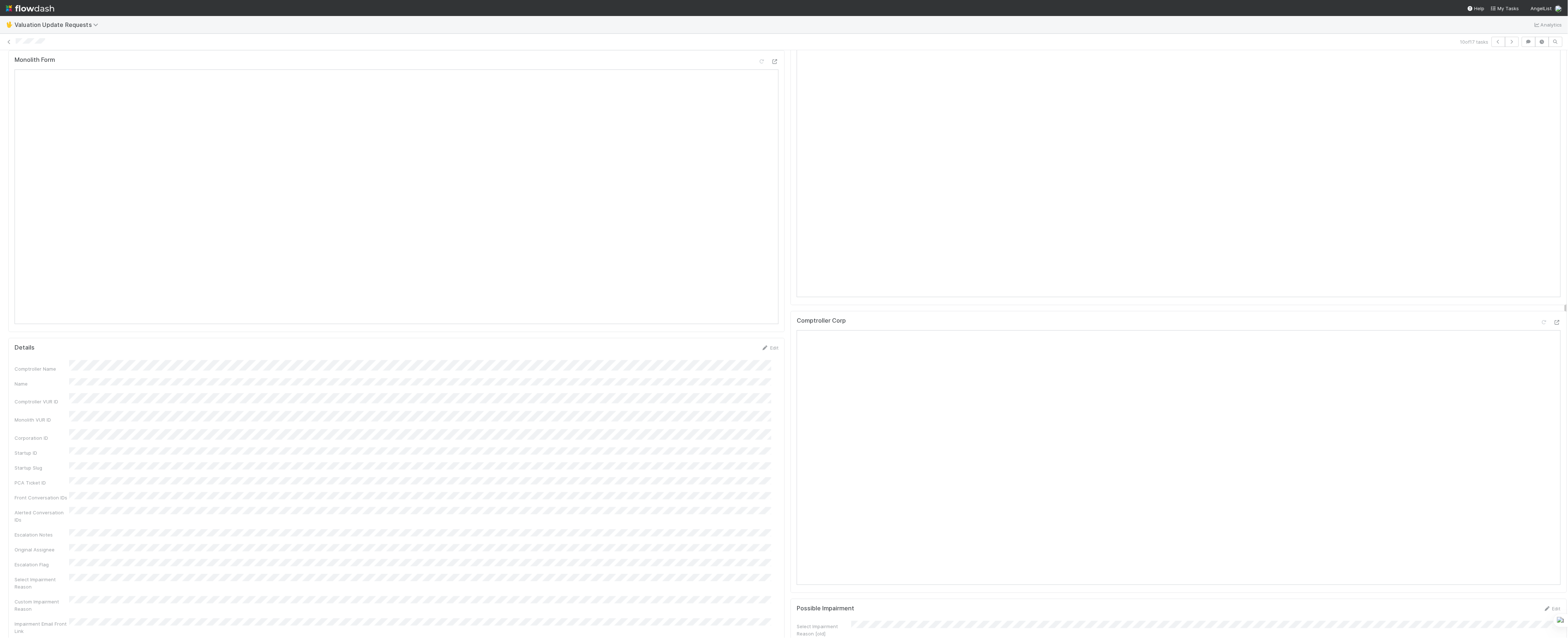
scroll to position [194, 0]
click at [1547, 335] on div "Comptroller Corp" at bounding box center [1178, 458] width 776 height 282
click at [1546, 335] on div "Comptroller Corp" at bounding box center [1178, 458] width 776 height 282
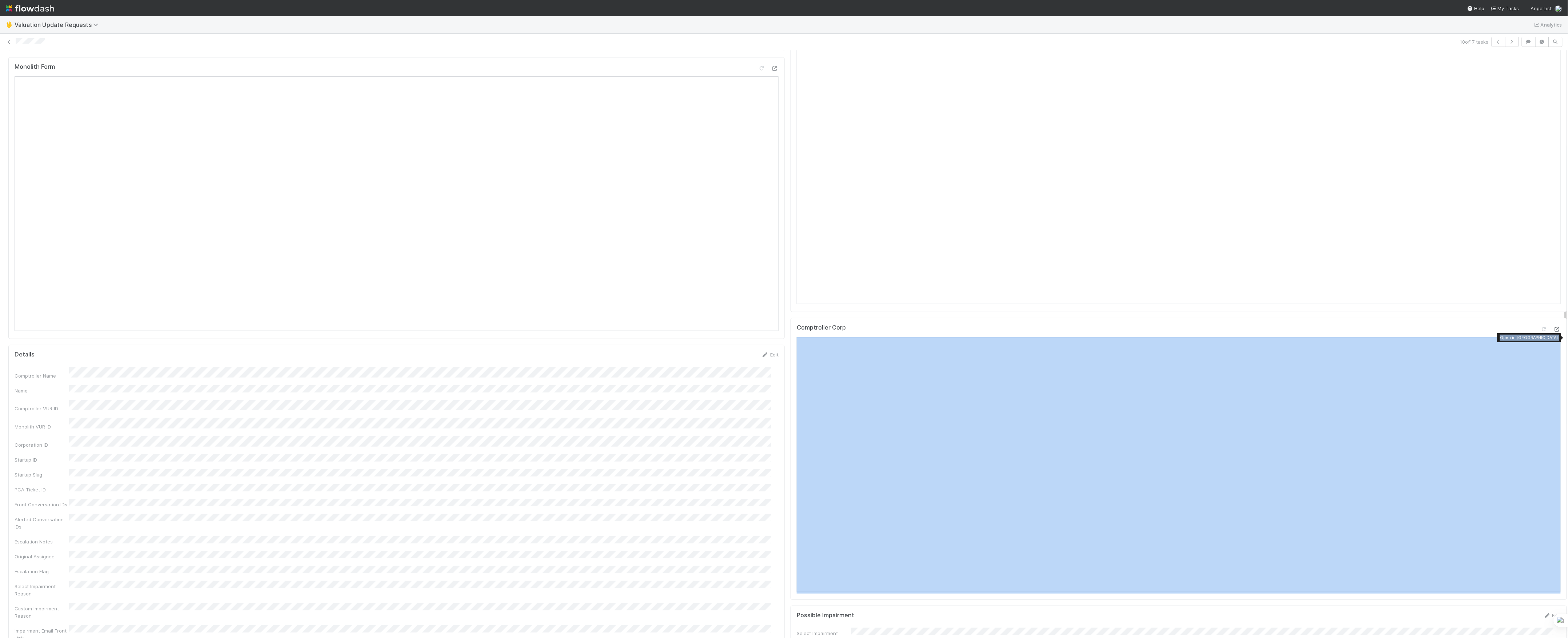
click at [1553, 333] on div at bounding box center [1557, 329] width 7 height 7
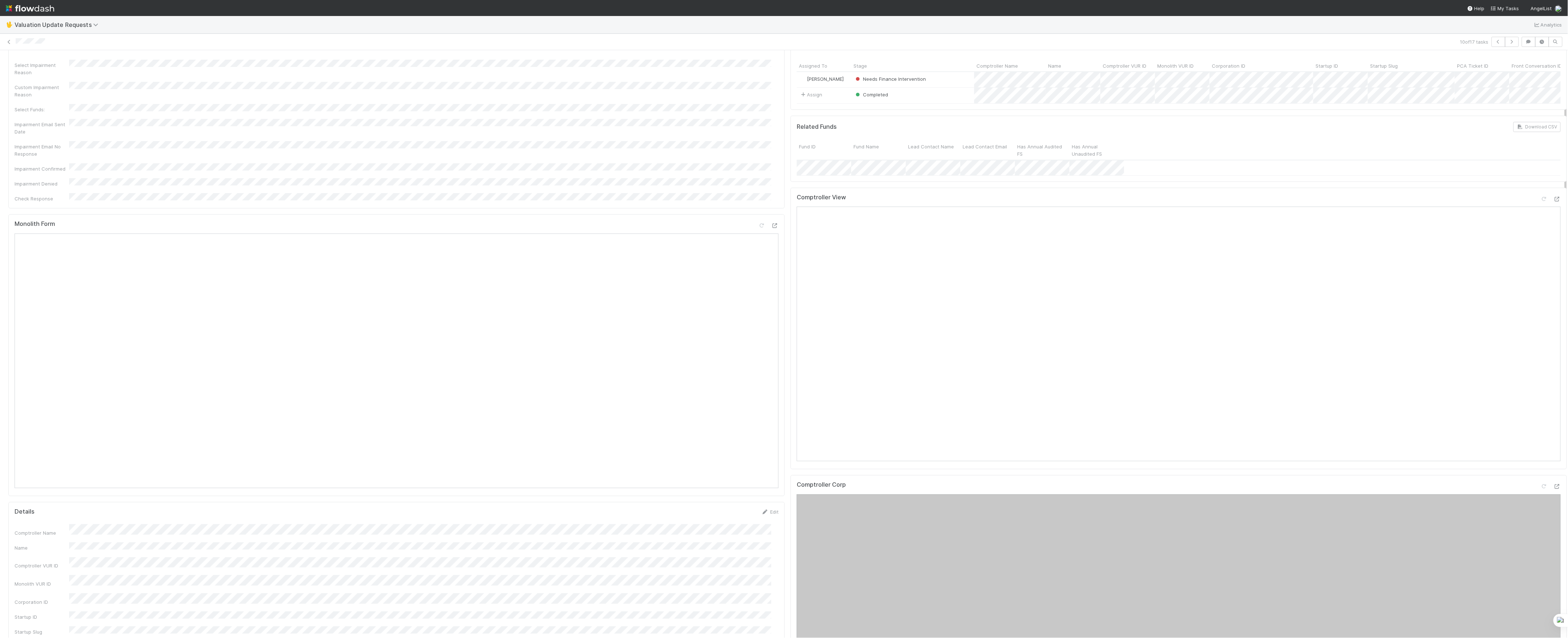
scroll to position [0, 0]
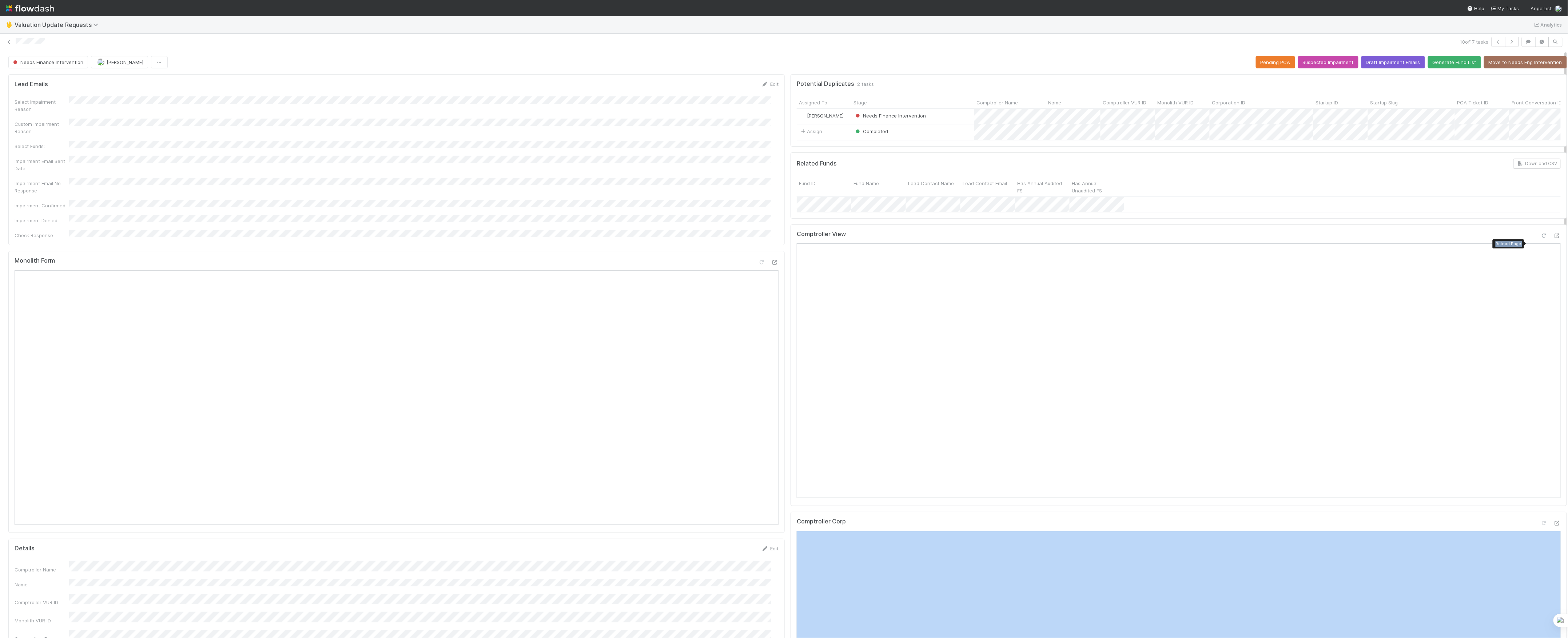
click at [1541, 238] on icon at bounding box center [1544, 236] width 7 height 5
click at [42, 63] on span "Needs Finance Intervention" at bounding box center [47, 62] width 72 height 6
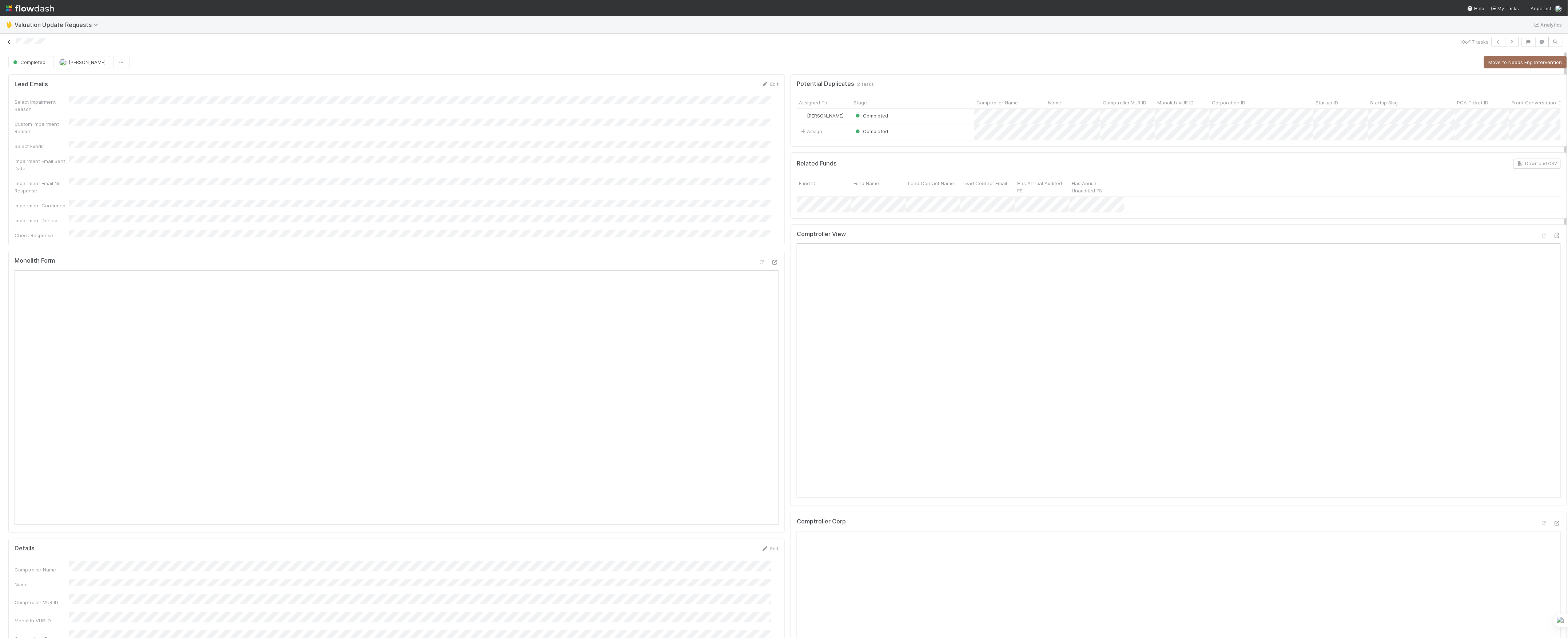
click at [12, 44] on link at bounding box center [9, 42] width 7 height 7
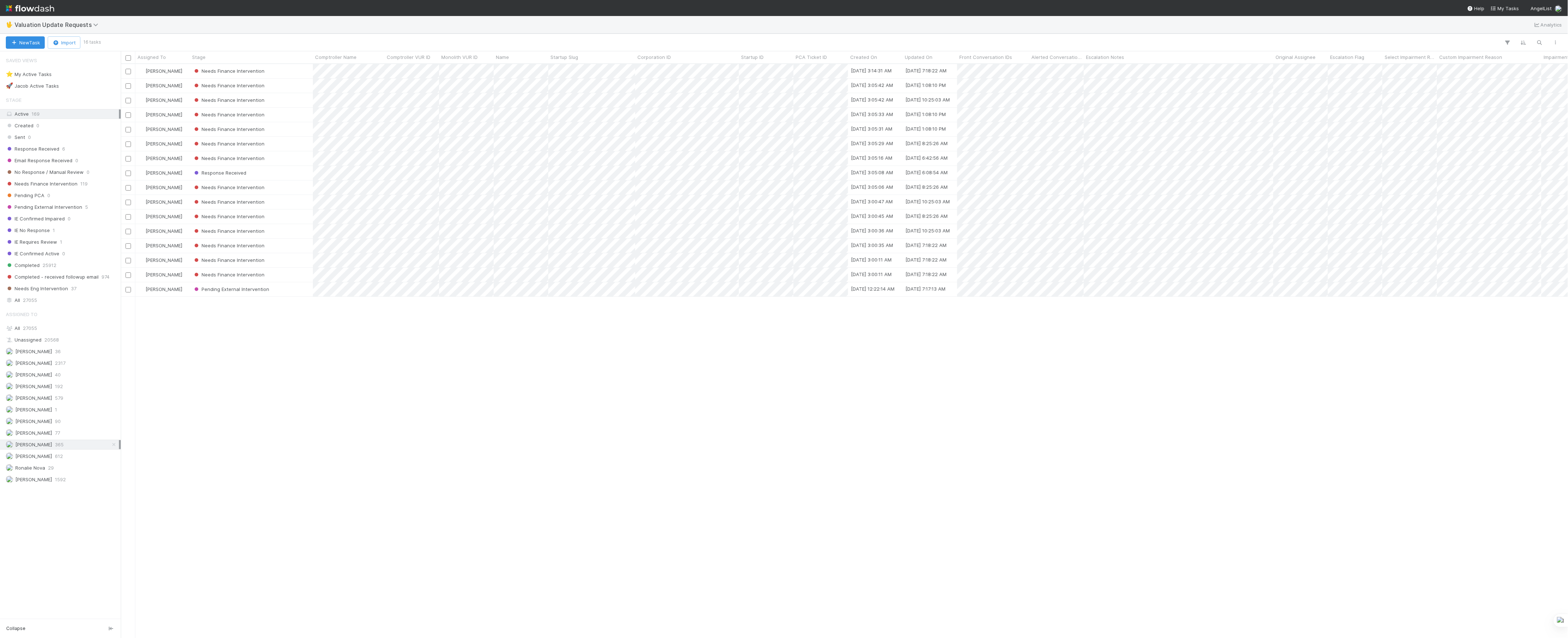
scroll to position [567, 1440]
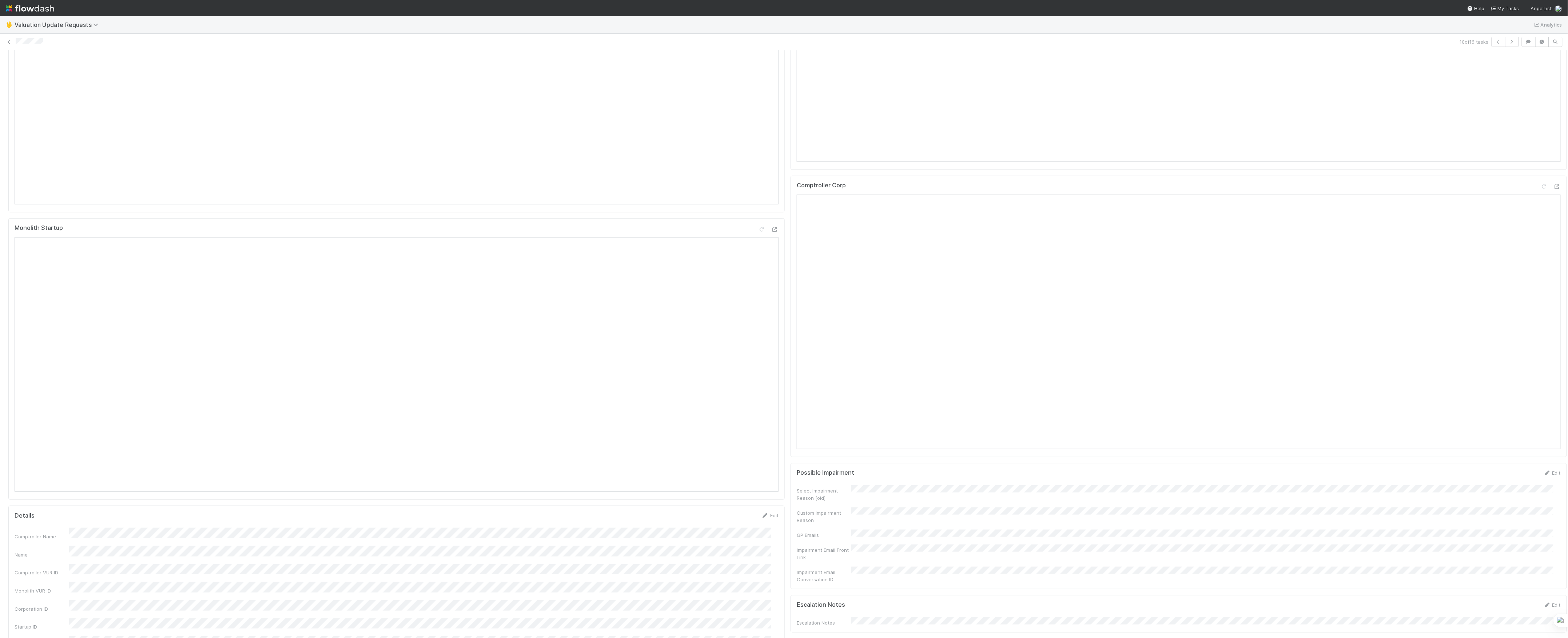
scroll to position [340, 0]
click at [1553, 170] on icon at bounding box center [1557, 168] width 7 height 5
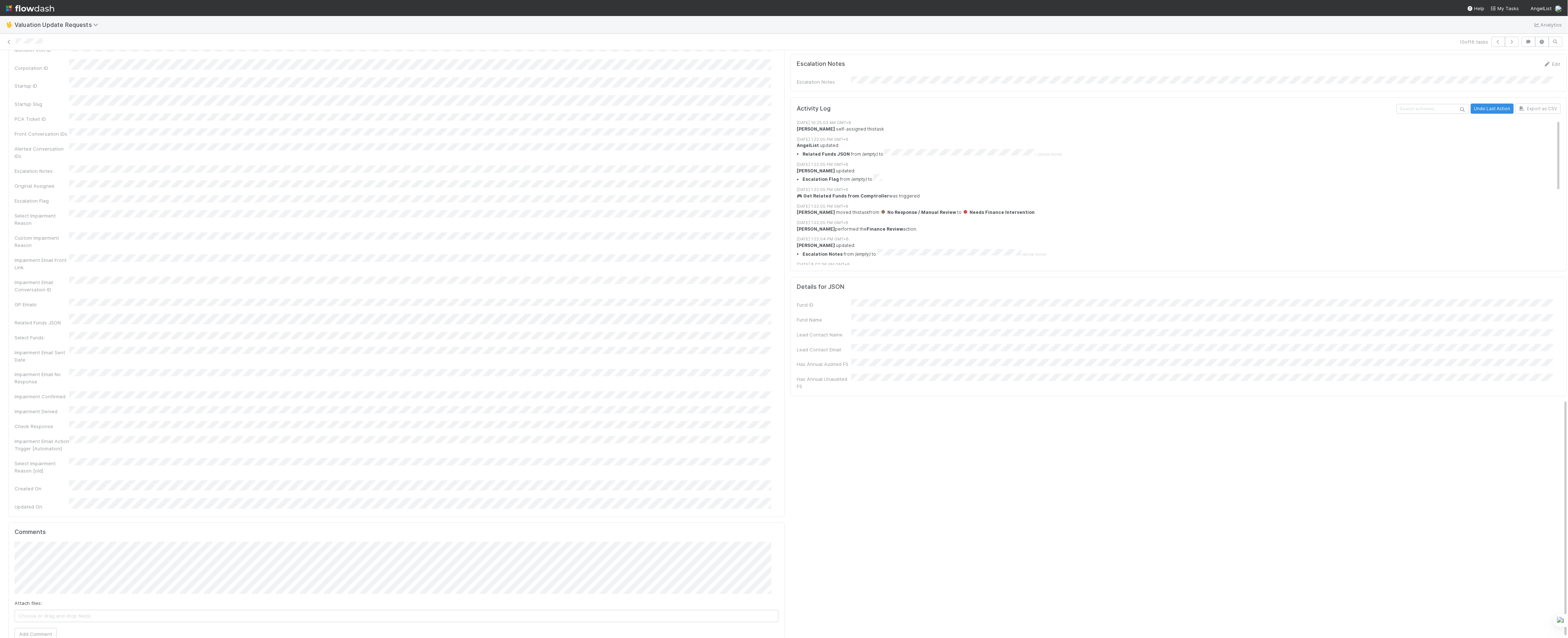
scroll to position [7, 0]
click at [25, 628] on button "Add Comment" at bounding box center [35, 634] width 42 height 12
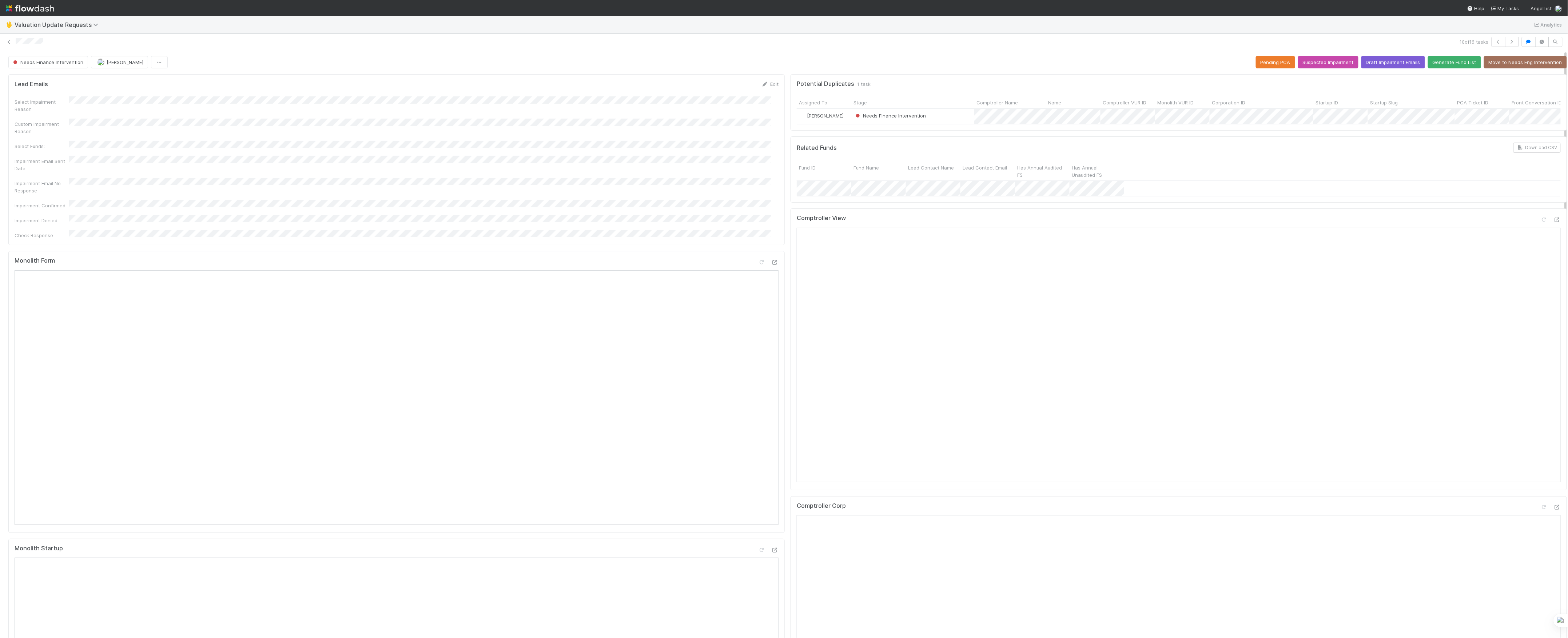
scroll to position [0, 0]
click at [1541, 222] on icon at bounding box center [1544, 220] width 7 height 5
click at [5, 43] on icon at bounding box center [9, 42] width 7 height 5
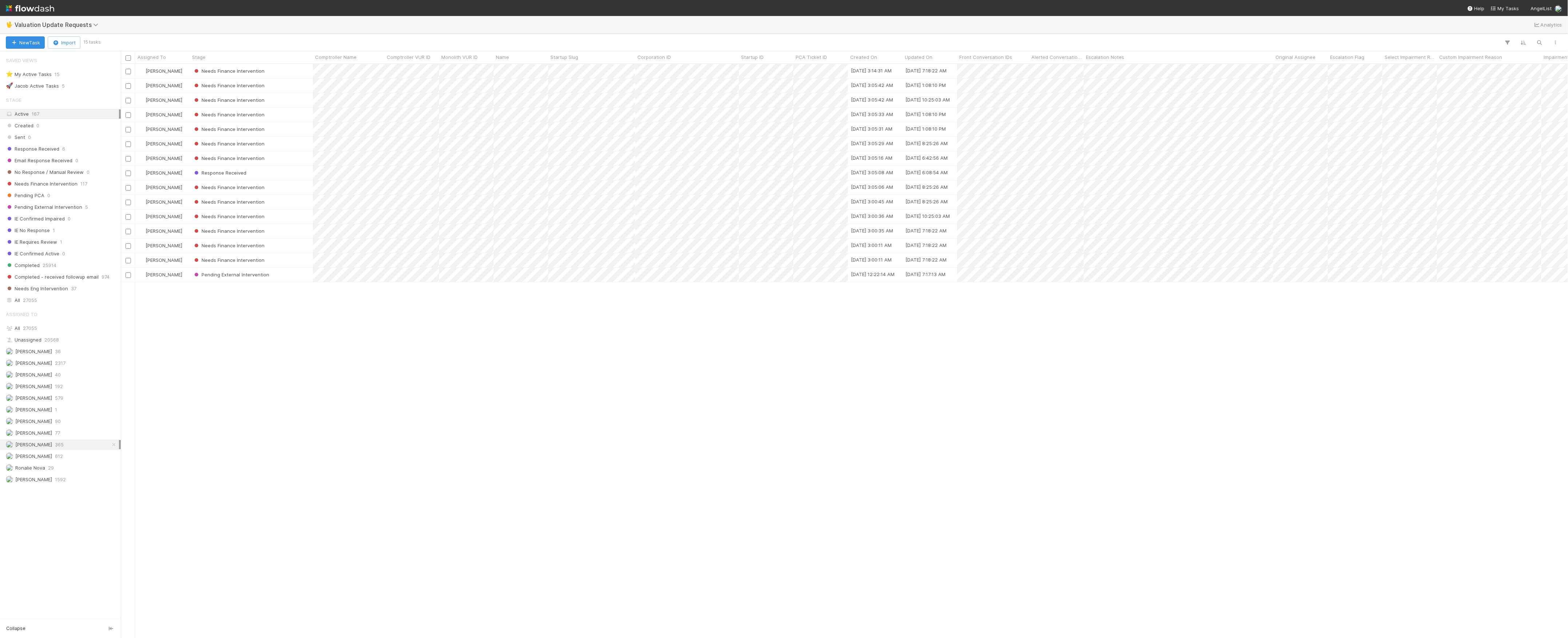
scroll to position [567, 1440]
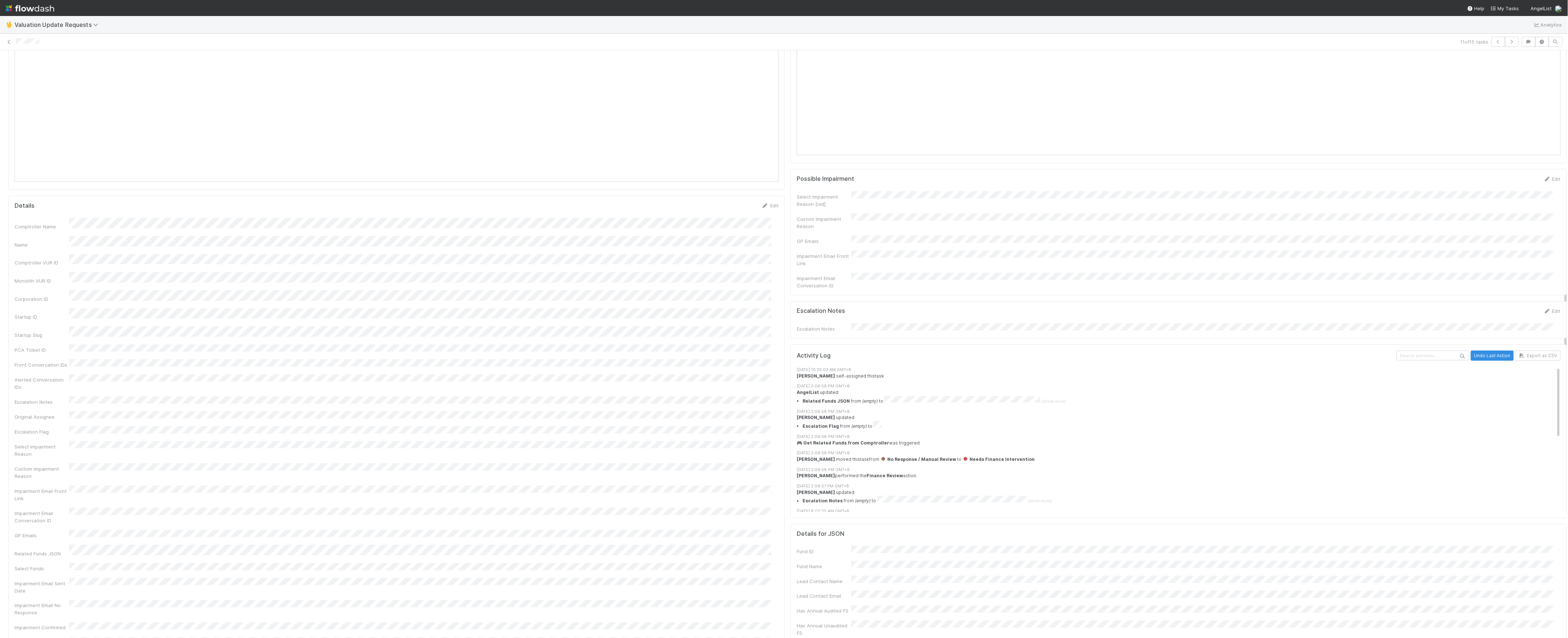
scroll to position [436, 0]
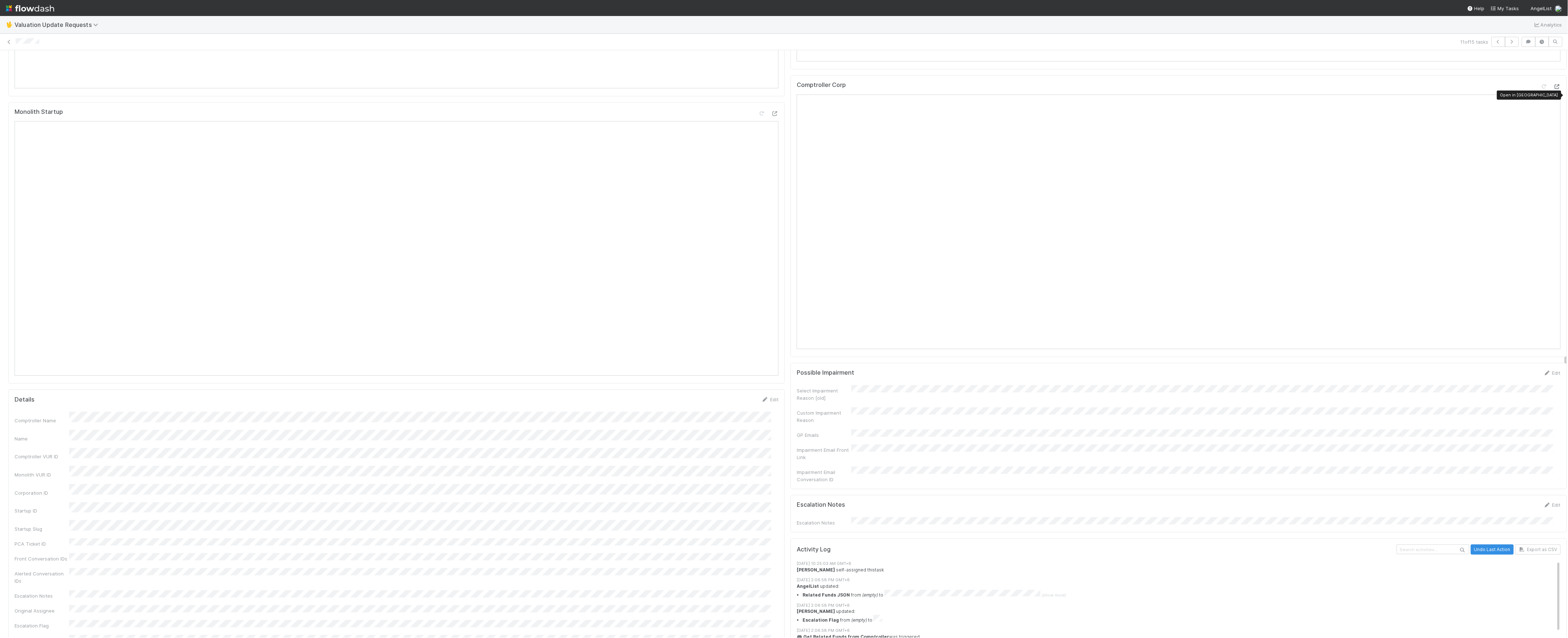
click at [1553, 89] on icon at bounding box center [1557, 87] width 7 height 5
click at [1541, 93] on icon at bounding box center [1544, 91] width 7 height 5
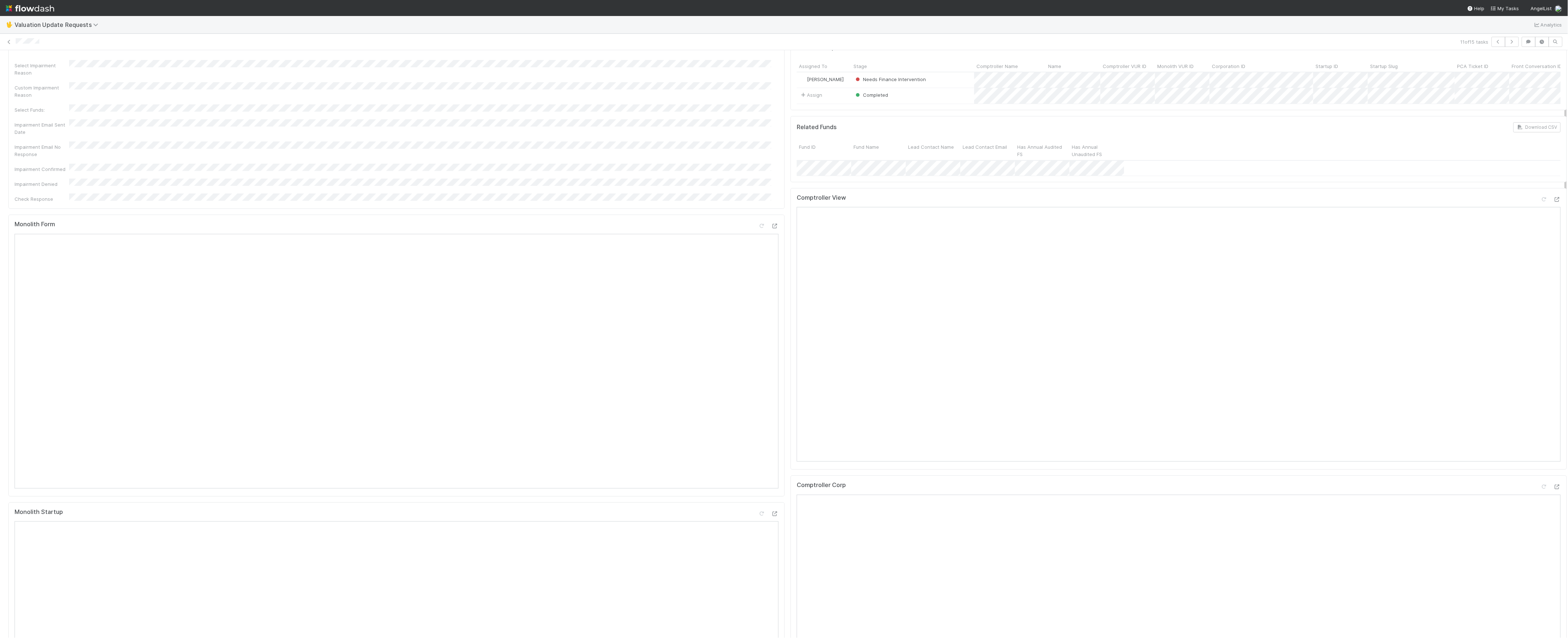
scroll to position [0, 0]
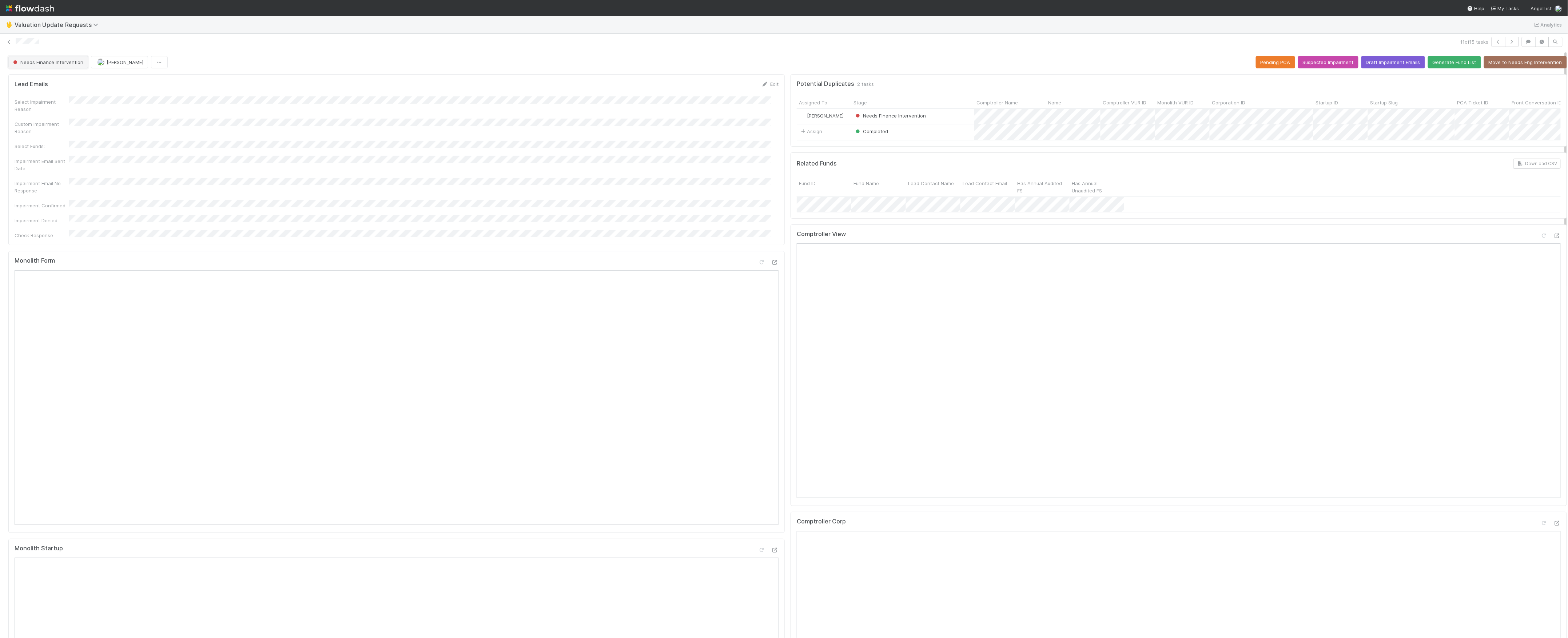
click at [44, 61] on span "Needs Finance Intervention" at bounding box center [47, 62] width 72 height 6
click at [12, 41] on icon at bounding box center [9, 42] width 7 height 5
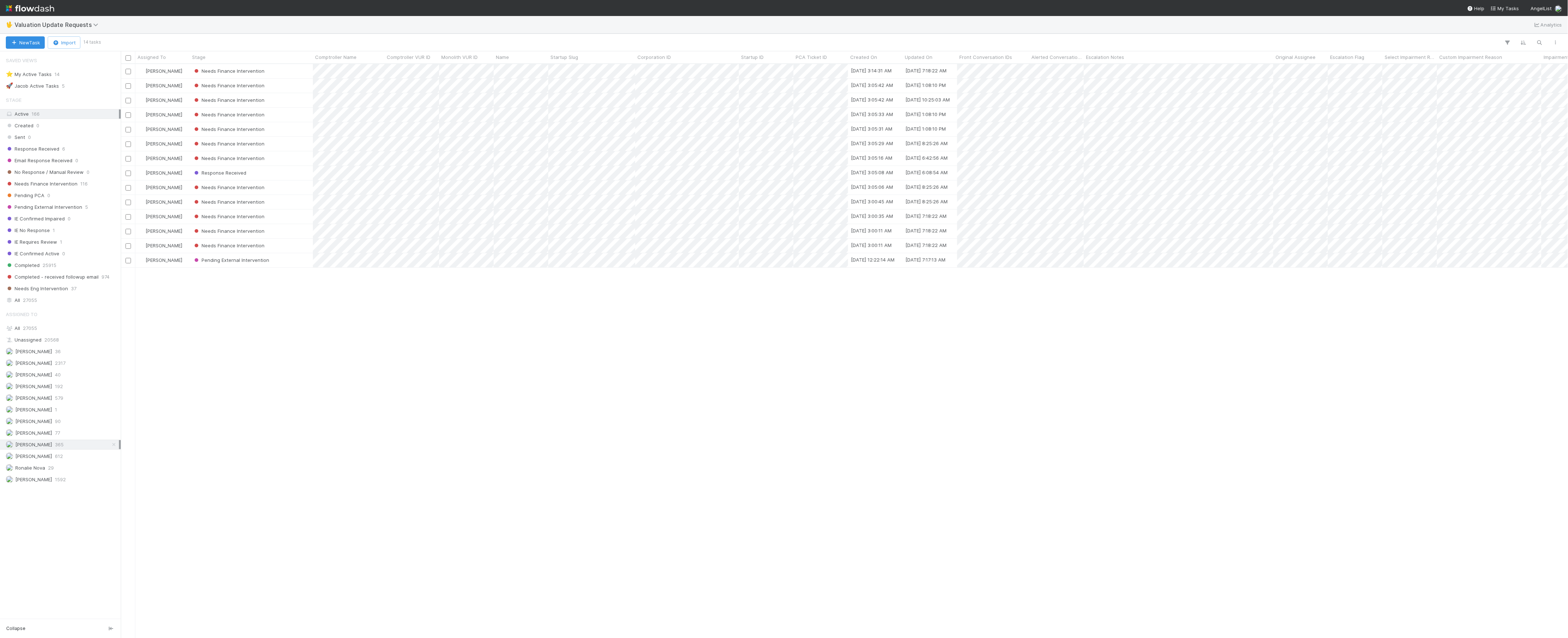
scroll to position [8, 8]
click at [999, 264] on div at bounding box center [784, 319] width 1568 height 638
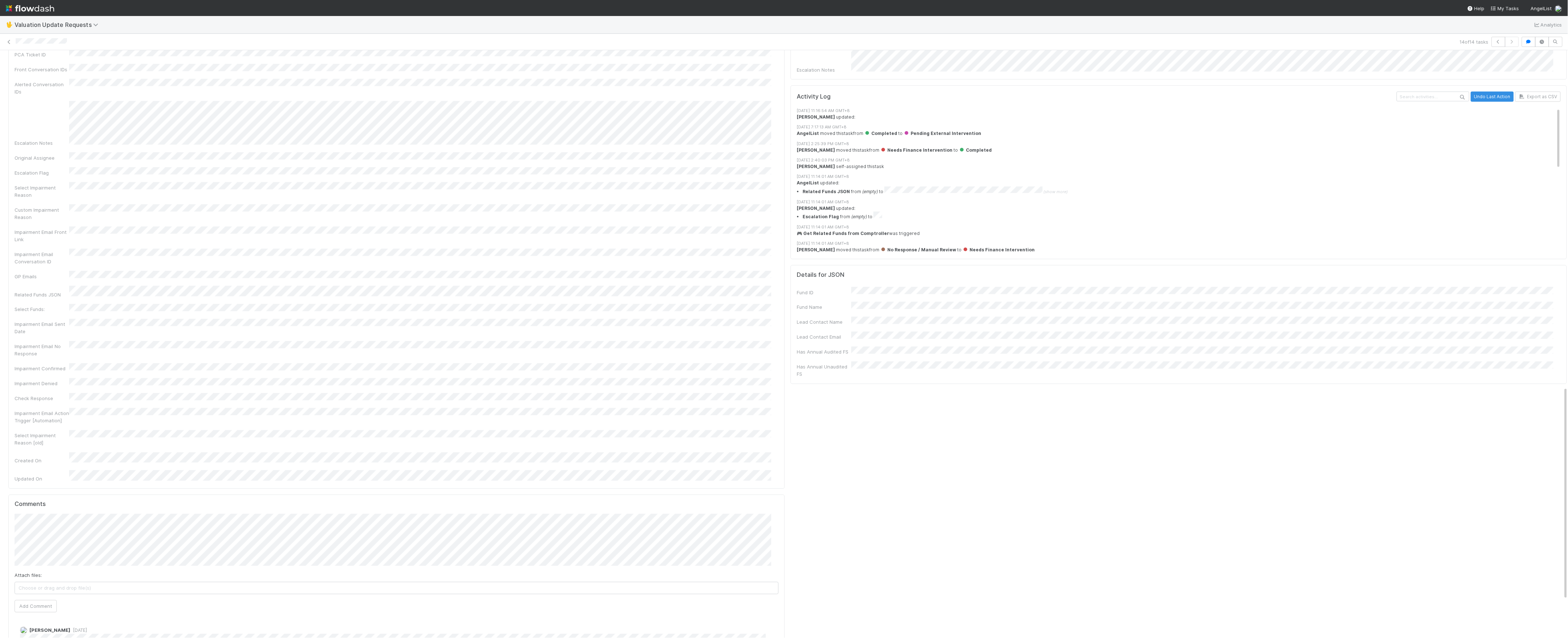
scroll to position [738, 0]
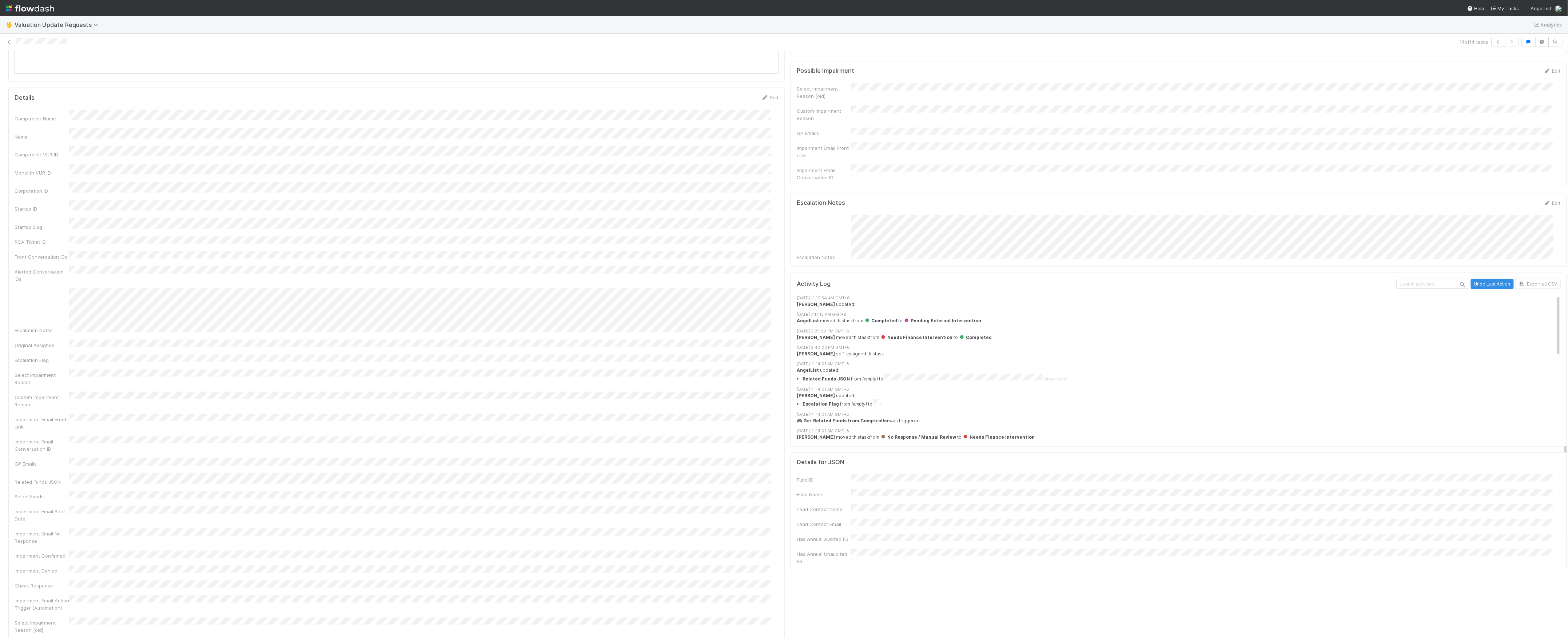
click at [788, 408] on div "Potential Duplicates 2 tasks Assigned To Stage Comptroller Name Name Comptrolle…" at bounding box center [1178, 163] width 782 height 1661
click at [9, 47] on div "14 of 14 tasks" at bounding box center [784, 41] width 1568 height 10
click at [10, 43] on icon at bounding box center [9, 42] width 7 height 5
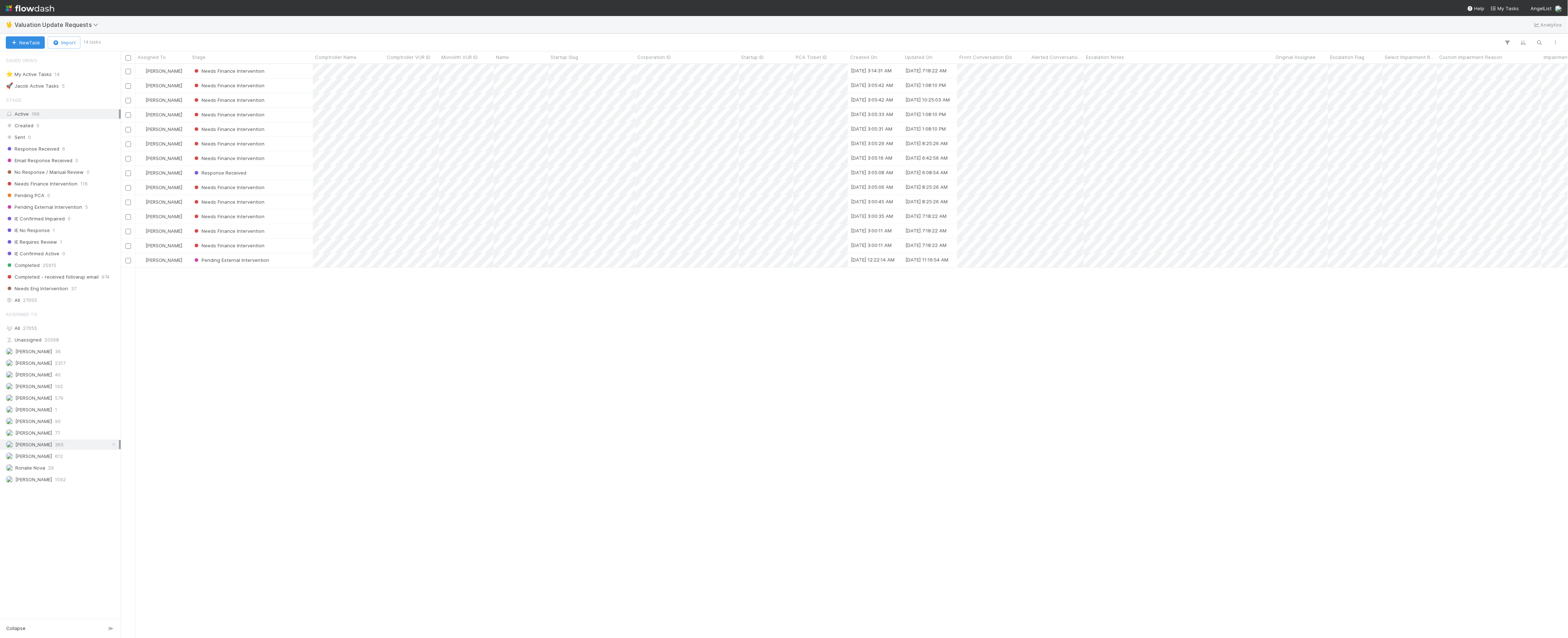
scroll to position [567, 1440]
drag, startPoint x: 674, startPoint y: 437, endPoint x: 739, endPoint y: 452, distance: 66.7
click at [740, 450] on div "Marvey Fuentes Needs Finance Intervention 8/2/25, 3:14:31 AM 8/27/25, 7:18:22 A…" at bounding box center [844, 351] width 1447 height 573
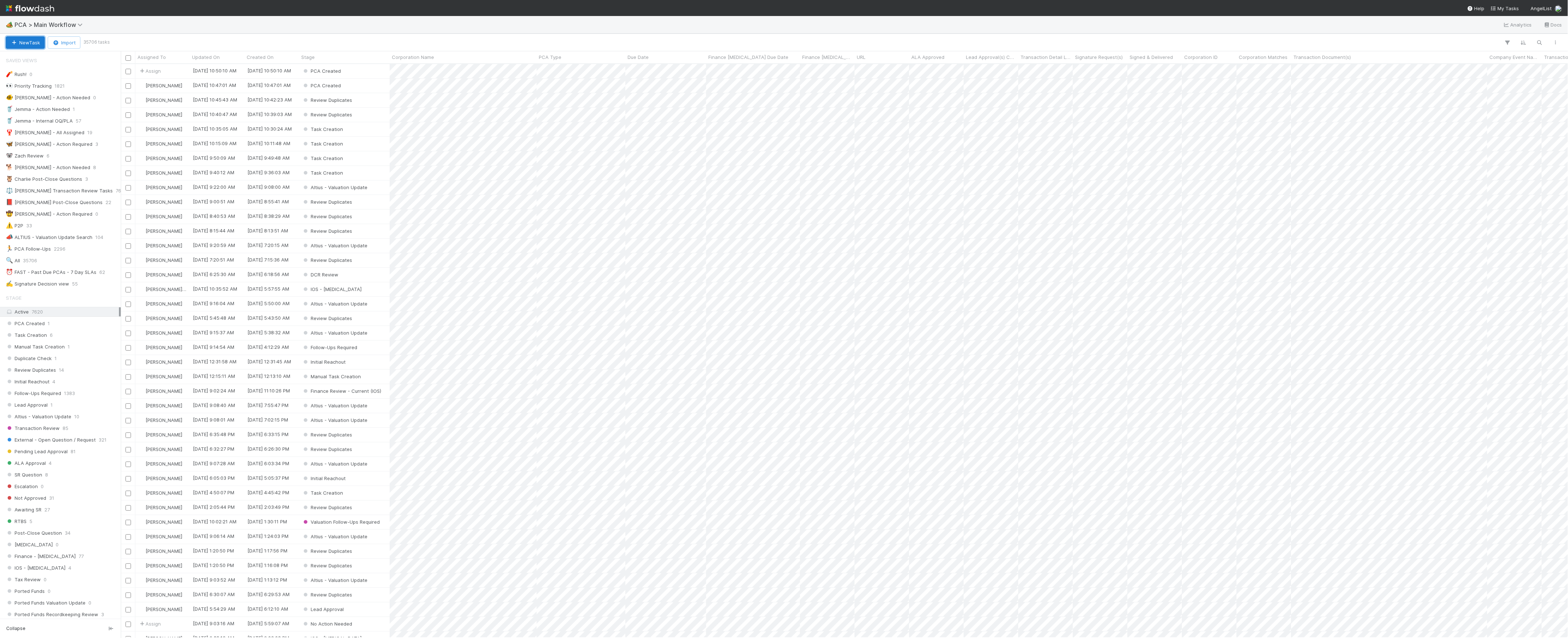
scroll to position [567, 1440]
click at [364, 77] on div "PCA Created" at bounding box center [344, 71] width 91 height 14
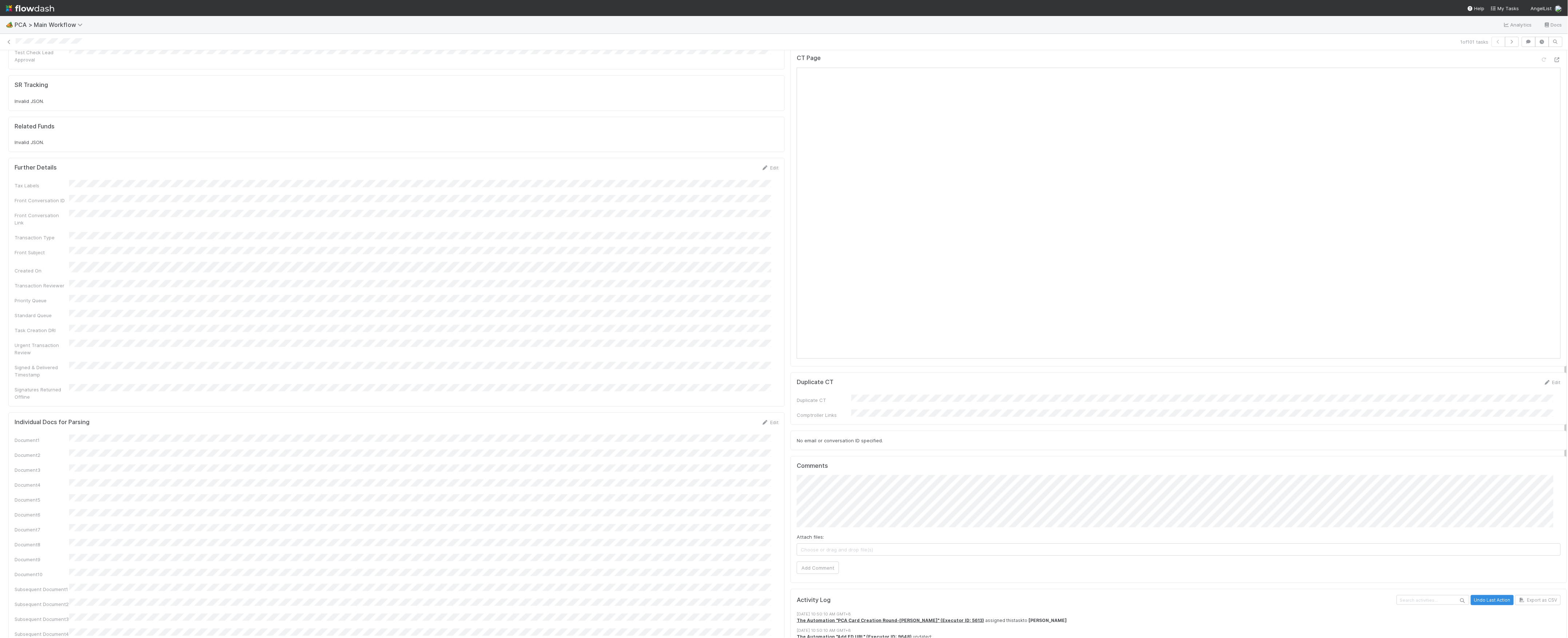
scroll to position [582, 0]
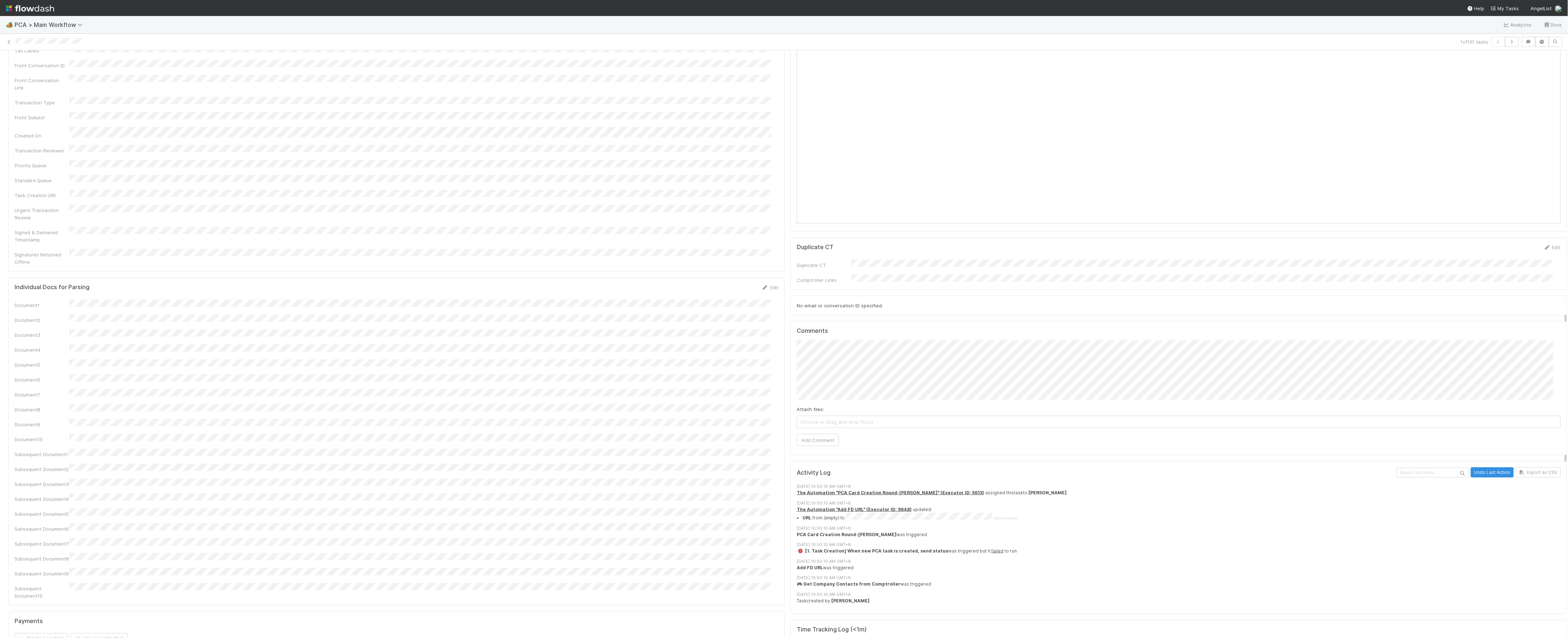
click at [810, 395] on div "Attach files: Choose or drag and drop file(s) Add Comment" at bounding box center [1178, 393] width 764 height 107
click at [815, 434] on button "Add Comment" at bounding box center [817, 440] width 42 height 12
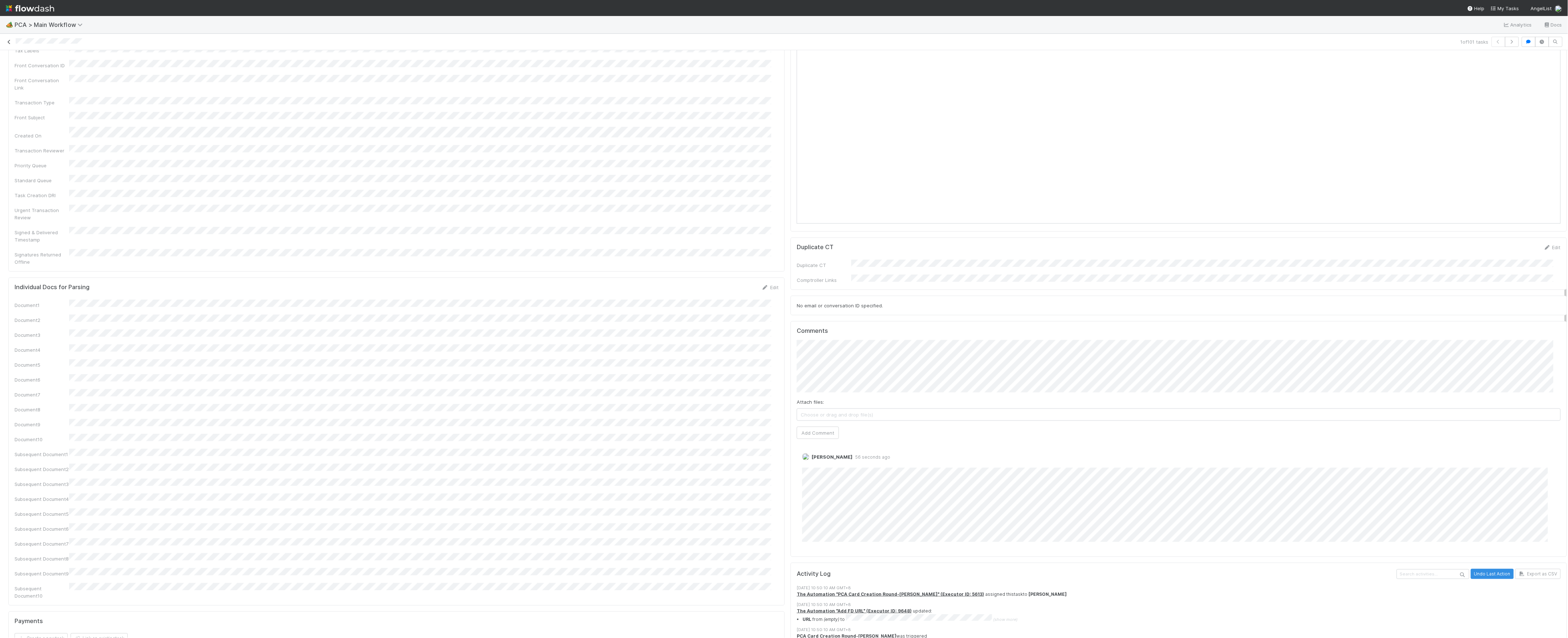
click at [9, 40] on icon at bounding box center [9, 42] width 7 height 5
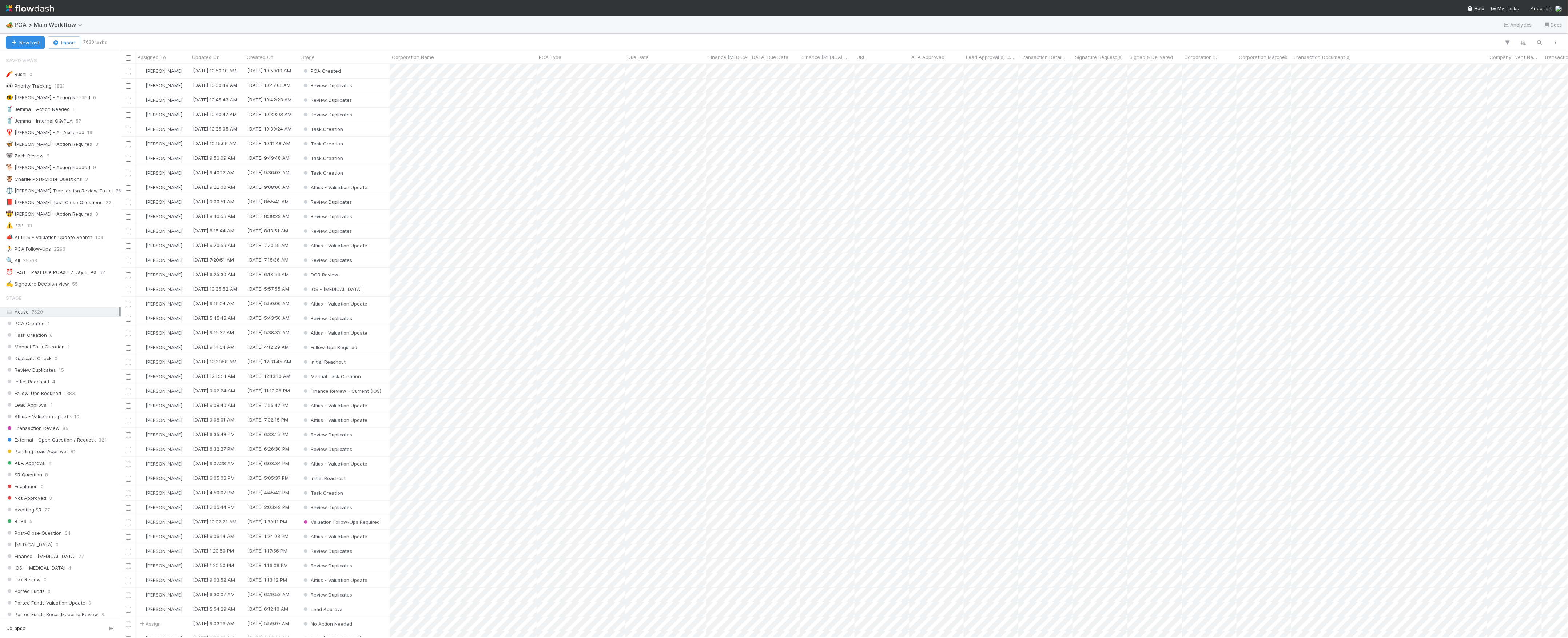
scroll to position [567, 1440]
click at [18, 46] on button "New Task" at bounding box center [26, 43] width 39 height 12
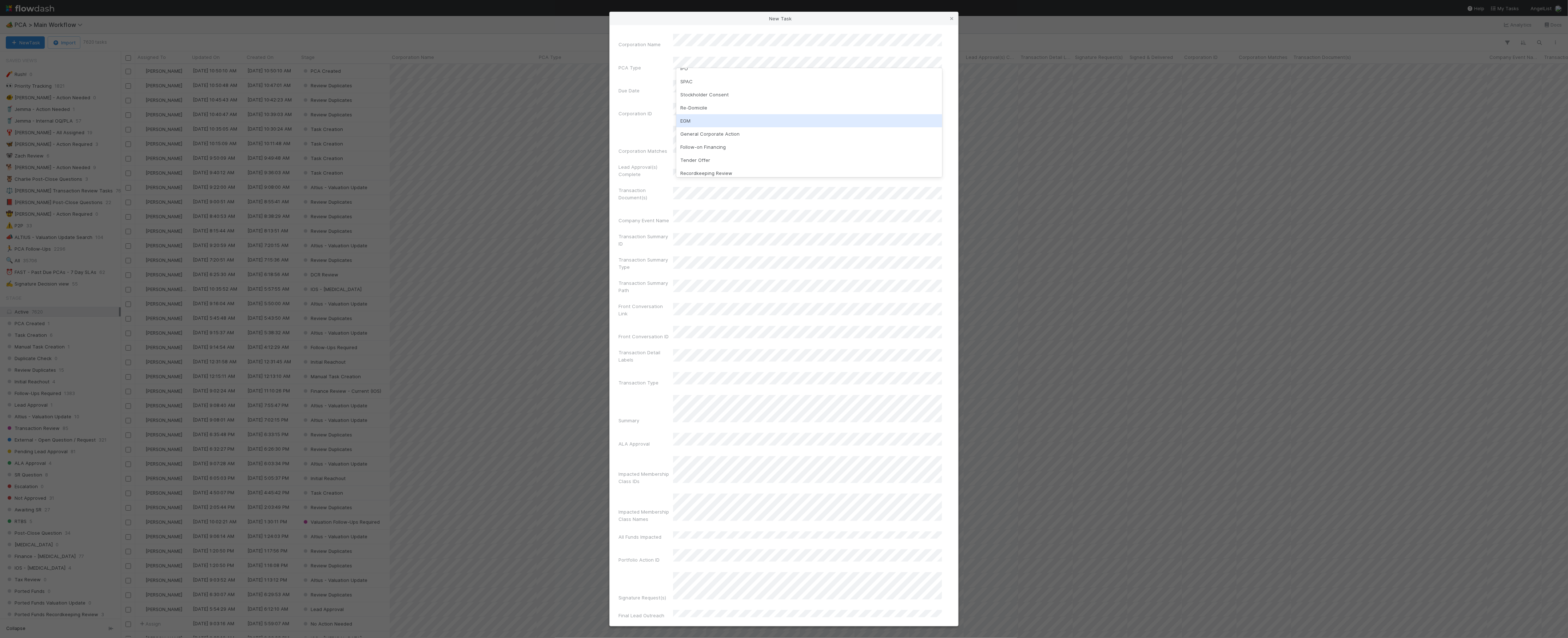
scroll to position [97, 0]
click at [719, 127] on div "Follow-on Financing" at bounding box center [809, 124] width 266 height 13
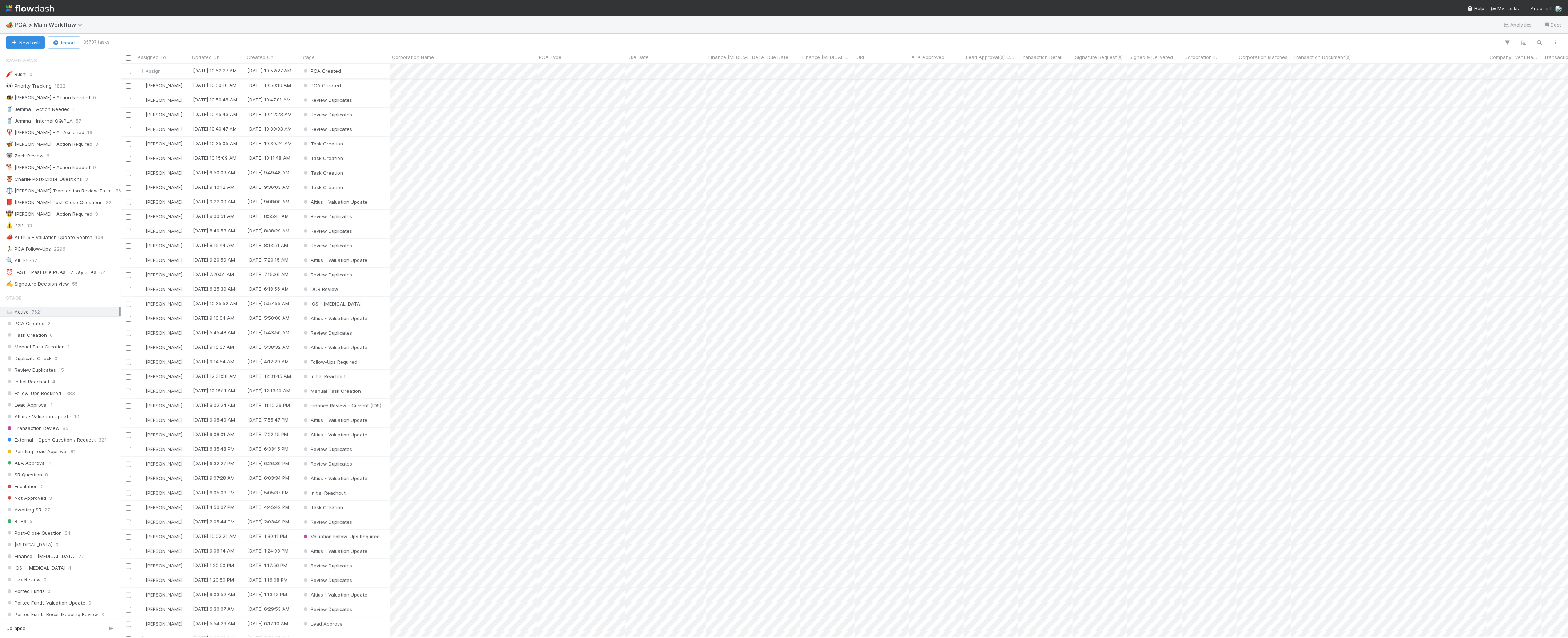
click at [357, 72] on div "PCA Created" at bounding box center [344, 71] width 91 height 14
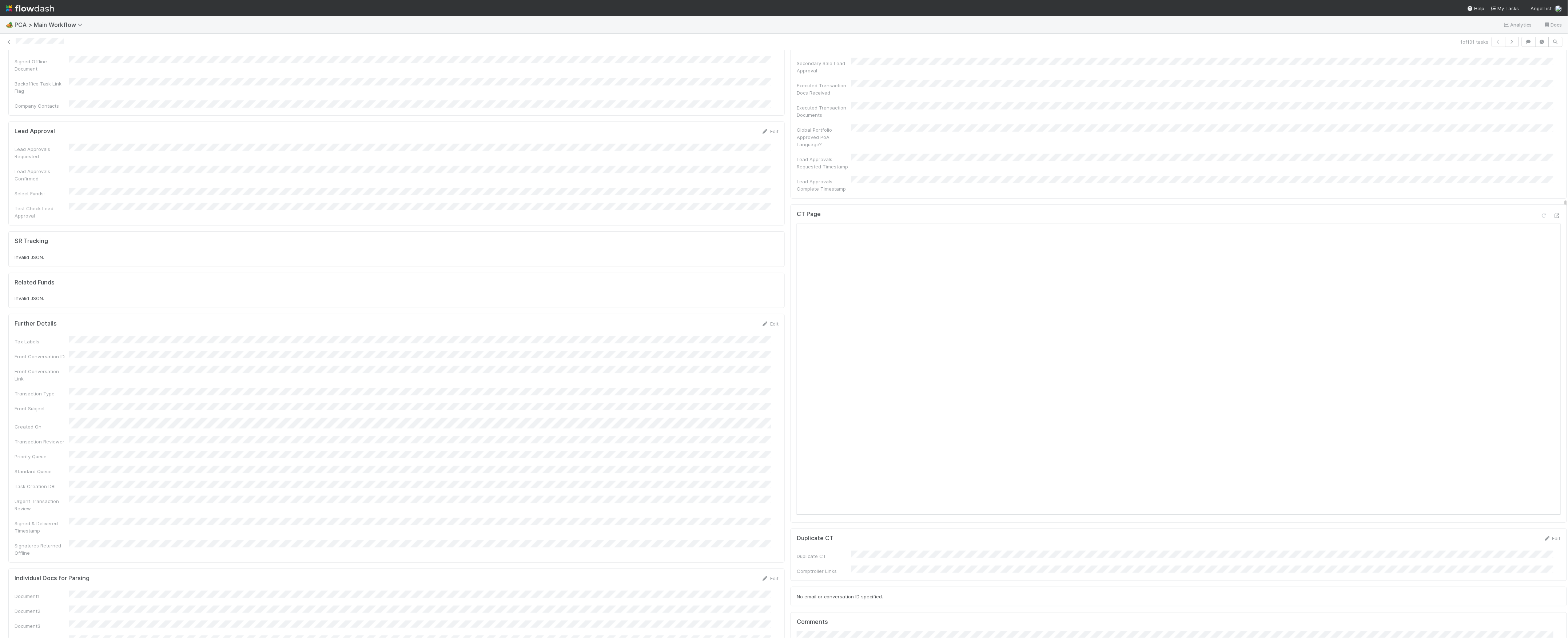
scroll to position [485, 0]
click at [828, 531] on button "Add Comment" at bounding box center [817, 538] width 42 height 12
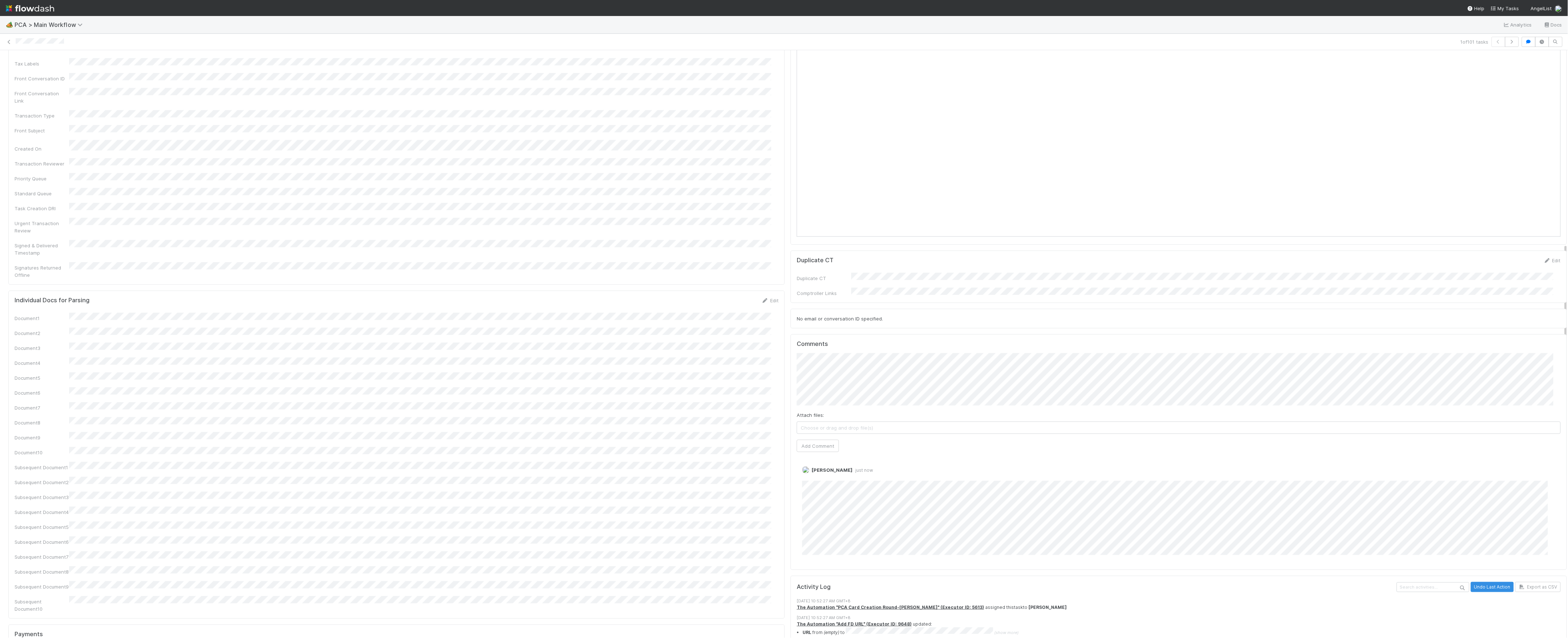
scroll to position [679, 0]
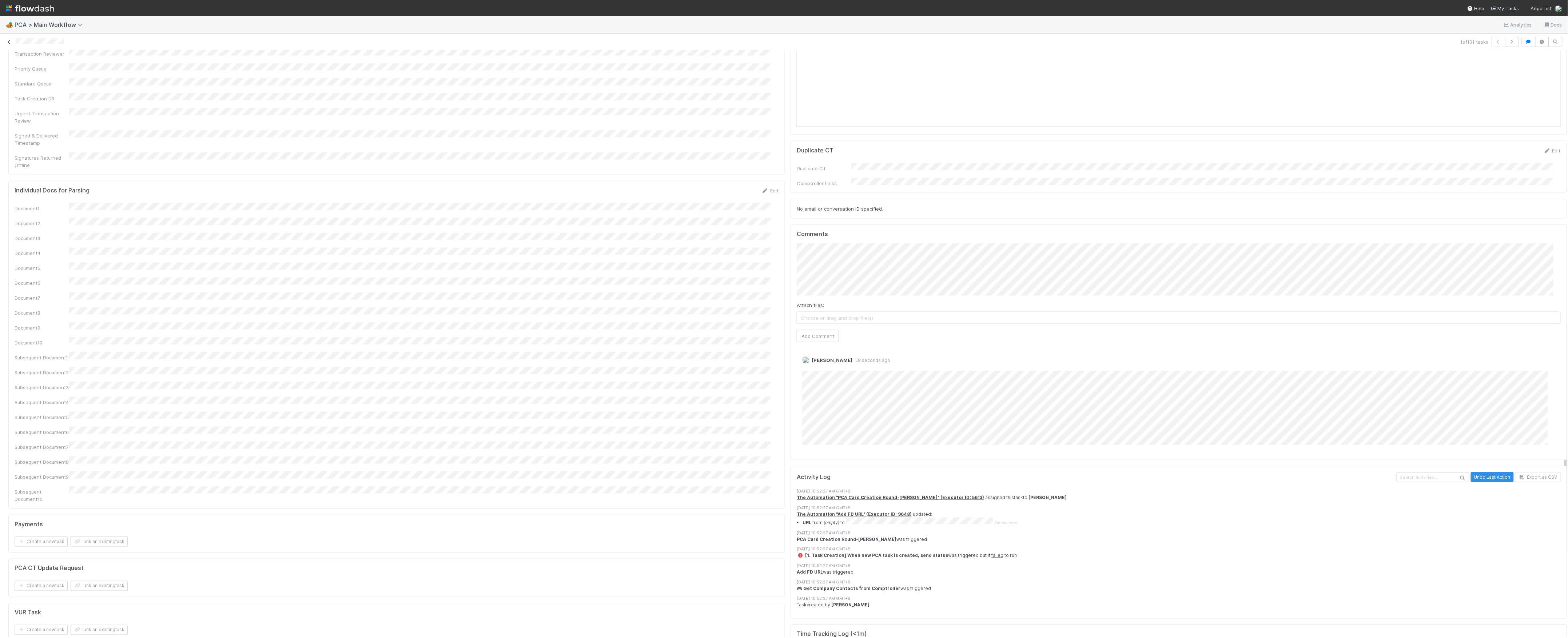
click at [8, 42] on icon at bounding box center [9, 42] width 7 height 5
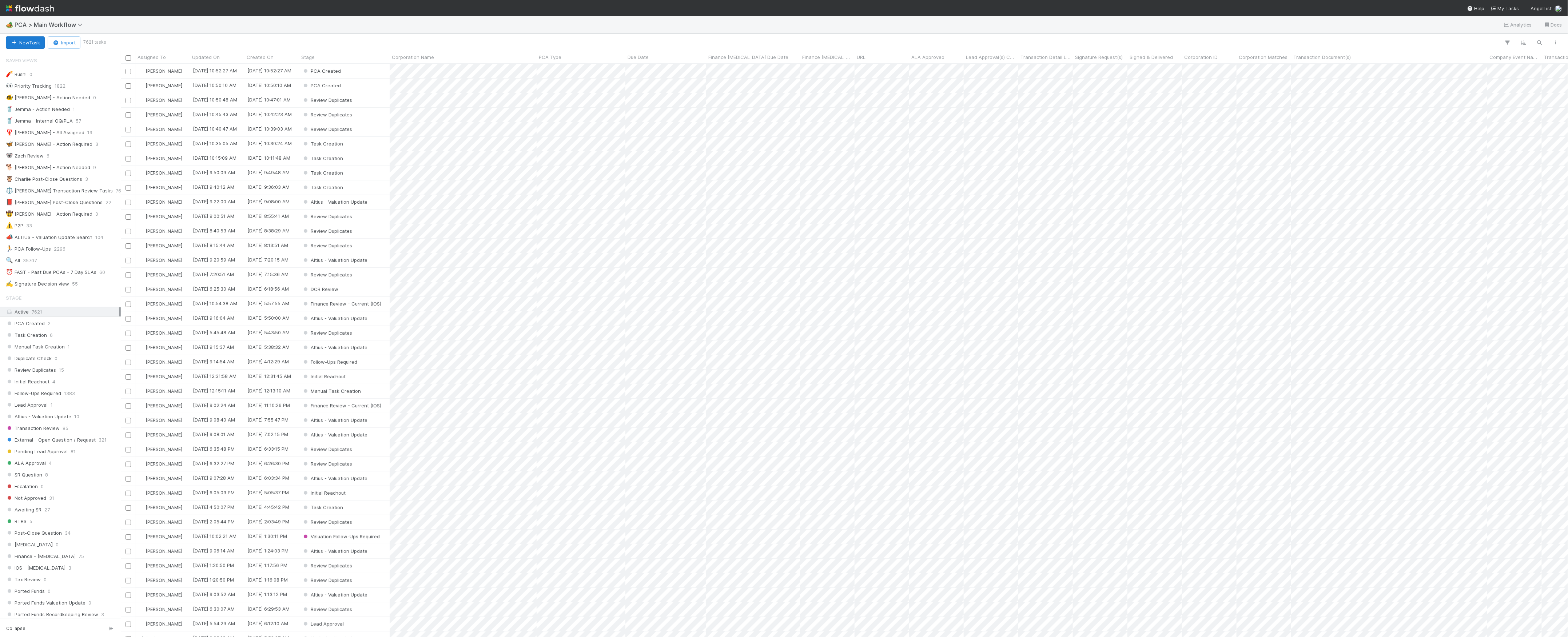
scroll to position [8, 8]
click at [12, 43] on icon "button" at bounding box center [14, 43] width 7 height 5
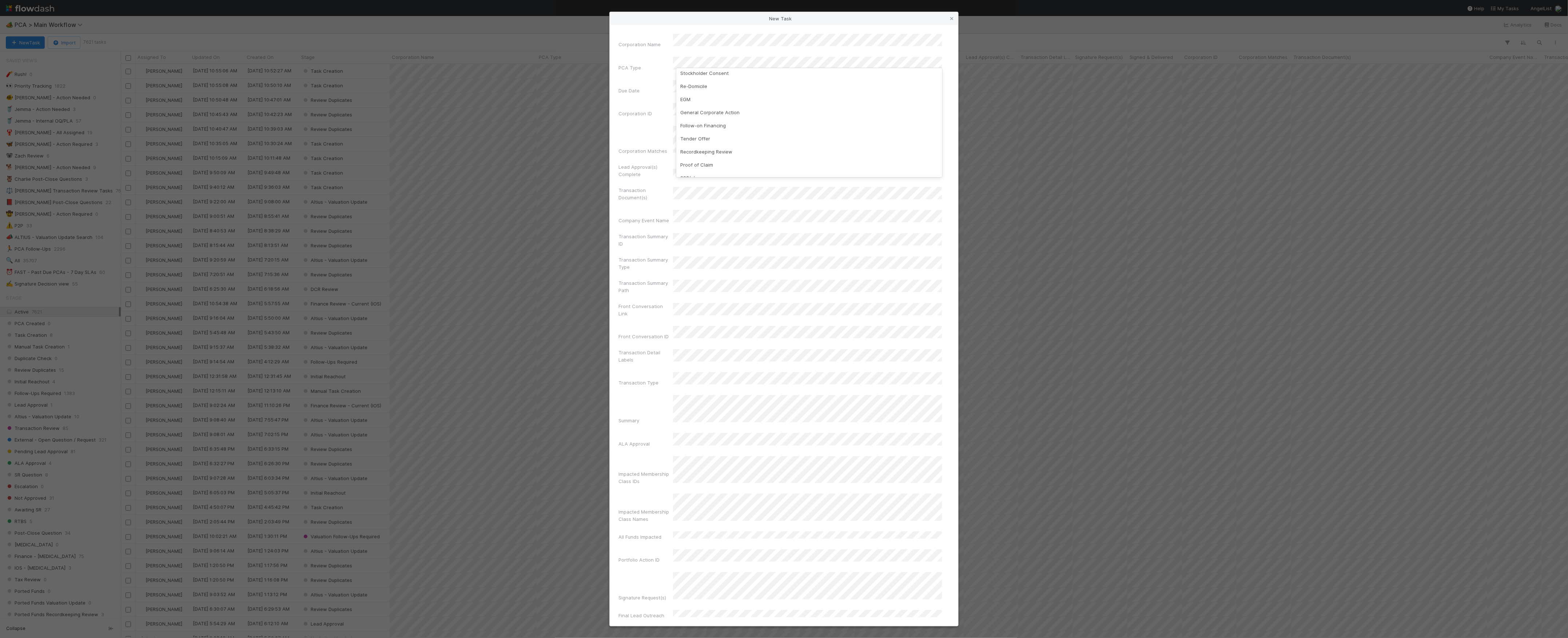
scroll to position [97, 0]
click at [732, 122] on div "Follow-on Financing" at bounding box center [809, 124] width 266 height 13
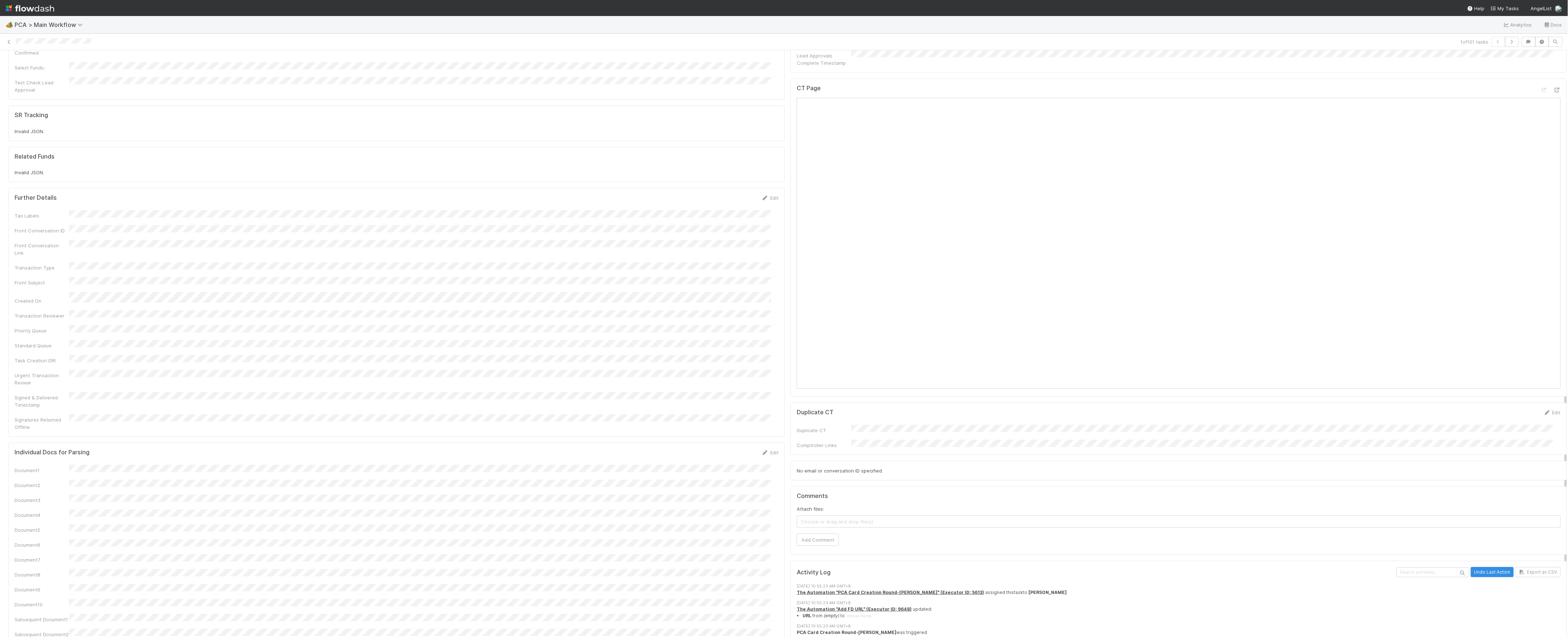
scroll to position [631, 0]
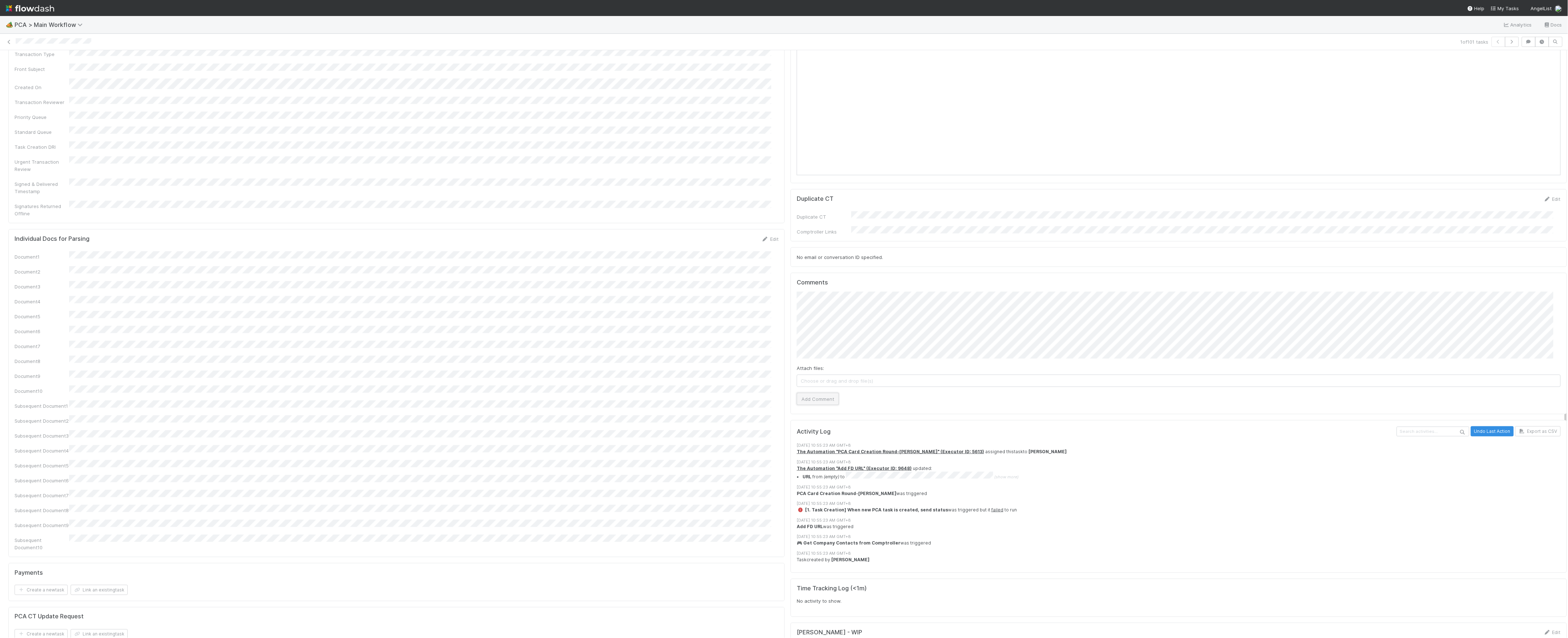
click at [803, 393] on button "Add Comment" at bounding box center [817, 399] width 42 height 12
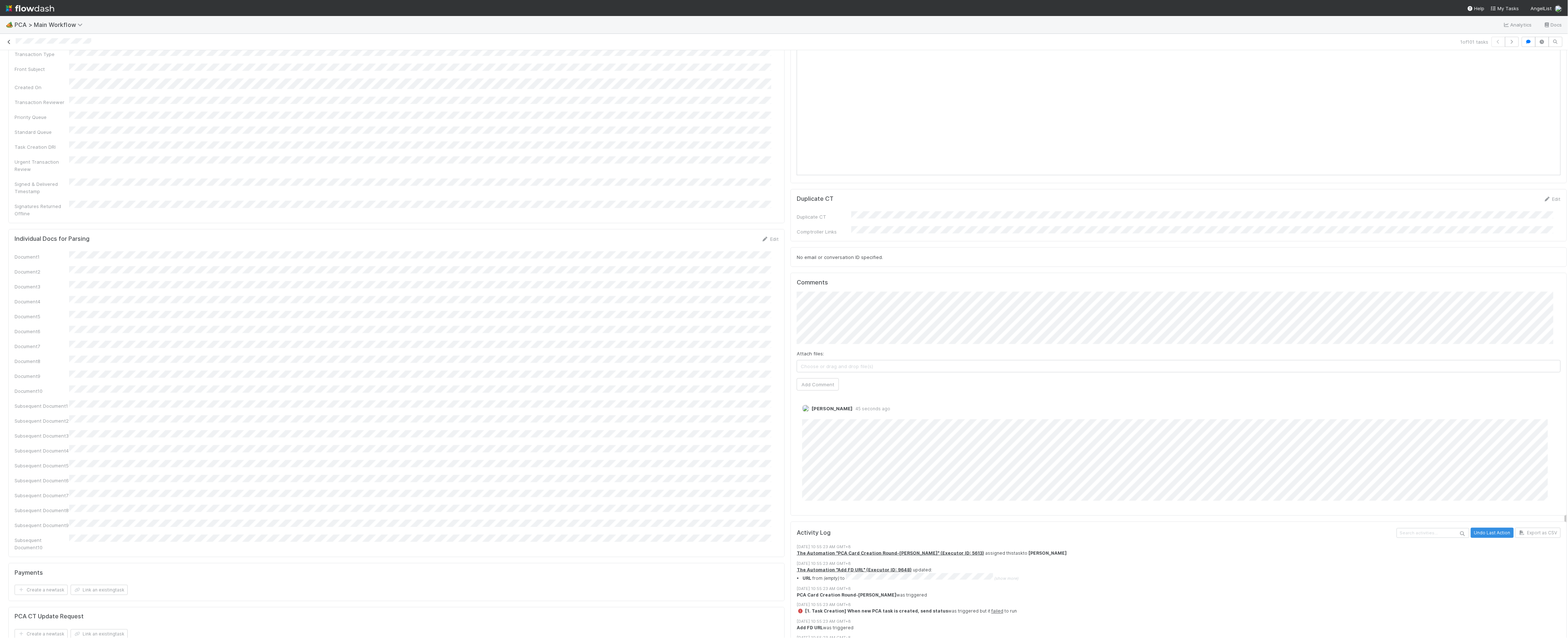
click at [12, 40] on icon at bounding box center [9, 42] width 7 height 5
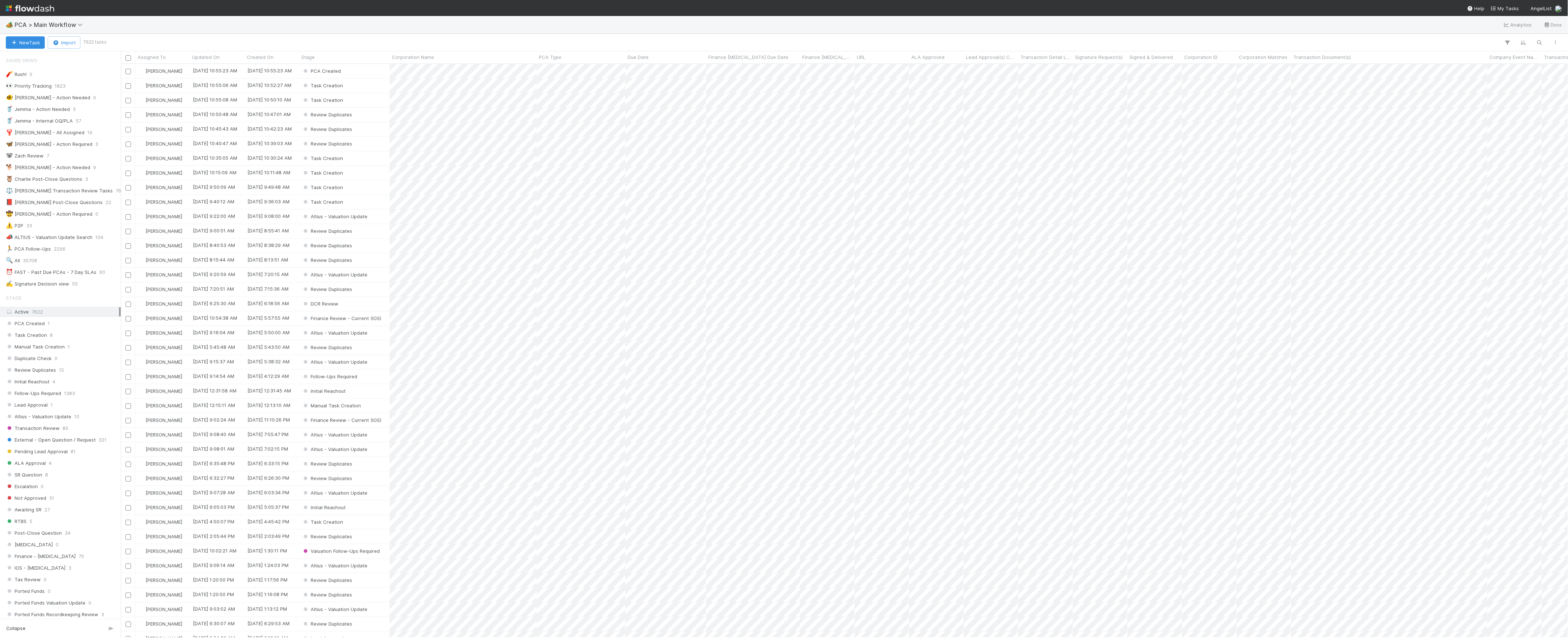
scroll to position [8, 8]
click at [27, 43] on button "New Task" at bounding box center [26, 43] width 39 height 12
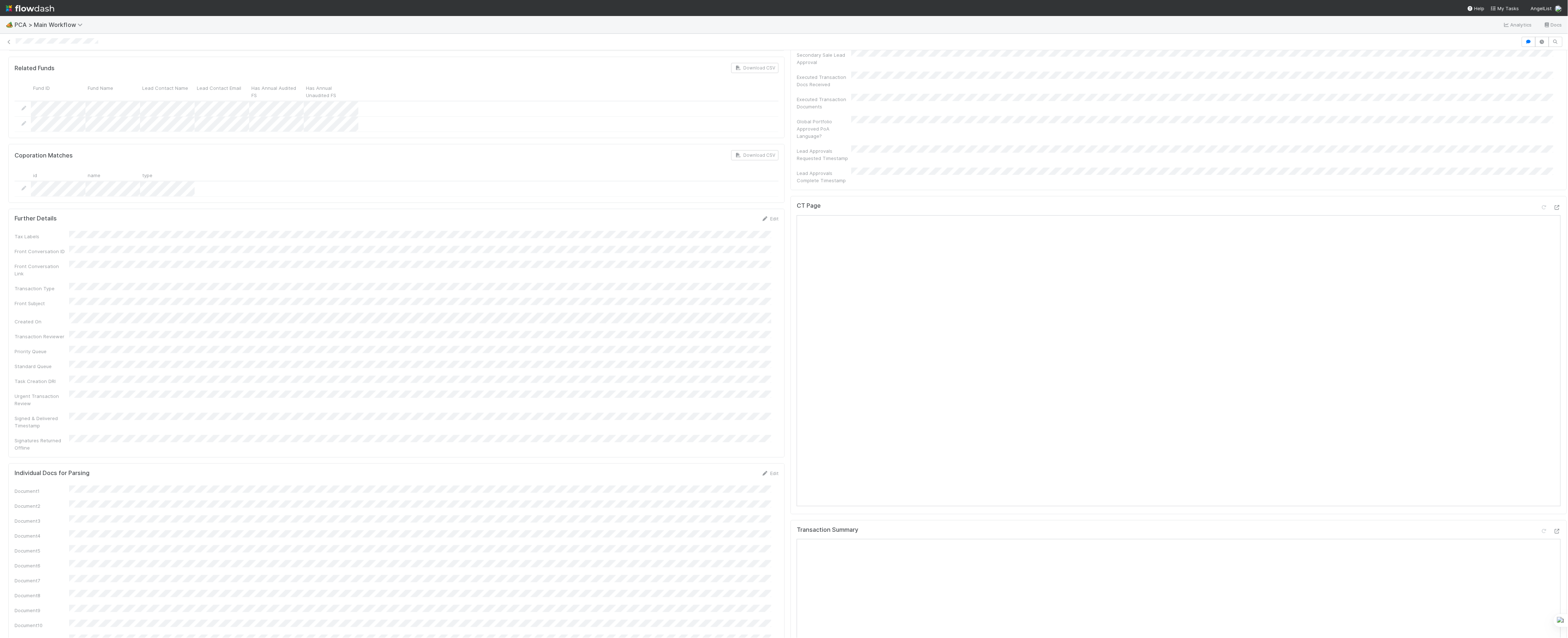
scroll to position [340, 0]
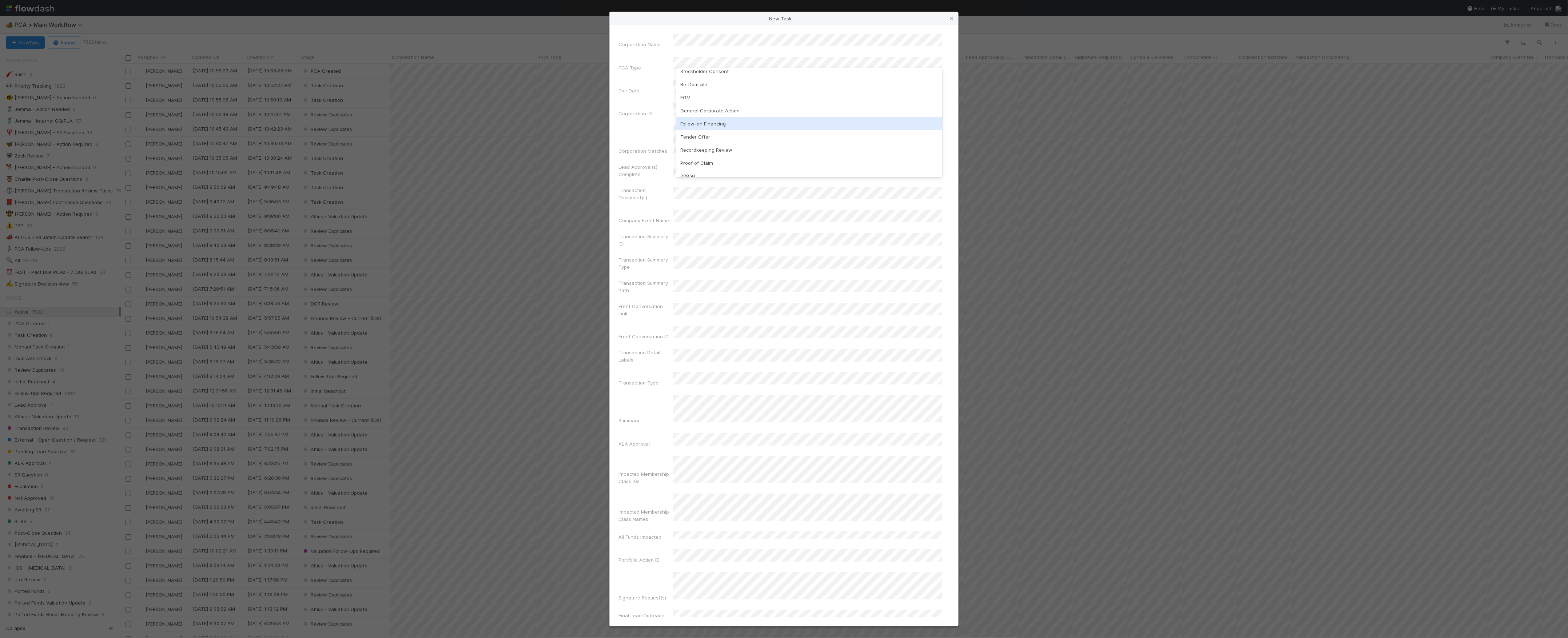
scroll to position [97, 0]
click at [716, 120] on div "Follow-on Financing" at bounding box center [809, 124] width 266 height 13
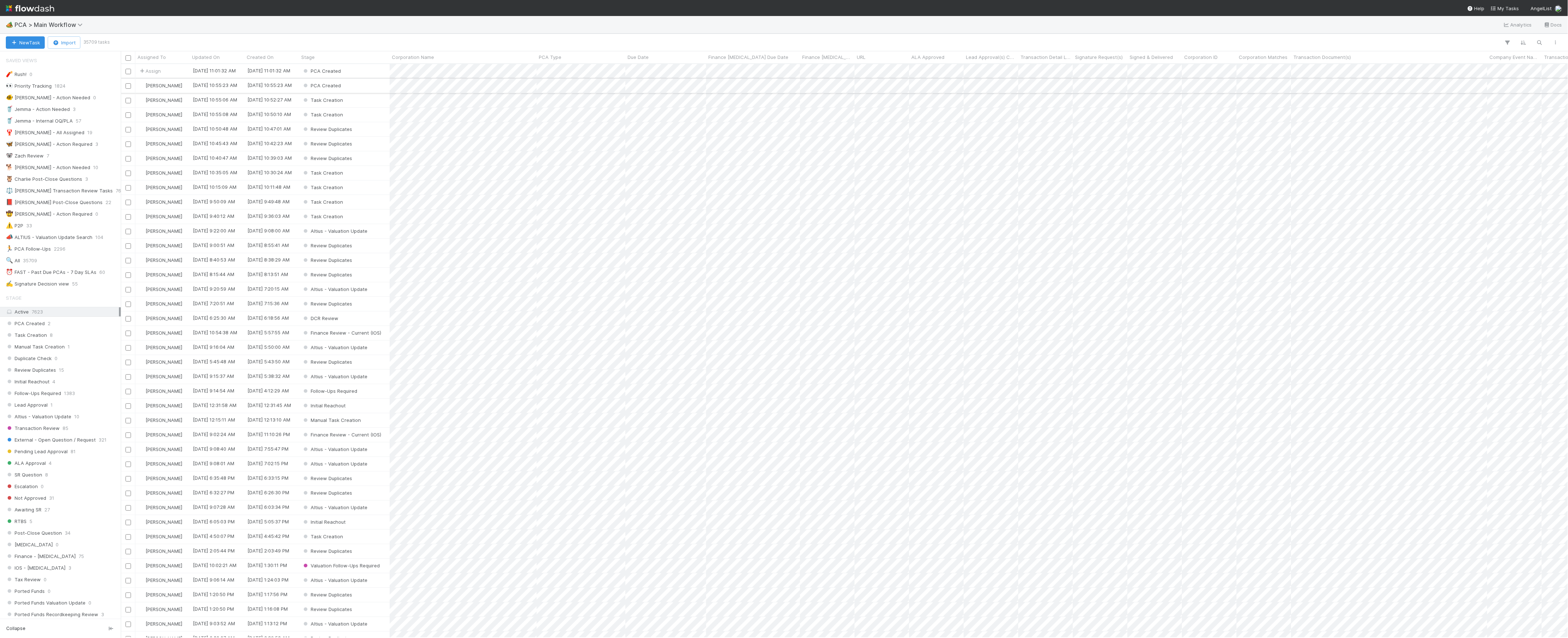
click at [377, 79] on div "PCA Created" at bounding box center [344, 85] width 91 height 14
click at [361, 73] on div "PCA Created" at bounding box center [344, 71] width 91 height 14
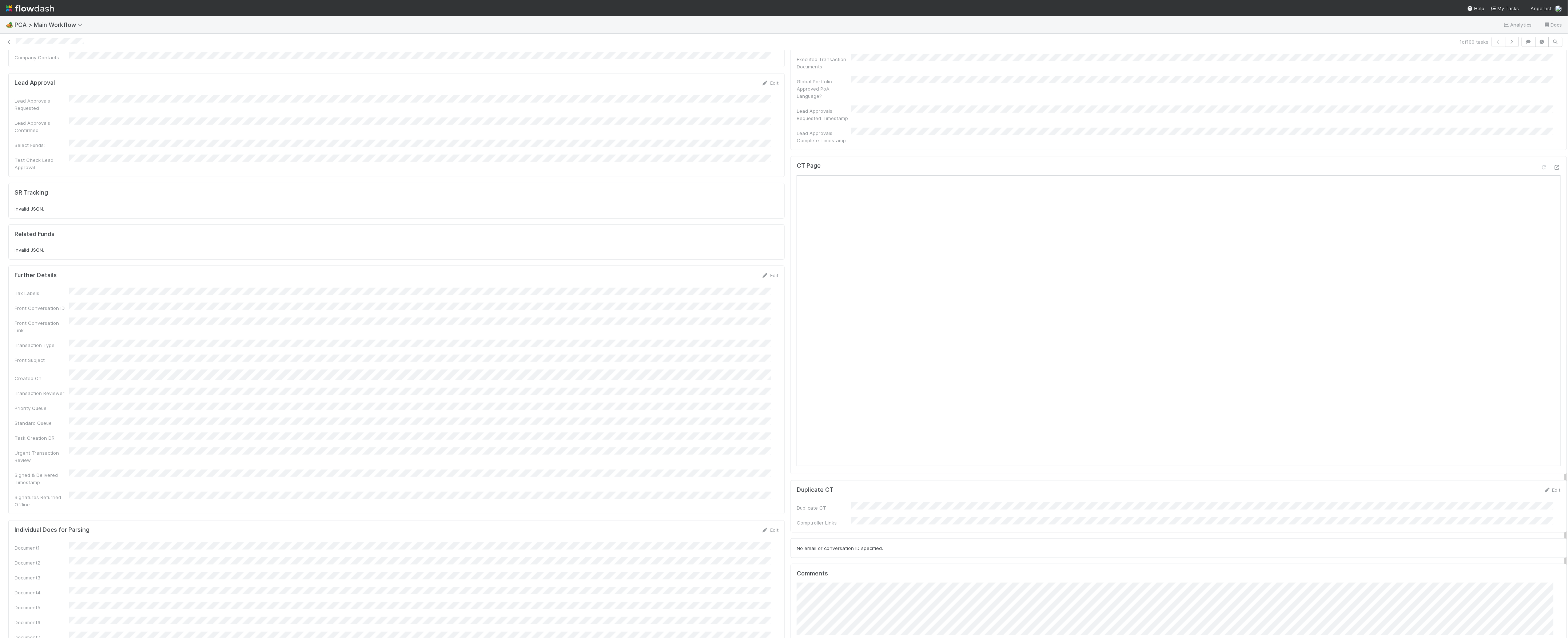
scroll to position [679, 0]
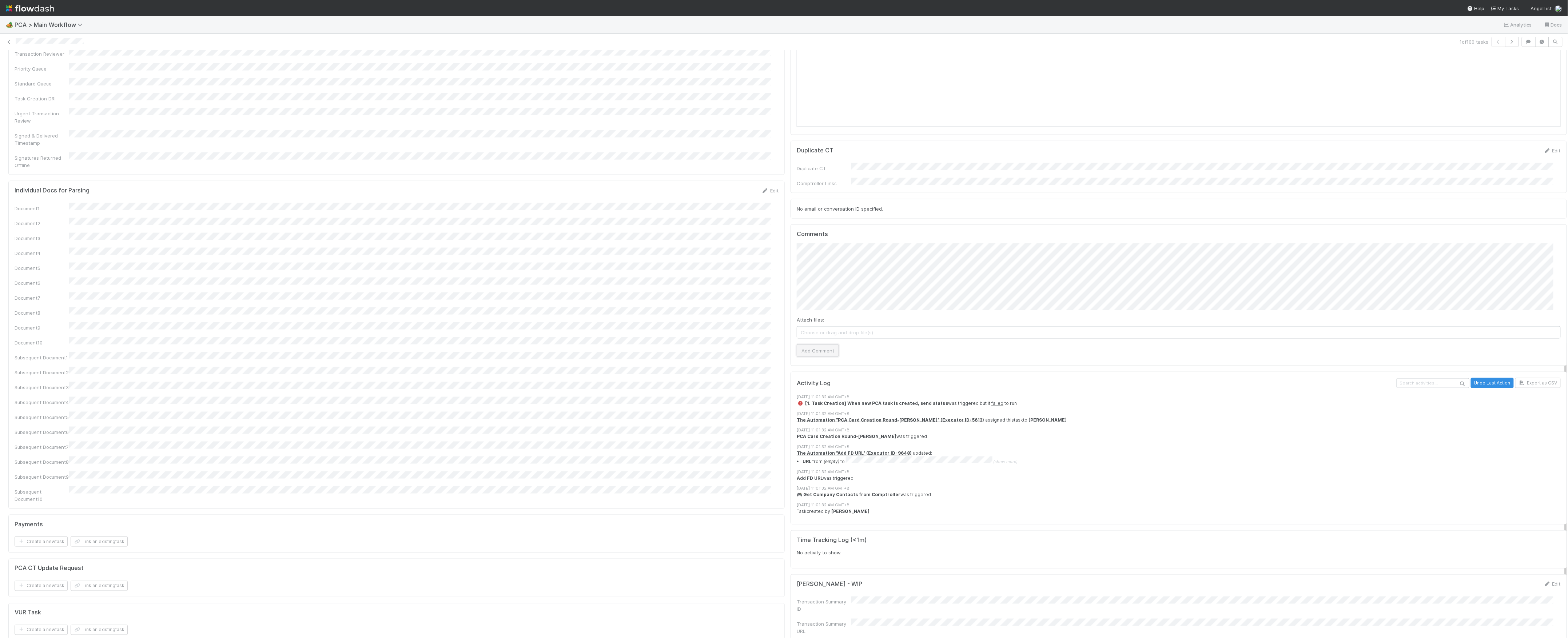
click at [810, 345] on button "Add Comment" at bounding box center [817, 351] width 42 height 12
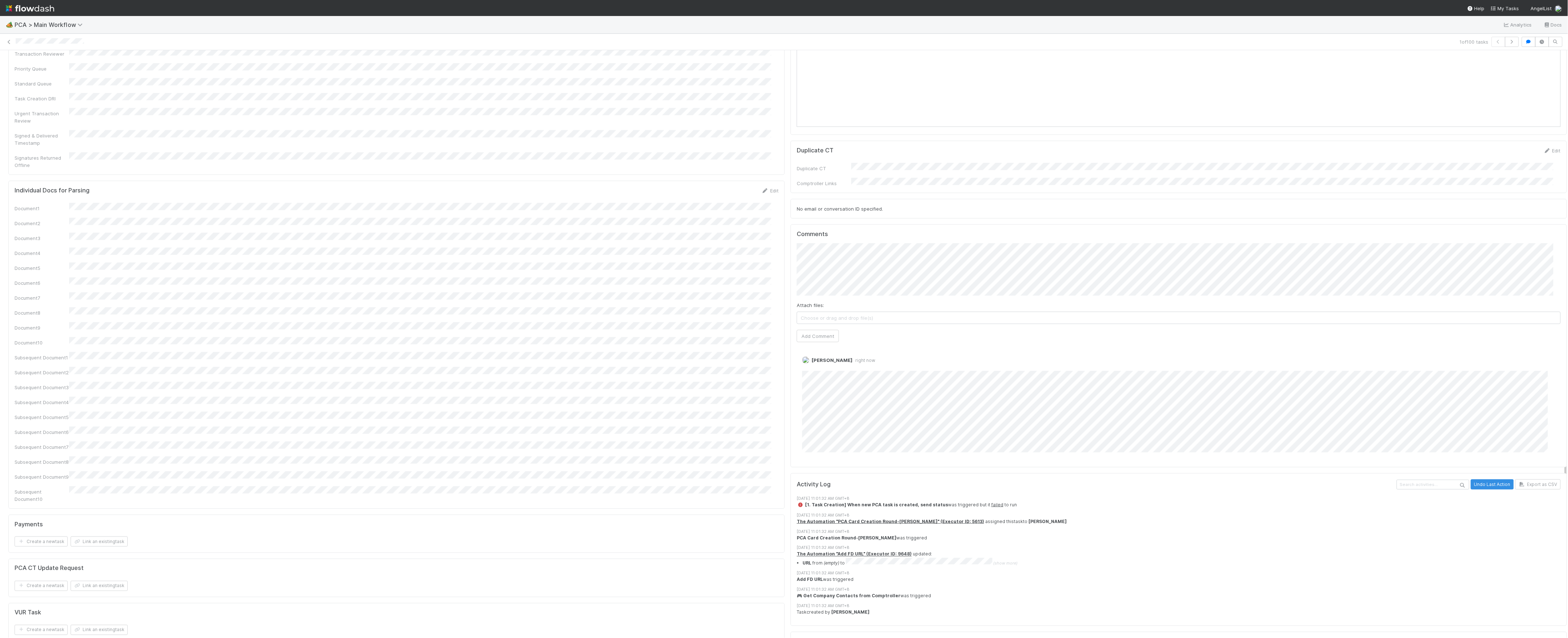
scroll to position [727, 0]
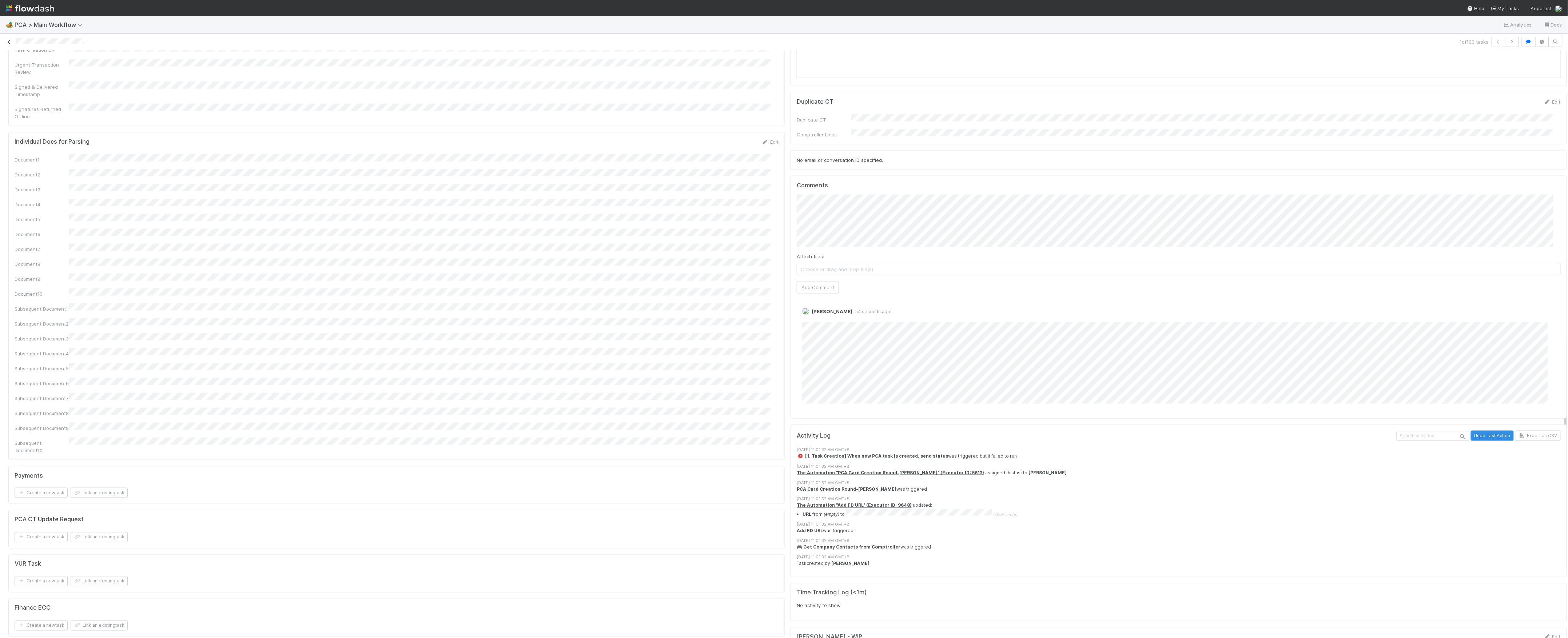
click at [6, 41] on icon at bounding box center [9, 42] width 7 height 5
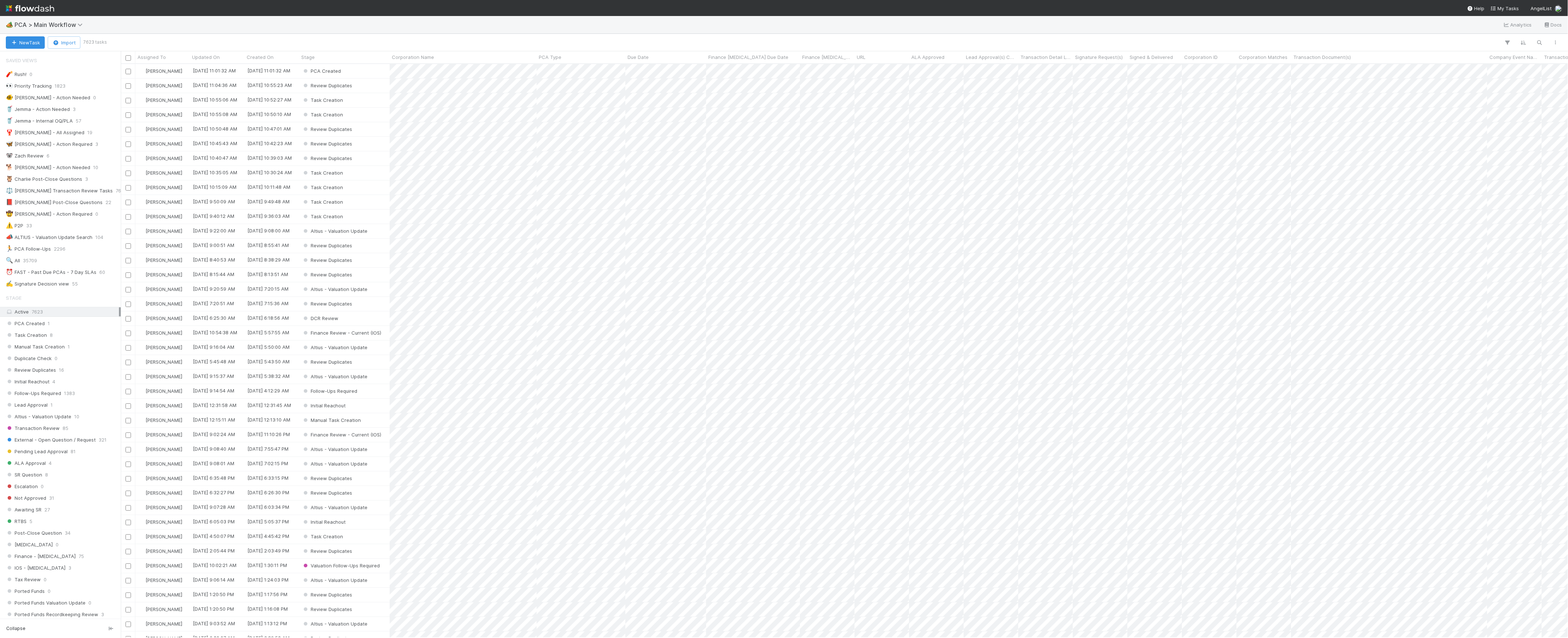
scroll to position [8, 8]
click at [30, 40] on button "New Task" at bounding box center [26, 43] width 39 height 12
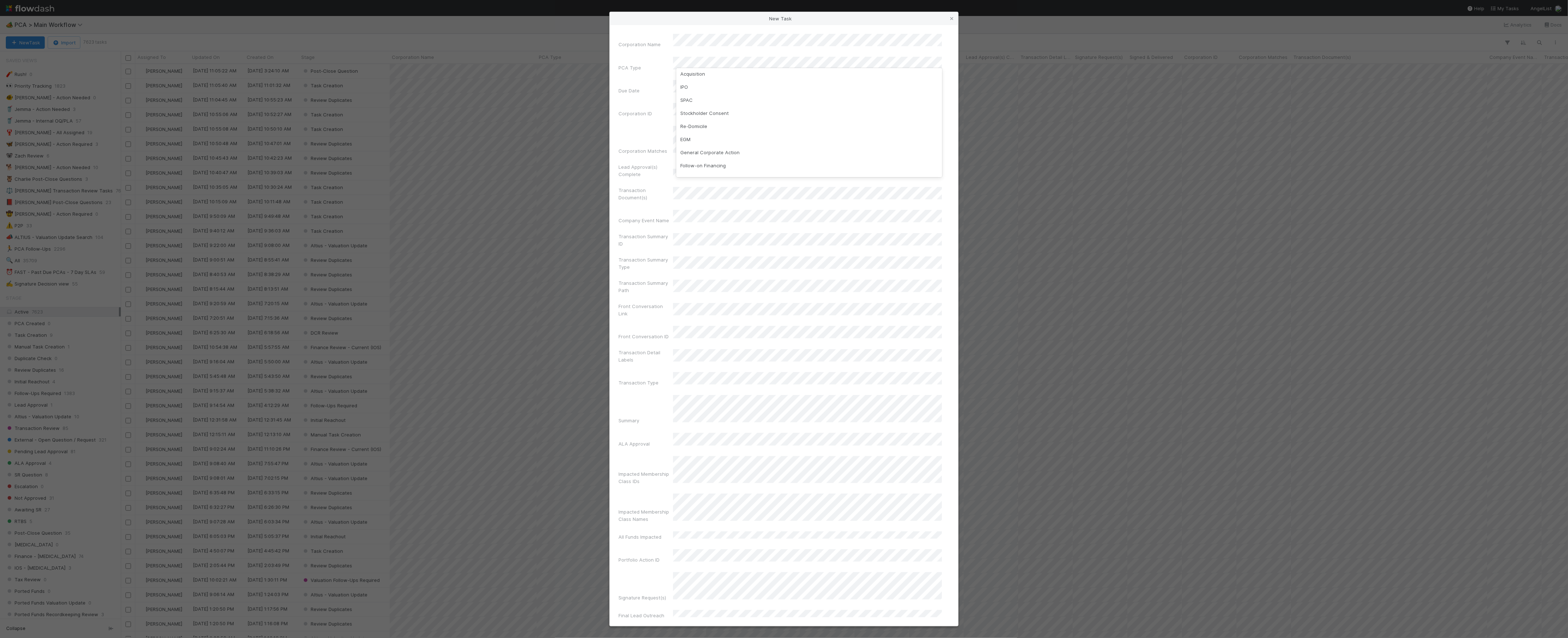
scroll to position [97, 0]
click at [729, 118] on div "Follow-on Financing" at bounding box center [809, 124] width 266 height 13
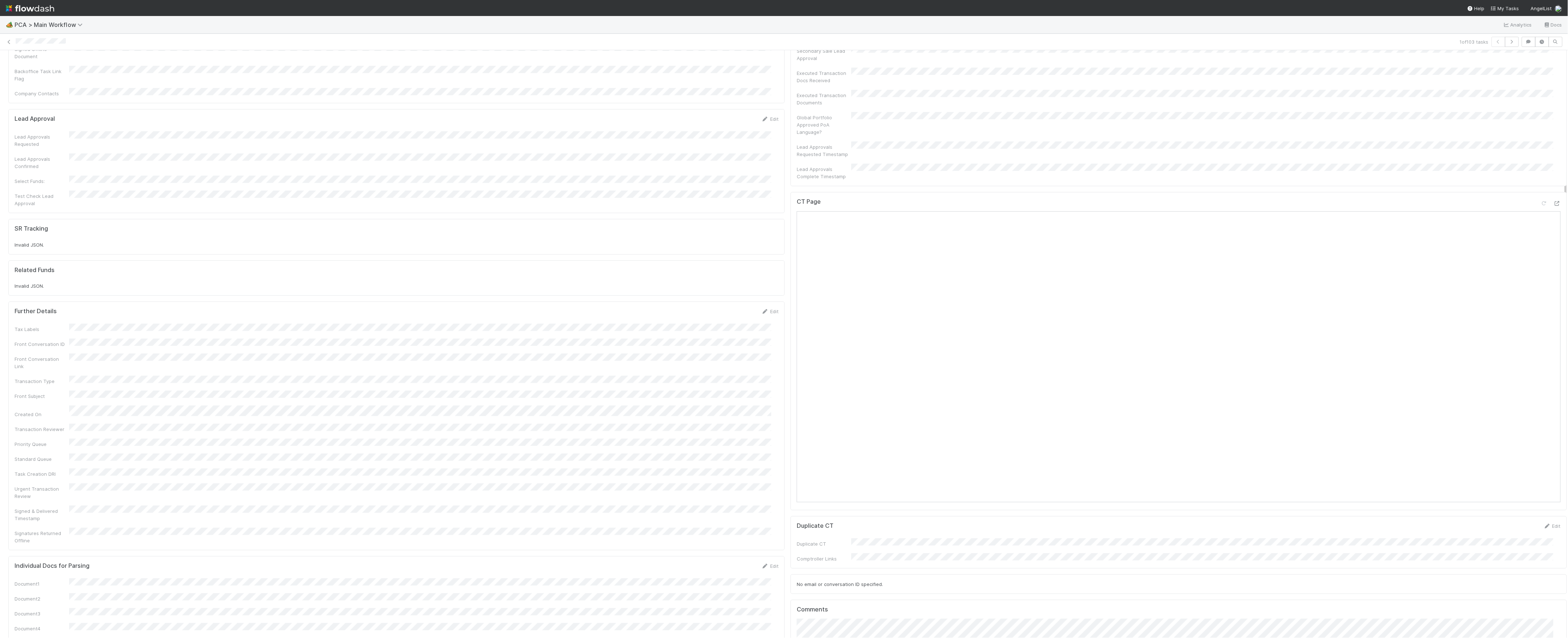
scroll to position [242, 0]
click at [10, 44] on icon at bounding box center [9, 42] width 7 height 5
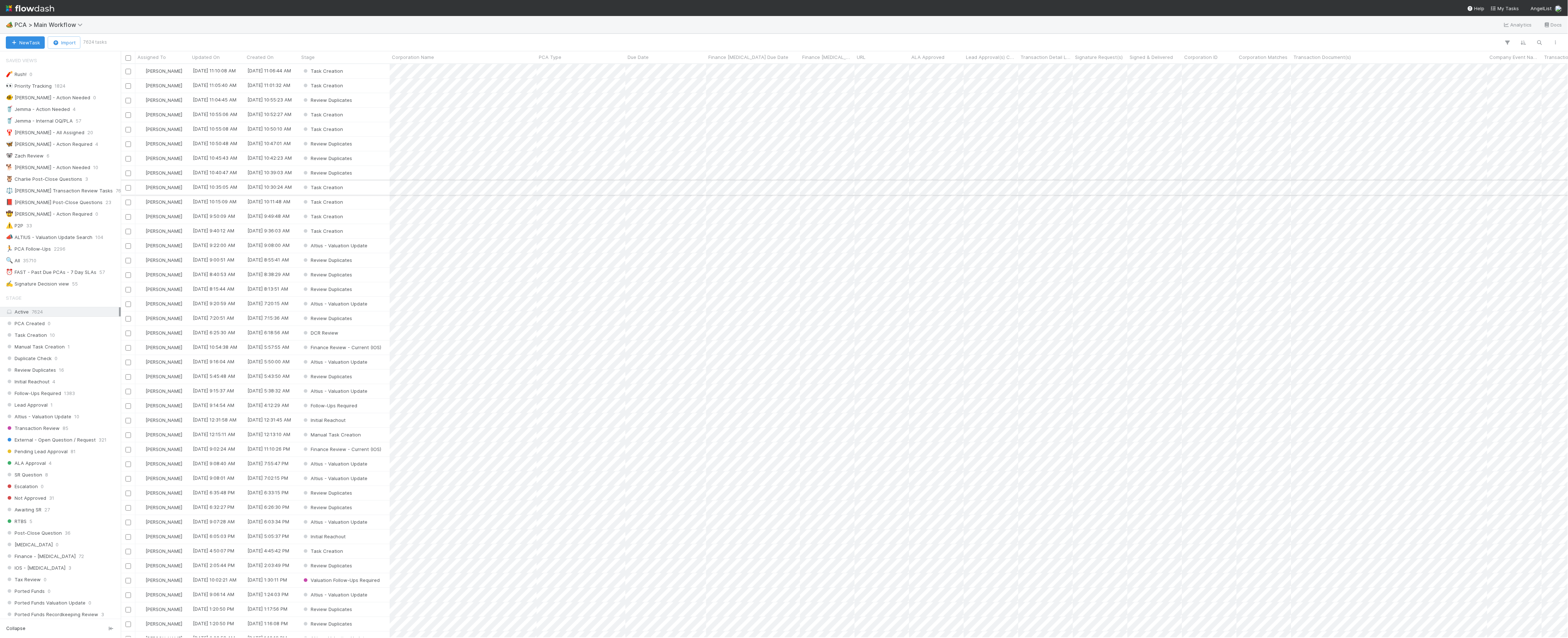
scroll to position [8, 8]
click at [24, 44] on button "New Task" at bounding box center [26, 43] width 39 height 12
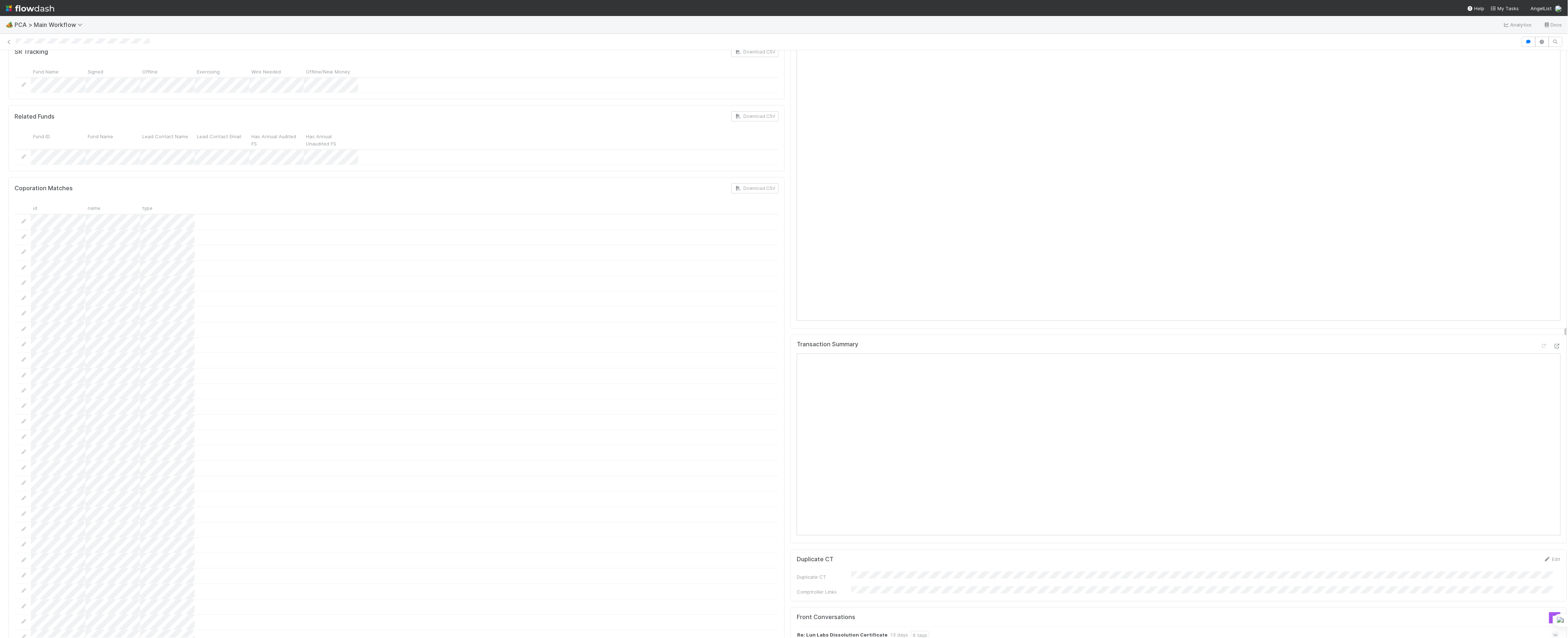
scroll to position [145, 0]
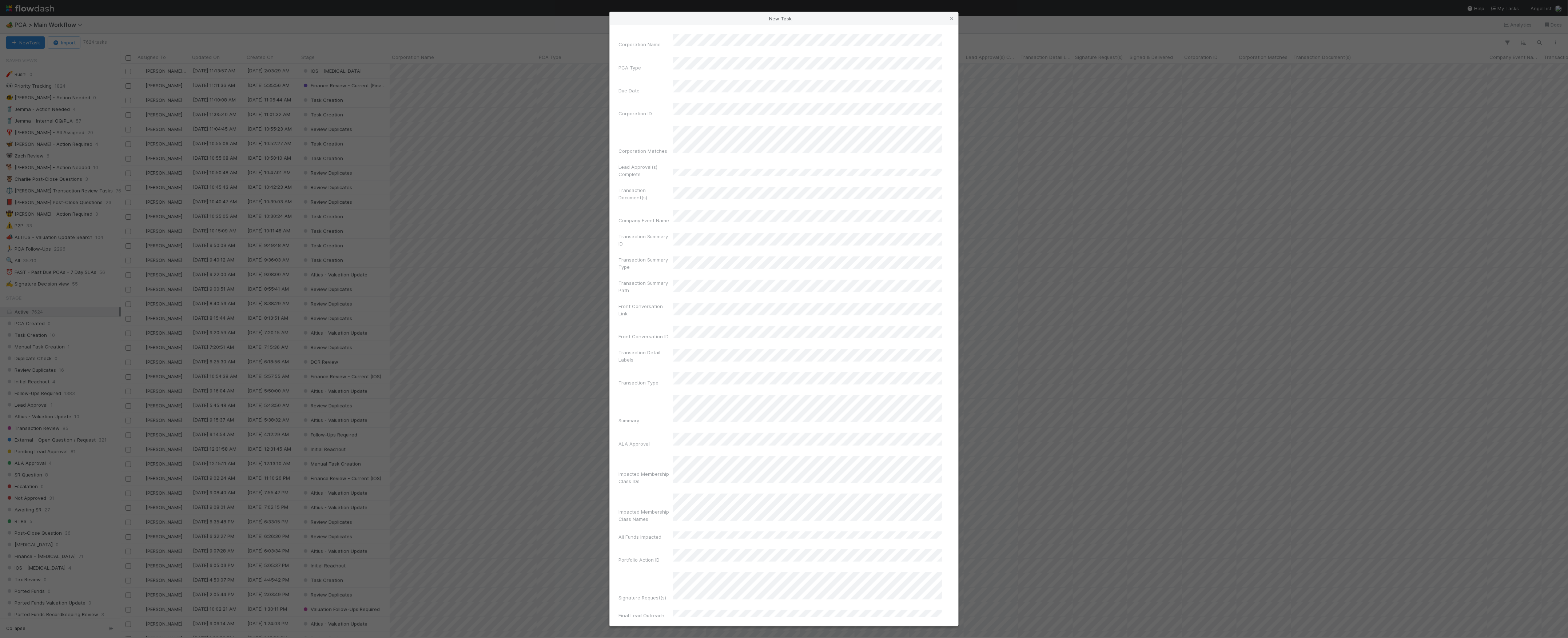
scroll to position [567, 1440]
click at [699, 129] on div "Acquisition" at bounding box center [809, 128] width 266 height 13
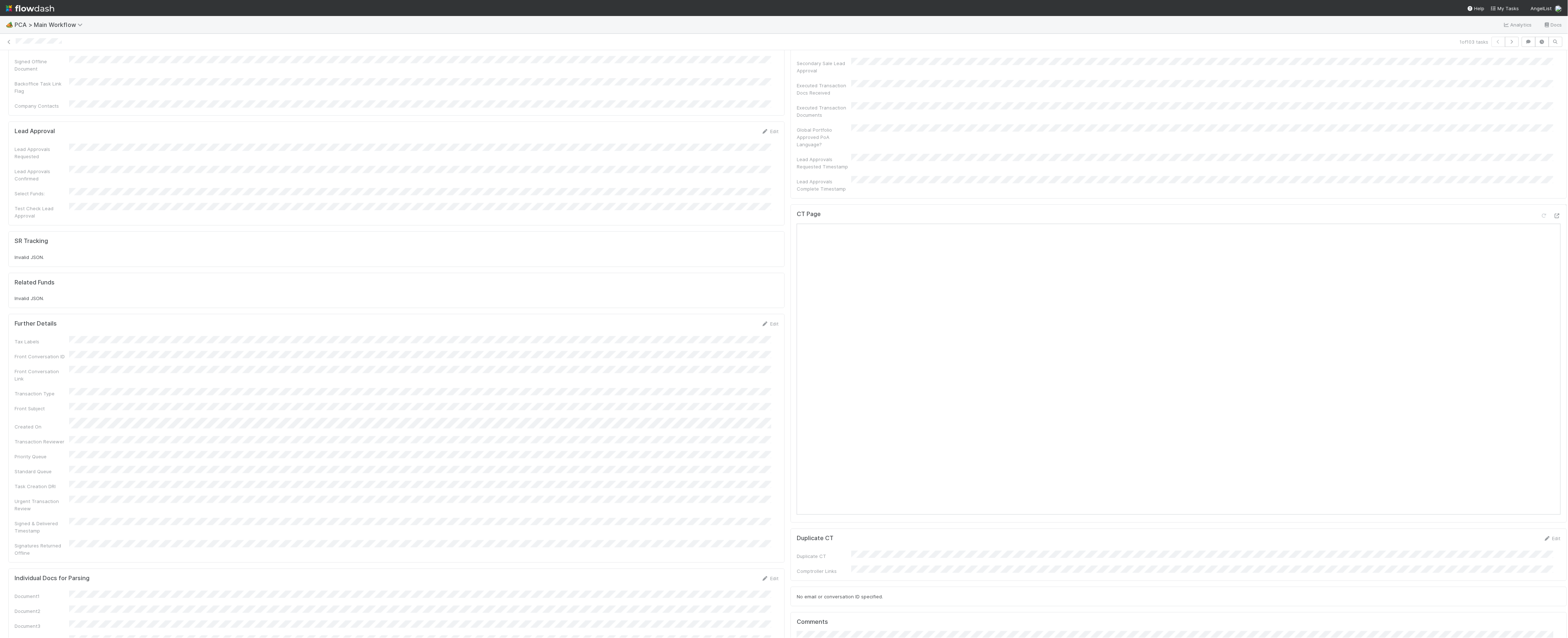
scroll to position [582, 0]
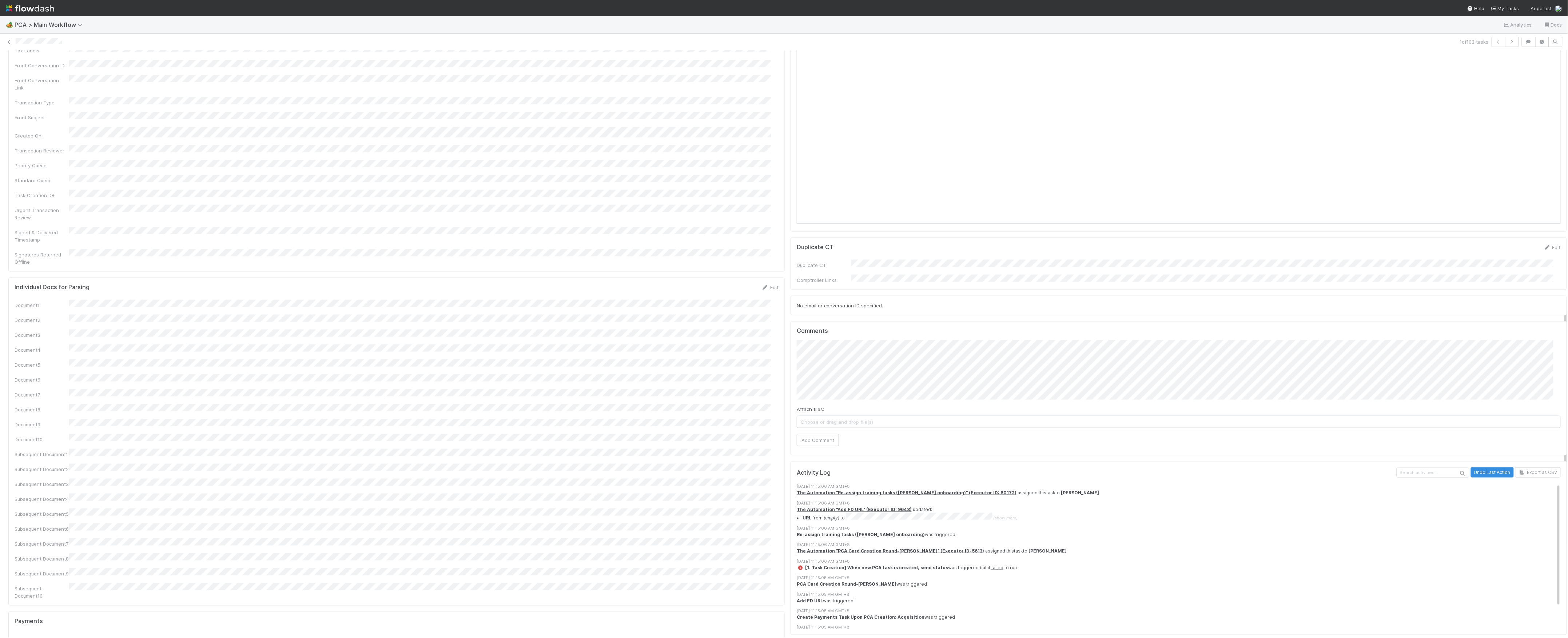
click at [817, 409] on div "Comments Attach files: Choose or drag and drop file(s) Add Comment" at bounding box center [1178, 388] width 776 height 135
click at [817, 434] on button "Add Comment" at bounding box center [817, 440] width 42 height 12
